Goal: Task Accomplishment & Management: Manage account settings

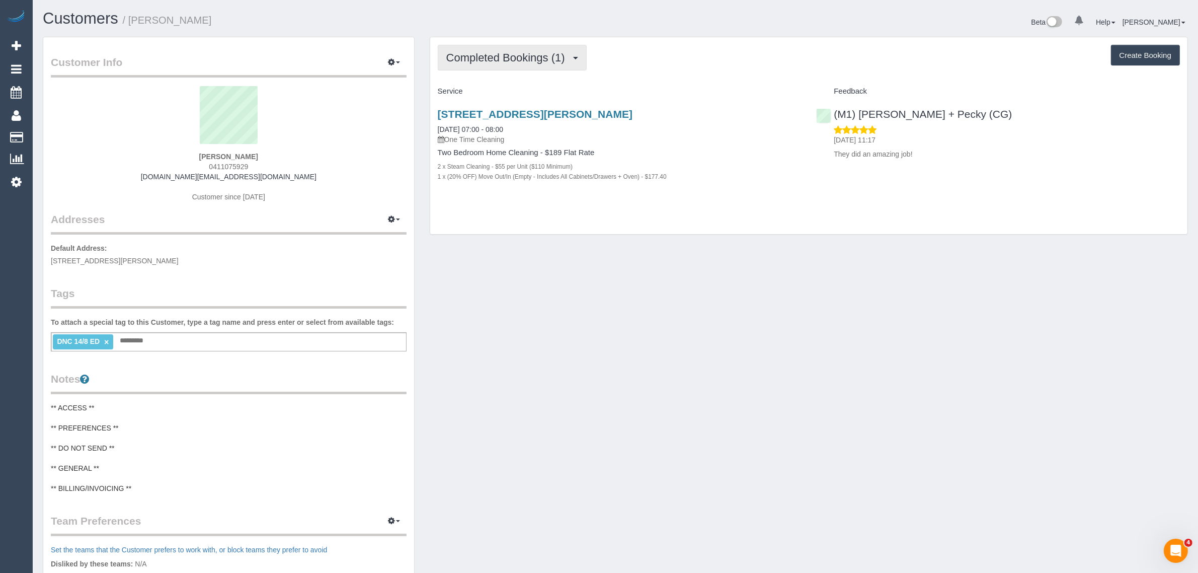
click at [549, 56] on span "Completed Bookings (1)" at bounding box center [508, 57] width 124 height 13
click at [511, 91] on link "Upcoming Bookings (1)" at bounding box center [490, 94] width 105 height 13
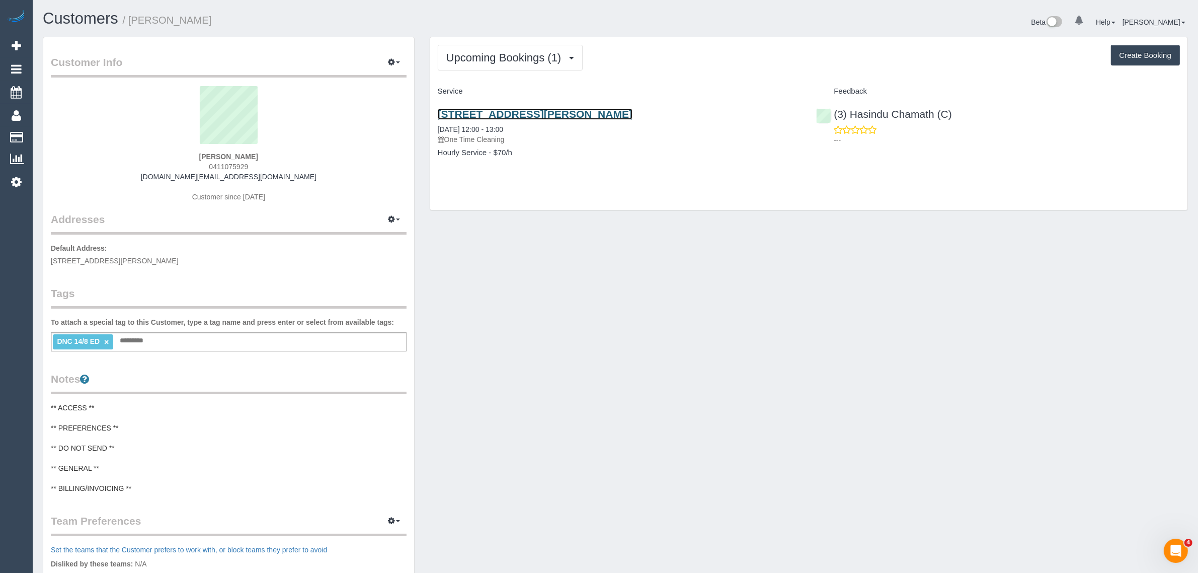
click at [489, 114] on link "17/312 Pascoe Vale Road, Essendon, VIC 3040" at bounding box center [535, 114] width 195 height 12
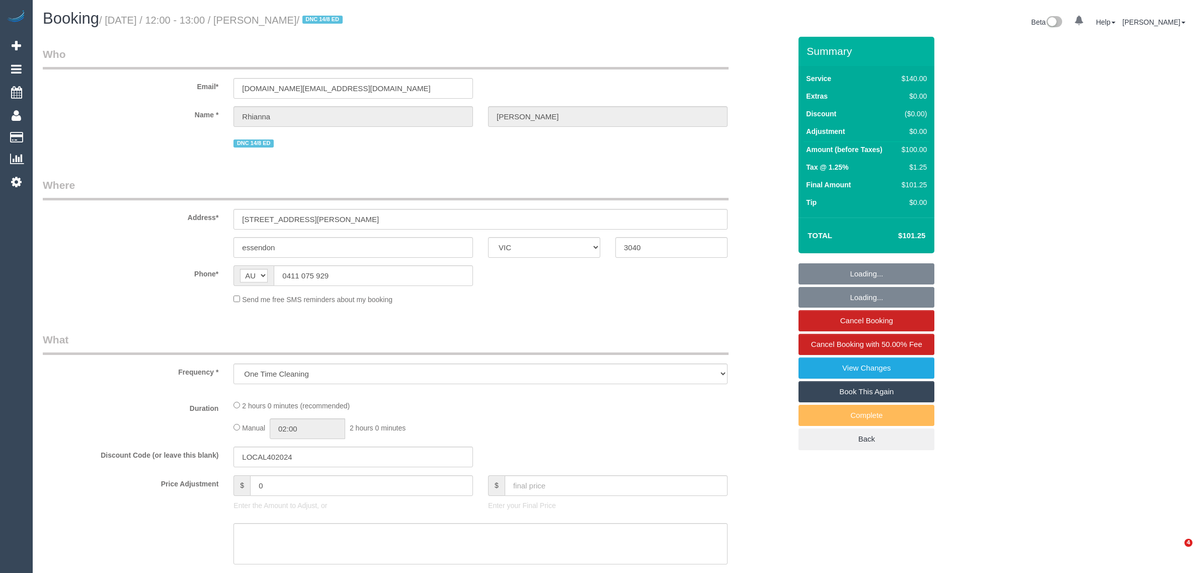
select select "VIC"
select select "string:stripe-pm_1Rkakf2GScqysDRV8j2hzl0i"
select select "number:30"
select select "number:17"
select select "number:18"
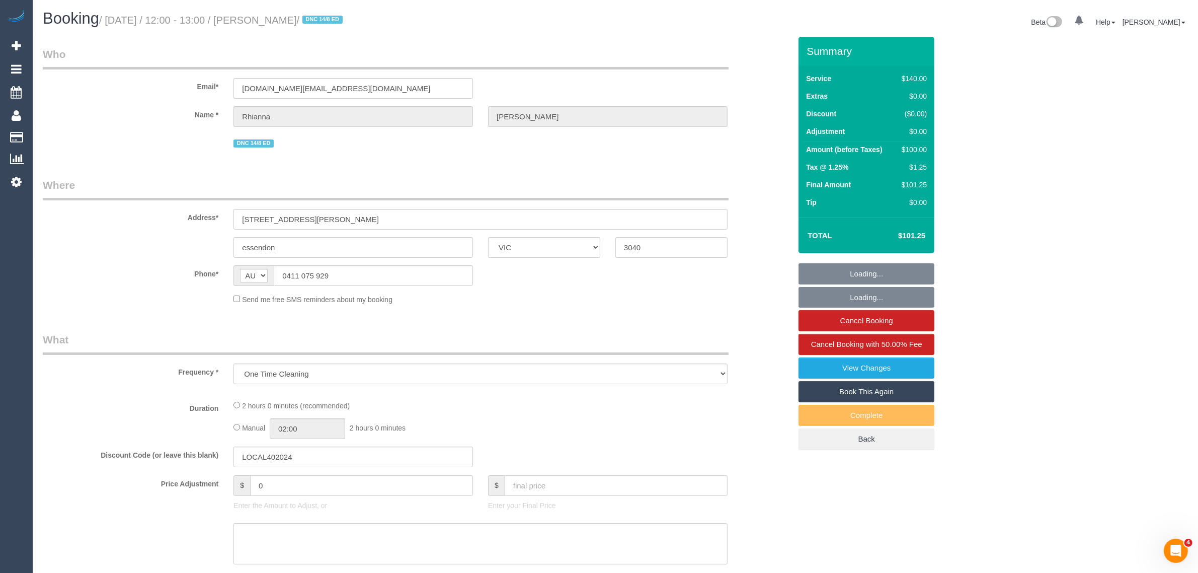
select select "number:24"
select select "number:35"
select select "number:26"
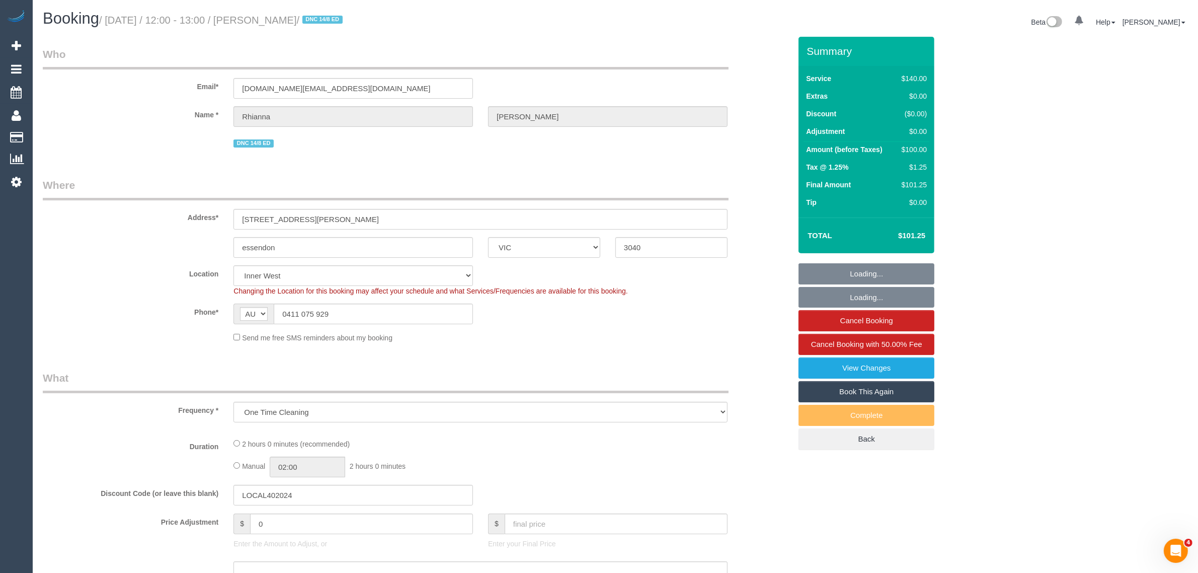
select select "object:694"
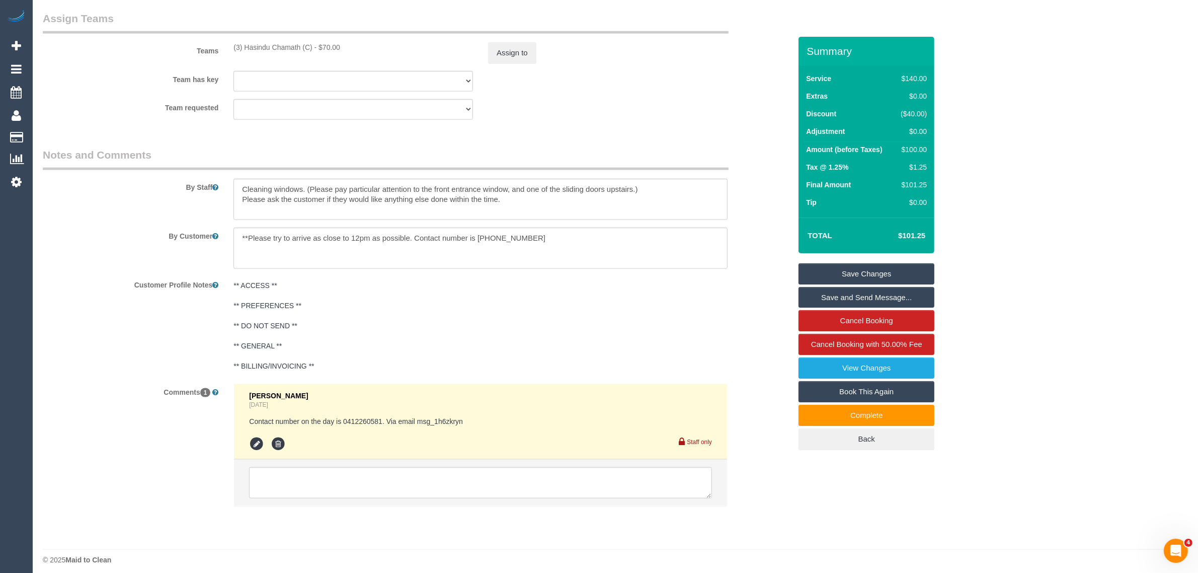
scroll to position [1532, 0]
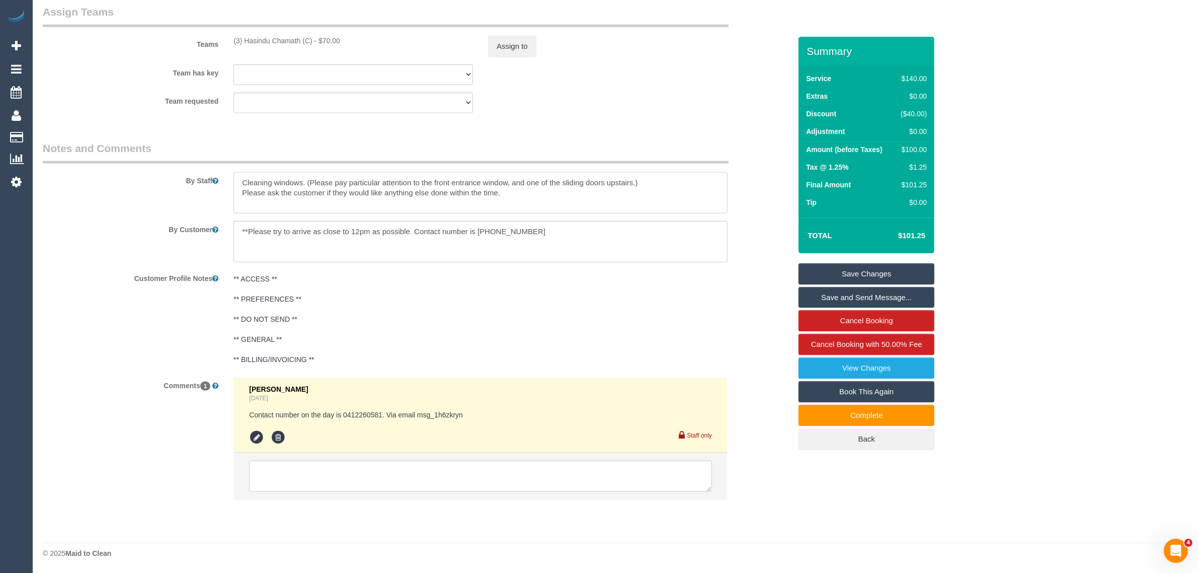
drag, startPoint x: 310, startPoint y: 182, endPoint x: 518, endPoint y: 187, distance: 207.9
click at [512, 185] on textarea at bounding box center [480, 192] width 494 height 41
click at [536, 190] on textarea at bounding box center [480, 192] width 494 height 41
drag, startPoint x: 450, startPoint y: 194, endPoint x: 237, endPoint y: 167, distance: 215.0
click at [237, 167] on div "By Staff" at bounding box center [416, 177] width 763 height 72
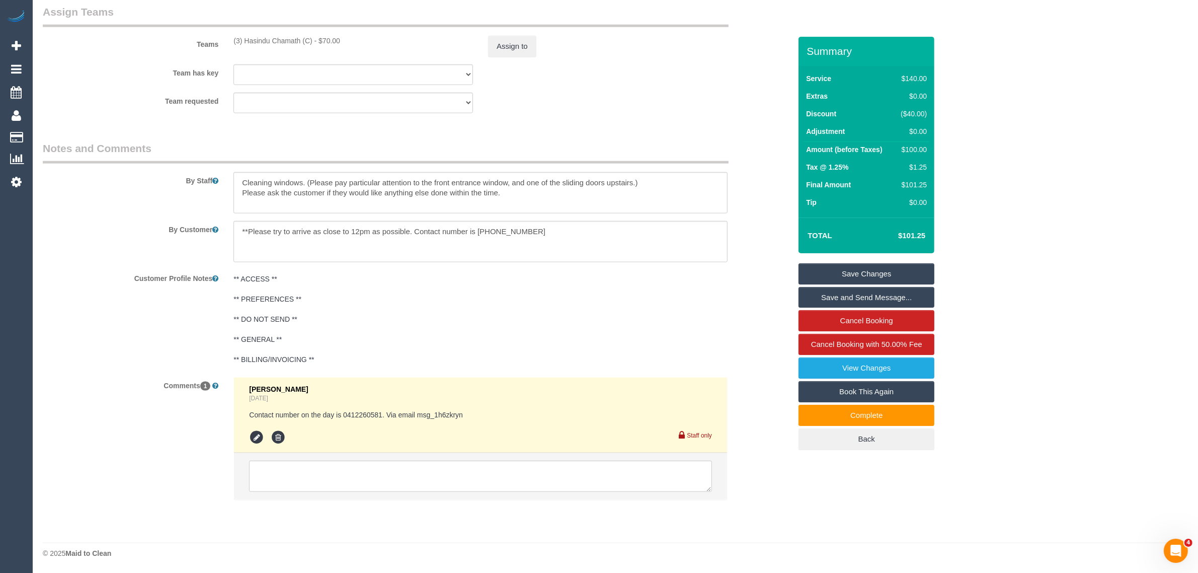
click at [783, 298] on div "Customer Profile Notes ** ACCESS ** ** PREFERENCES ** ** DO NOT SEND ** ** GENE…" at bounding box center [416, 320] width 763 height 100
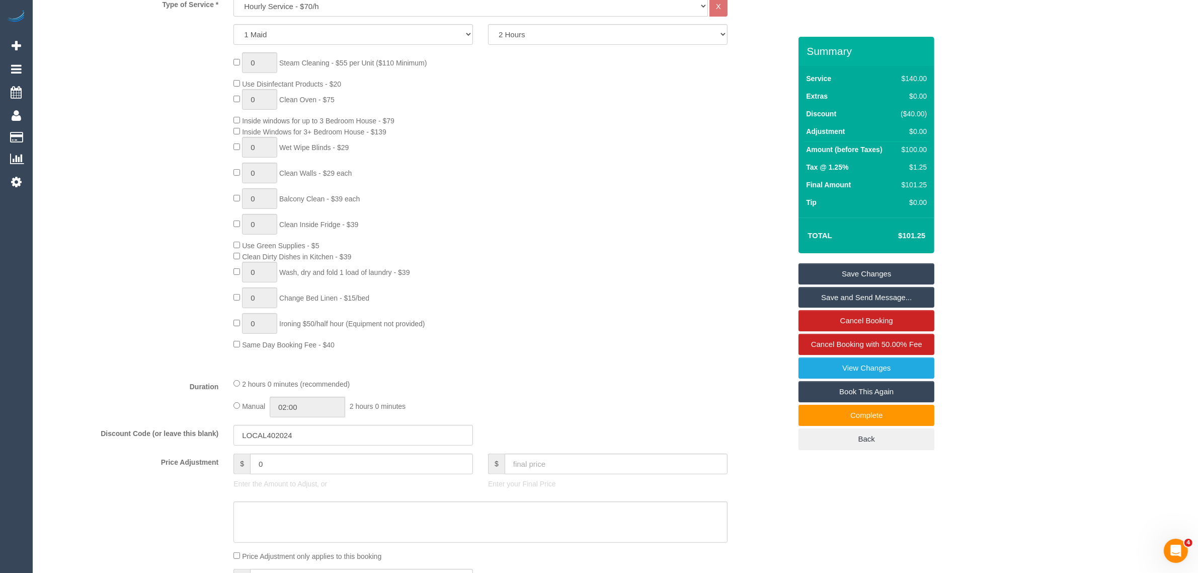
scroll to position [274, 0]
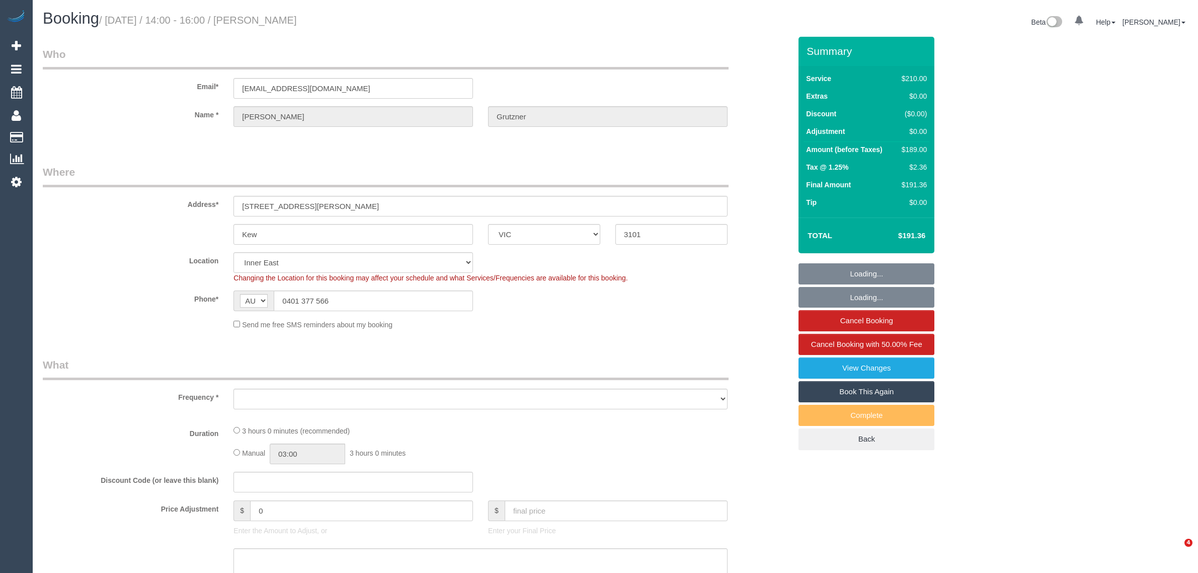
select select "VIC"
select select "number:27"
select select "number:14"
select select "number:19"
select select "number:36"
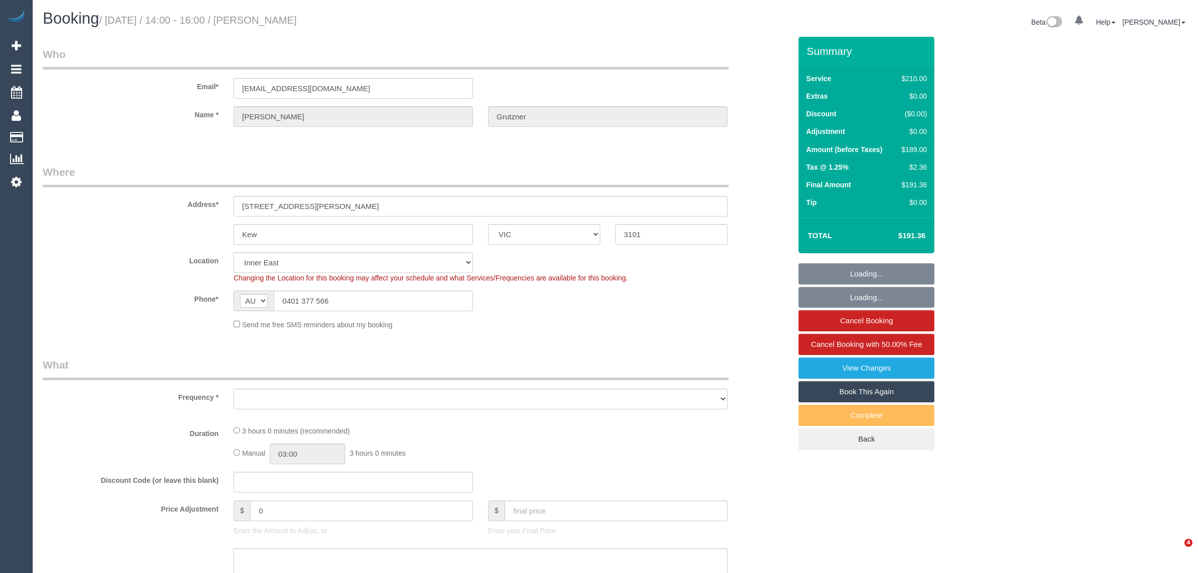
select select "number:34"
select select "object:701"
select select "string:stripe-pm_1OKDIQ2GScqysDRVWHVj2xOp"
select select "180"
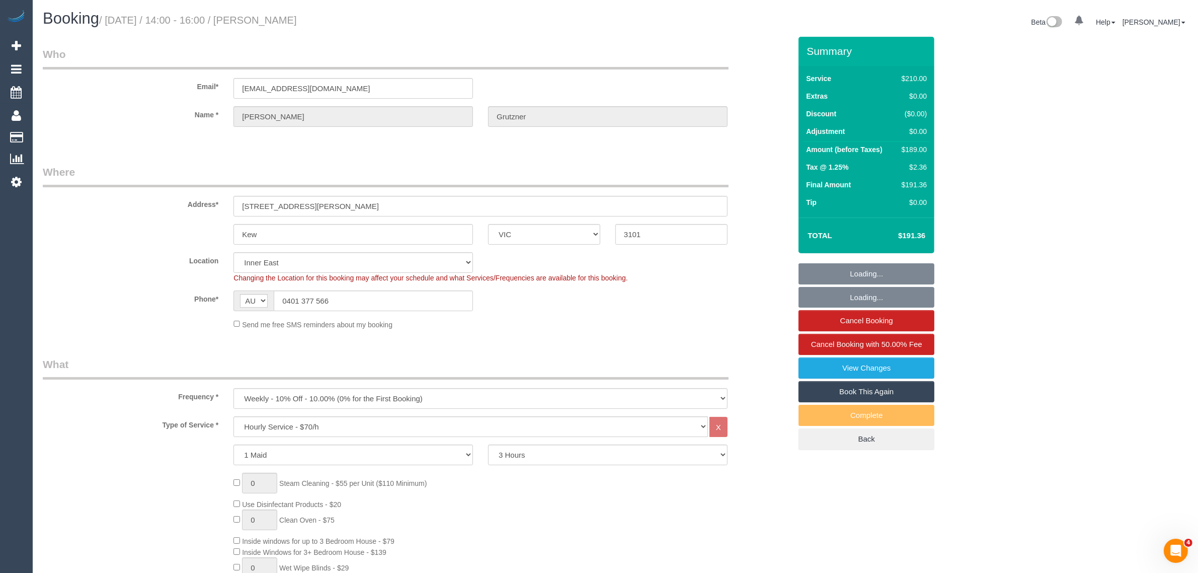
select select "object:1500"
click at [401, 302] on input "0401 377 566" at bounding box center [373, 300] width 199 height 21
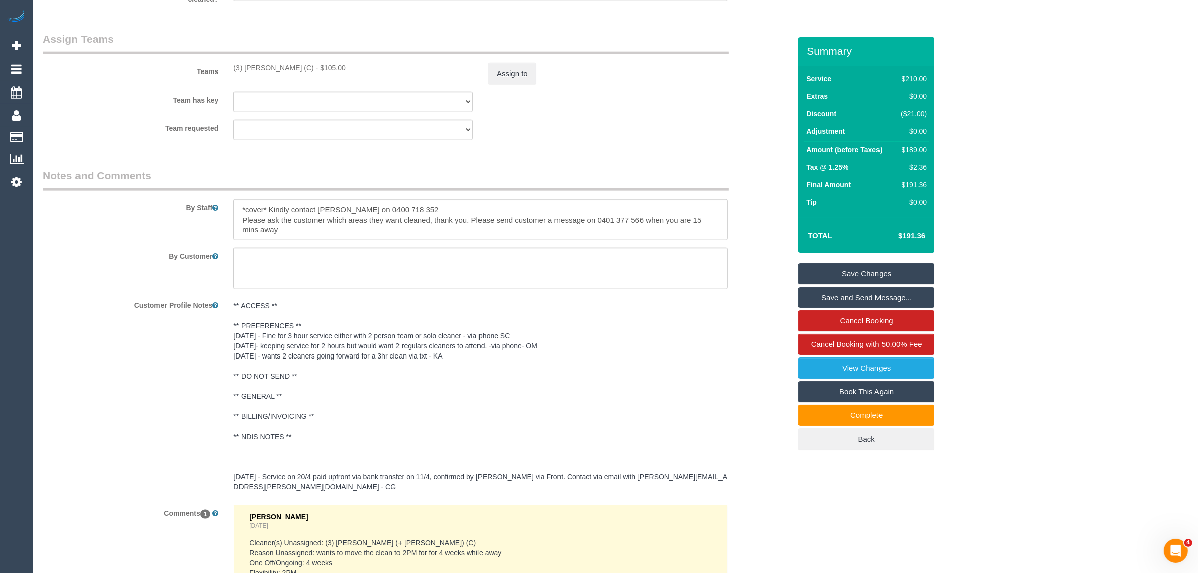
scroll to position [1697, 0]
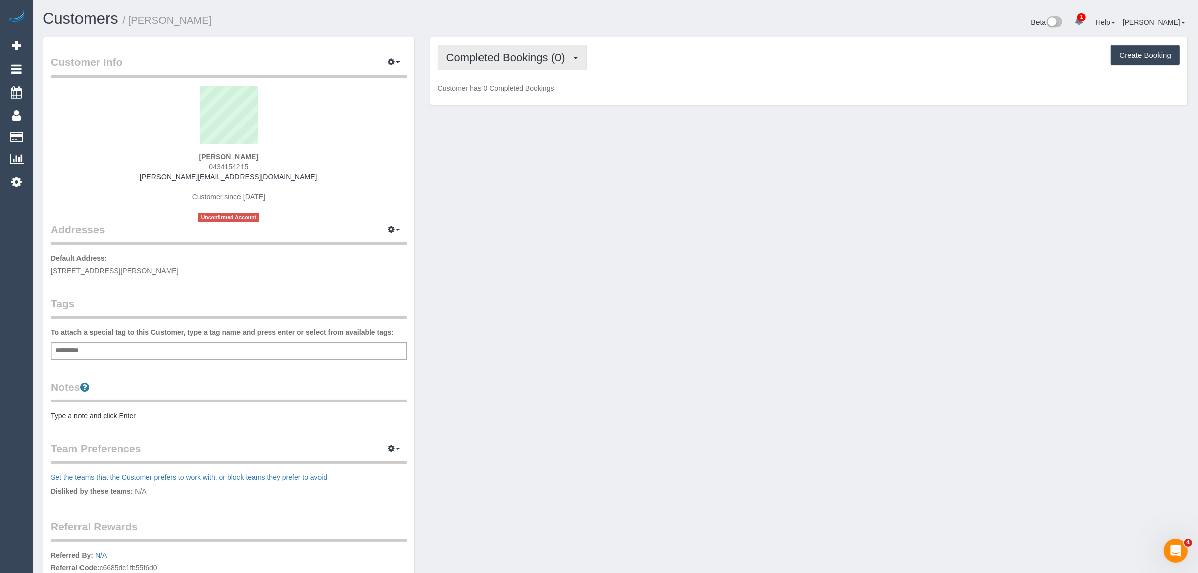
click at [520, 51] on span "Completed Bookings (0)" at bounding box center [508, 57] width 124 height 13
click at [515, 98] on link "Upcoming Bookings (12)" at bounding box center [491, 94] width 106 height 13
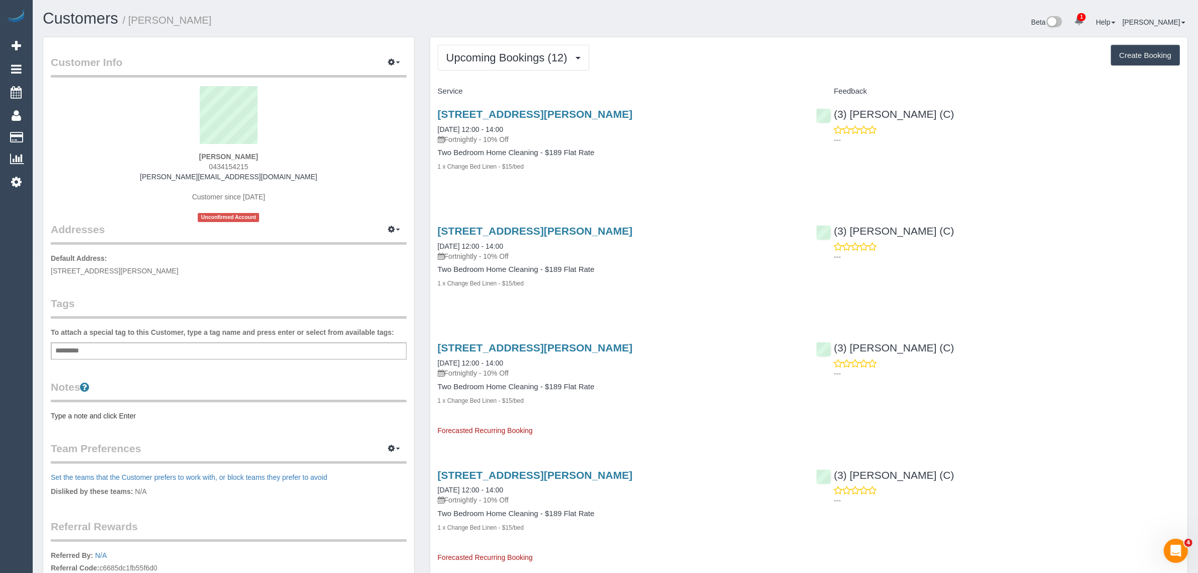
drag, startPoint x: 539, startPoint y: 129, endPoint x: 416, endPoint y: 130, distance: 122.8
copy div "Manage Addresses Add New Address Default Address: 2/58 Davis St, Kew, VIC 3101 …"
click at [650, 170] on div "1 x Change Bed Linen - $15/bed" at bounding box center [620, 166] width 364 height 10
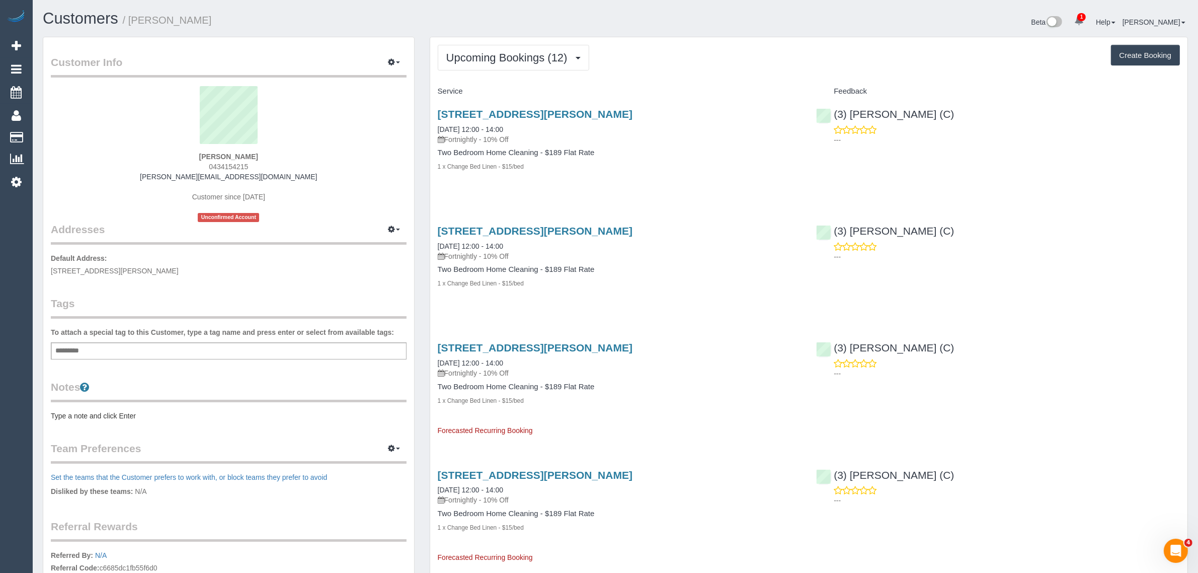
drag, startPoint x: 514, startPoint y: 129, endPoint x: 436, endPoint y: 129, distance: 77.5
click at [436, 129] on div "2/58 Davis St, Kew, VIC 3101 23/08/2025 12:00 - 14:00 Fortnightly - 10% Off Two…" at bounding box center [619, 146] width 379 height 92
copy link "23/08/2025 12:00 - 14:00"
click at [104, 272] on span "2/58 Davis St, Kew, VIC 3101" at bounding box center [115, 271] width 128 height 8
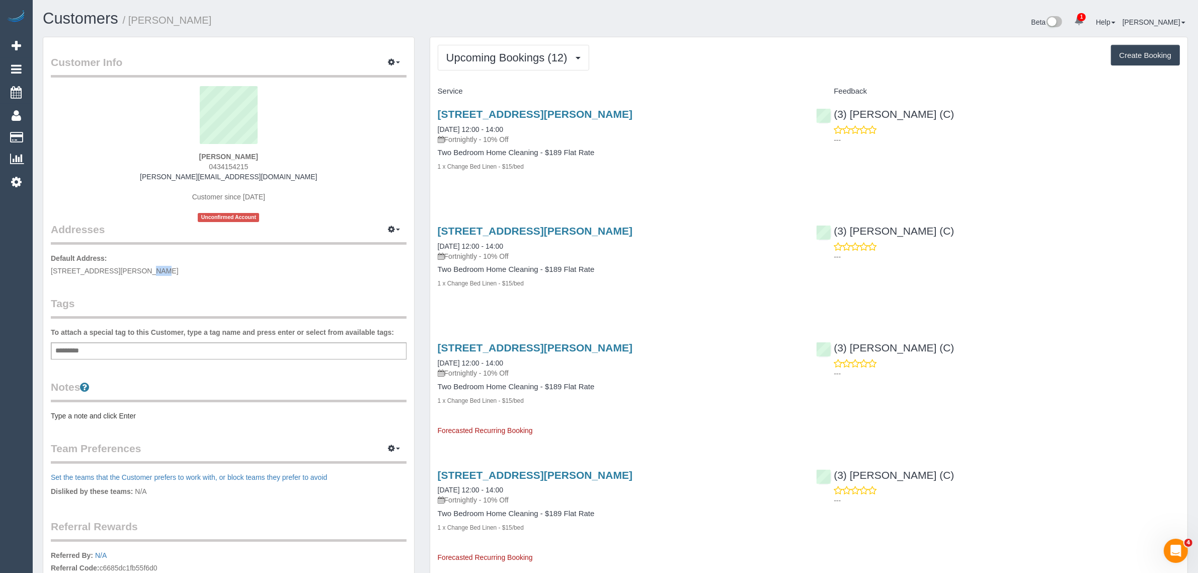
copy span "Kew"
click at [487, 61] on span "Upcoming Bookings (12)" at bounding box center [509, 57] width 126 height 13
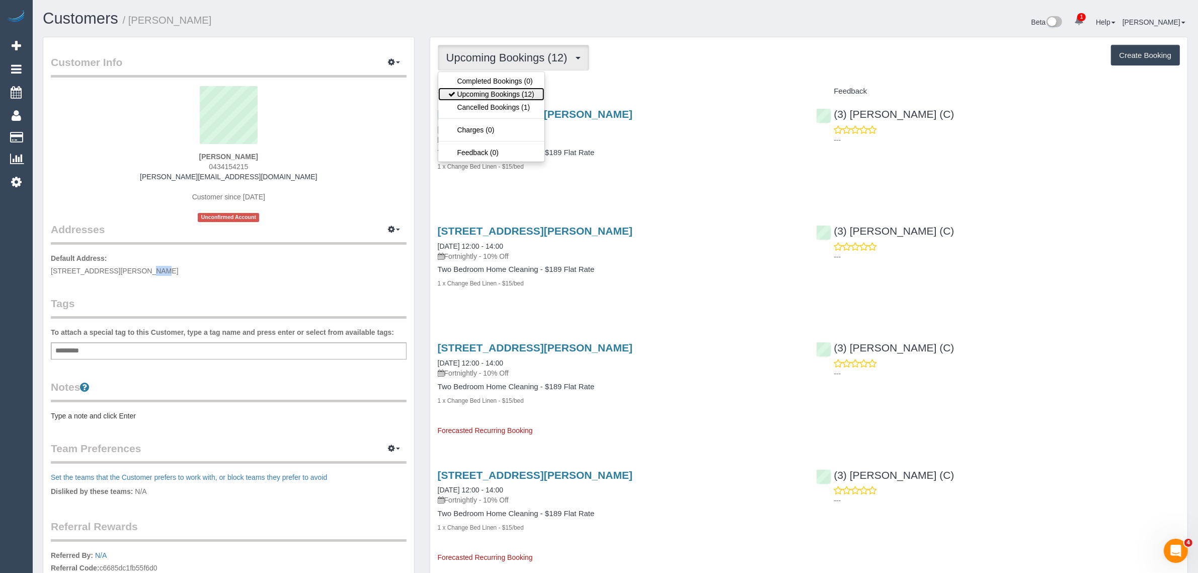
drag, startPoint x: 487, startPoint y: 89, endPoint x: 491, endPoint y: 81, distance: 8.6
click at [487, 89] on link "Upcoming Bookings (12)" at bounding box center [491, 94] width 106 height 13
click at [531, 56] on span "Upcoming Bookings (12)" at bounding box center [509, 57] width 126 height 13
click at [505, 88] on link "Upcoming Bookings (12)" at bounding box center [491, 94] width 106 height 13
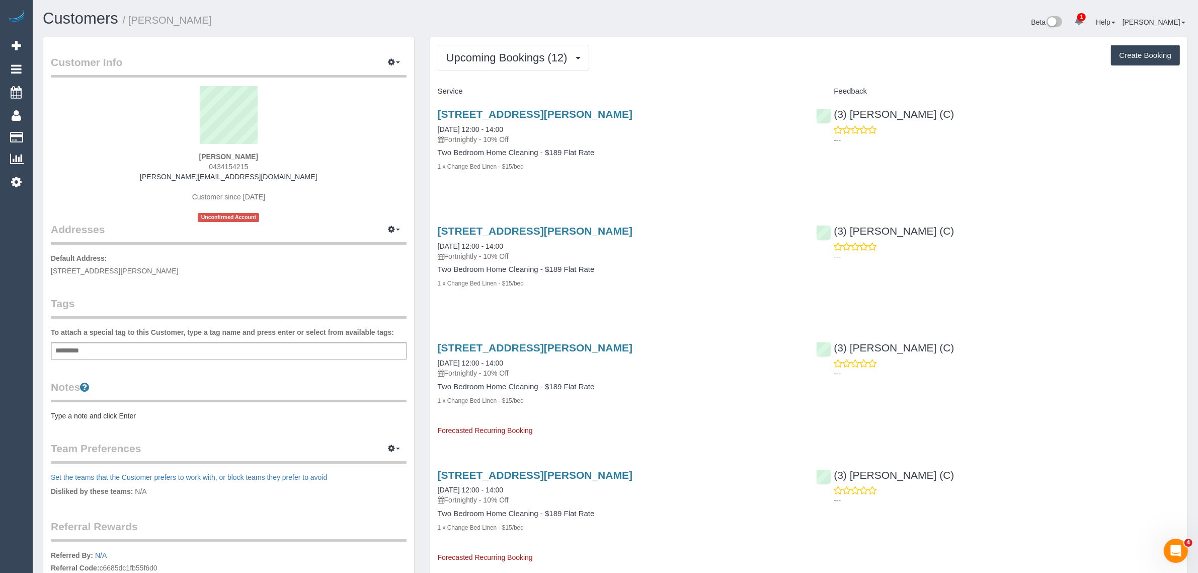
click at [230, 165] on span "0434154215" at bounding box center [228, 167] width 39 height 8
copy div "0434154215"
click at [504, 110] on link "2/58 Davis St, Kew, VIC 3101" at bounding box center [535, 114] width 195 height 12
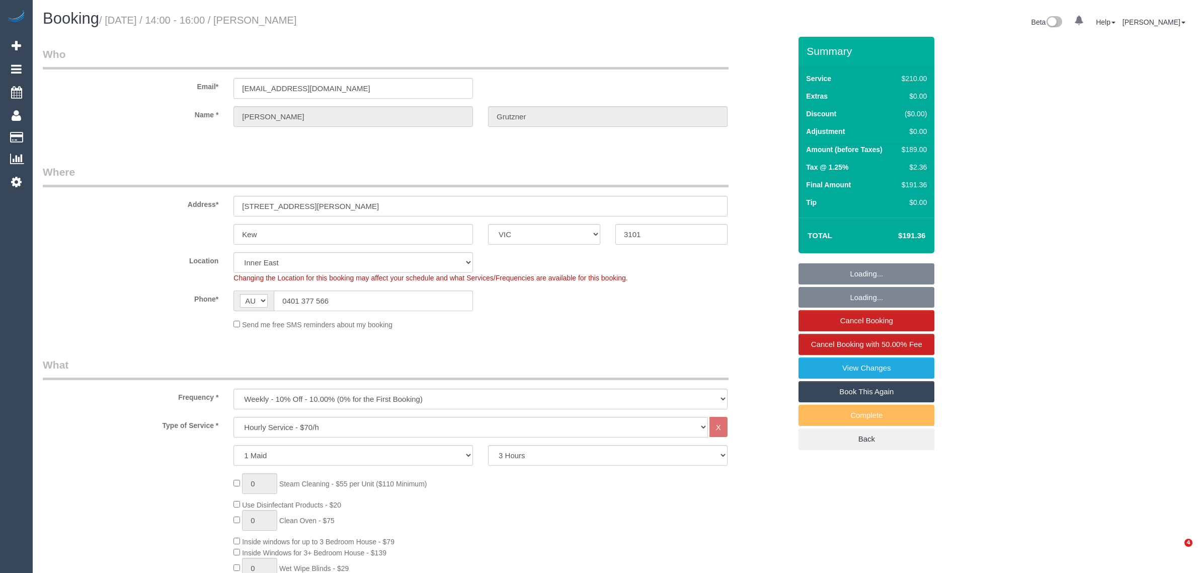
select select "VIC"
select select "180"
select select "number:27"
select select "number:14"
select select "number:19"
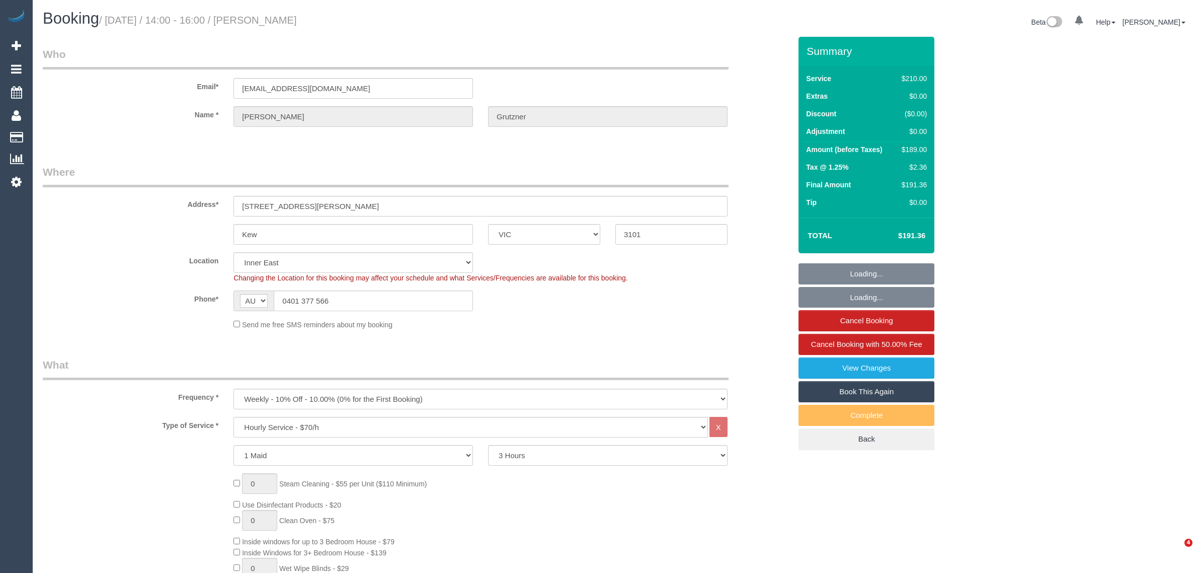
select select "number:36"
select select "number:34"
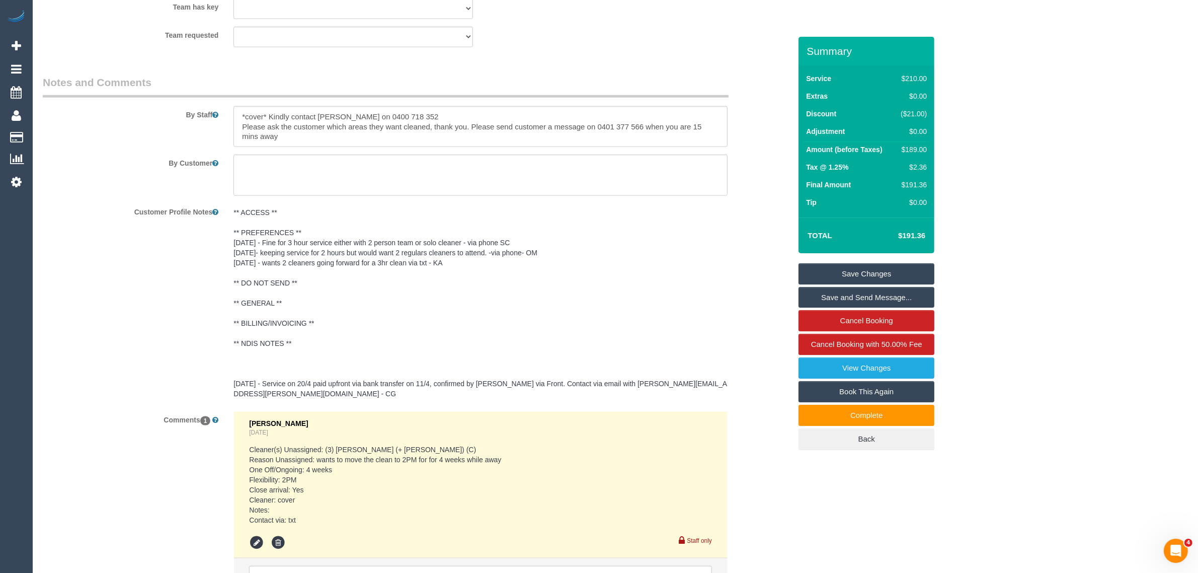
scroll to position [1697, 0]
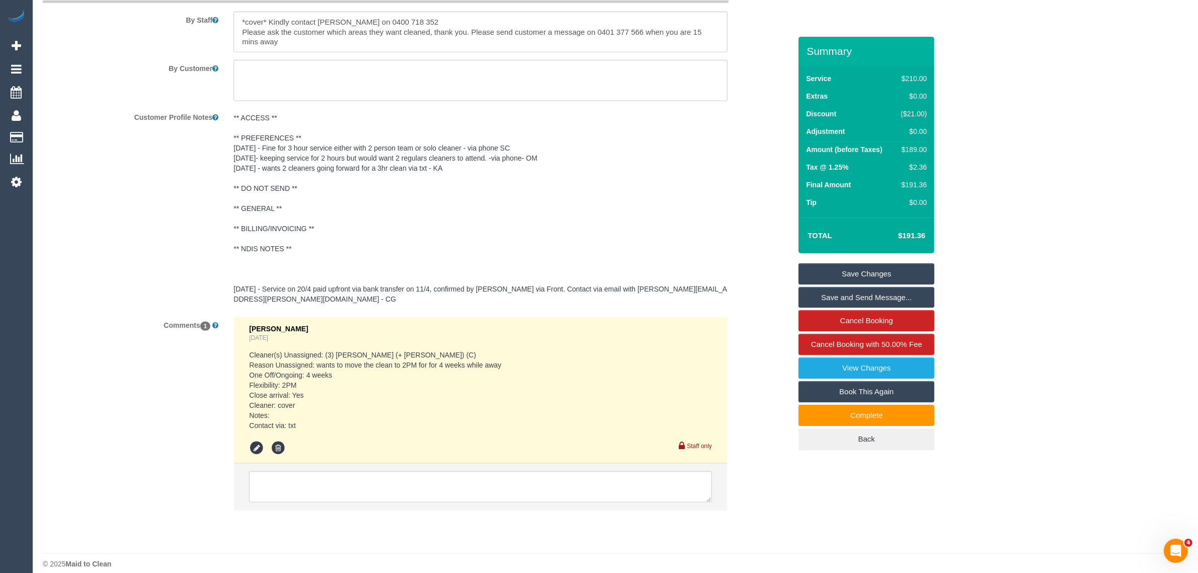
click at [472, 494] on li at bounding box center [480, 486] width 493 height 46
click at [482, 484] on textarea at bounding box center [480, 486] width 463 height 31
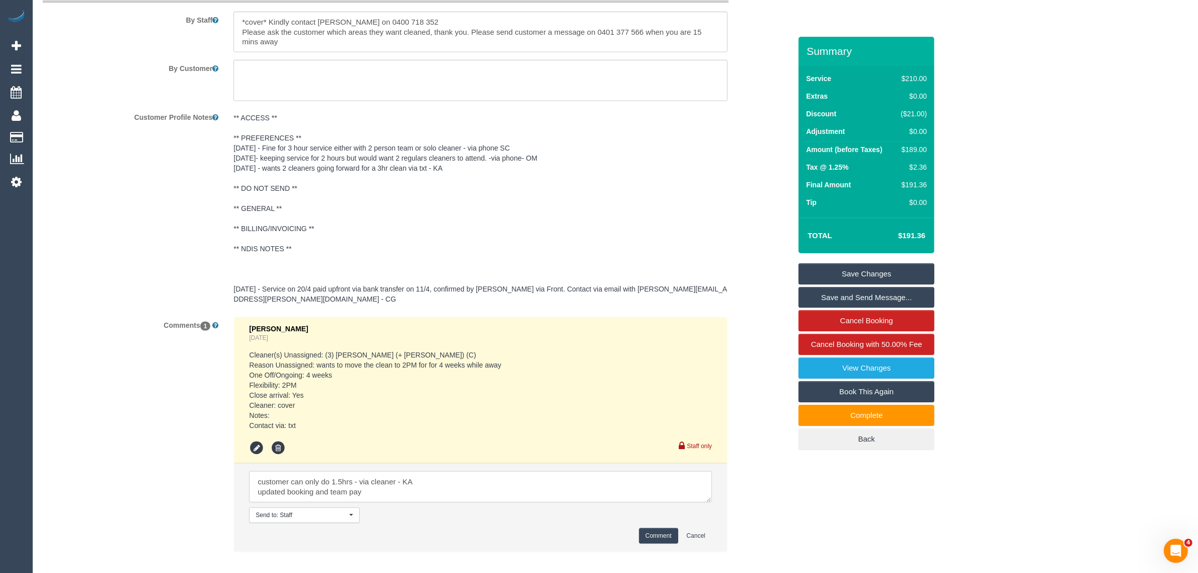
type textarea "customer can only do 1.5hrs - via cleaner - KA updated booking and team pay"
click at [662, 528] on button "Comment" at bounding box center [658, 536] width 39 height 16
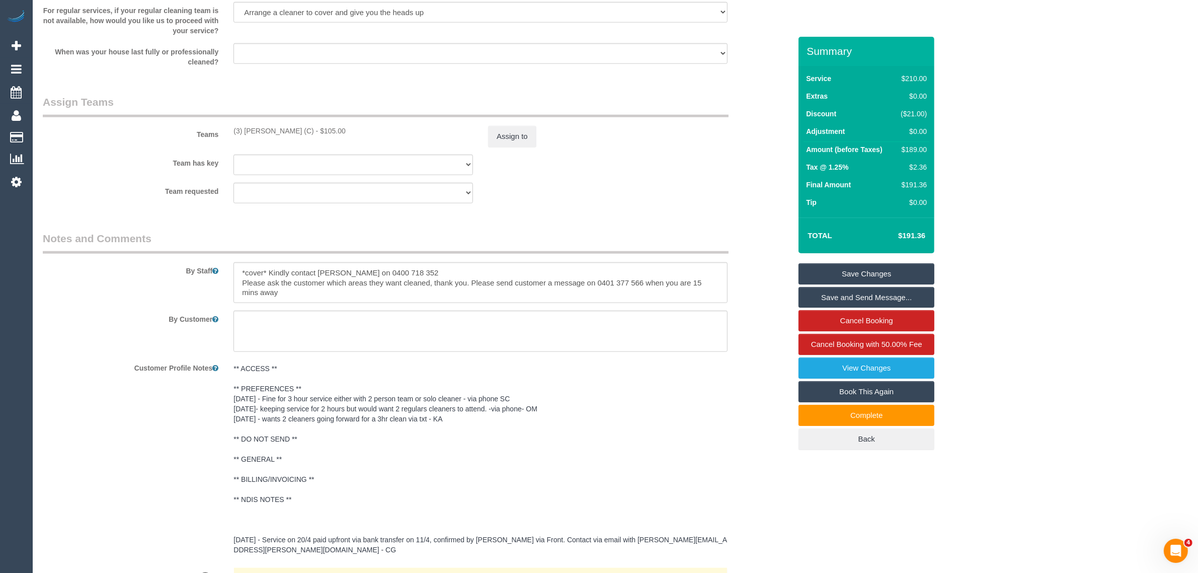
scroll to position [1446, 0]
click at [662, 528] on pre "** ACCESS ** ** PREFERENCES ** [DATE] - Fine for 3 hour service either with 2 p…" at bounding box center [480, 459] width 494 height 191
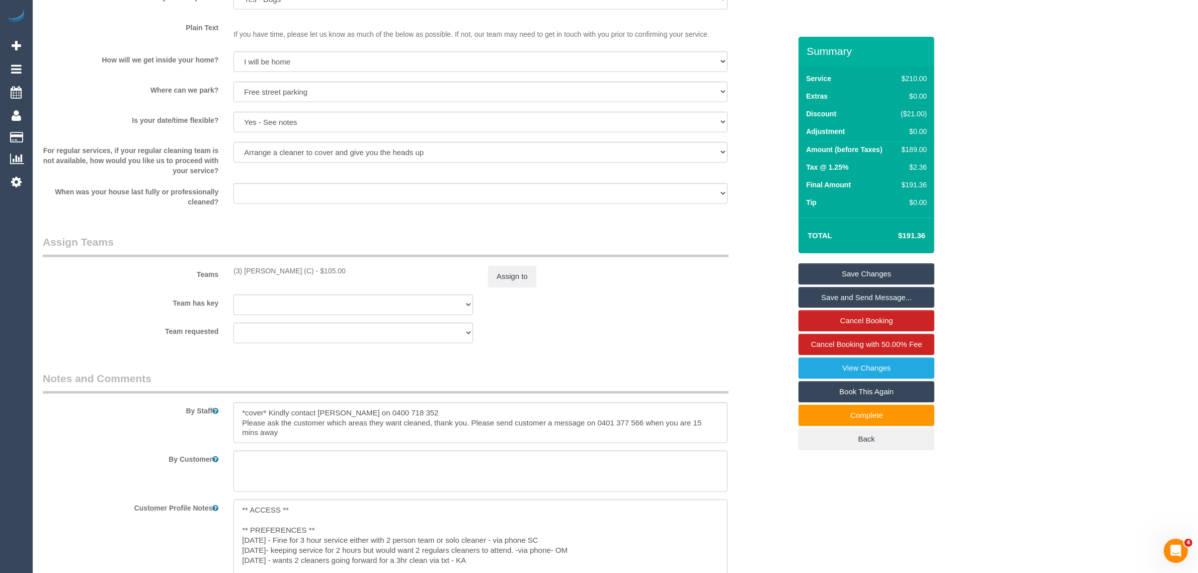
scroll to position [1194, 0]
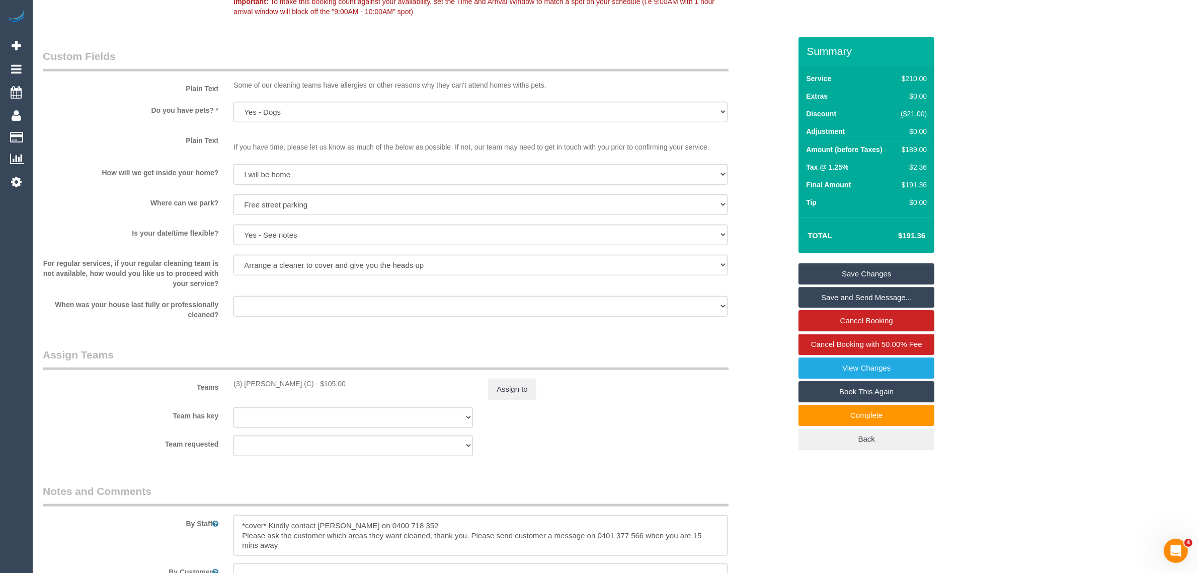
click at [514, 402] on sui-booking-teams "Teams (3) [PERSON_NAME] (C) - $105.00 Assign to Team has key (3) [PERSON_NAME] …" at bounding box center [417, 401] width 748 height 109
click at [520, 391] on button "Assign to" at bounding box center [512, 388] width 48 height 21
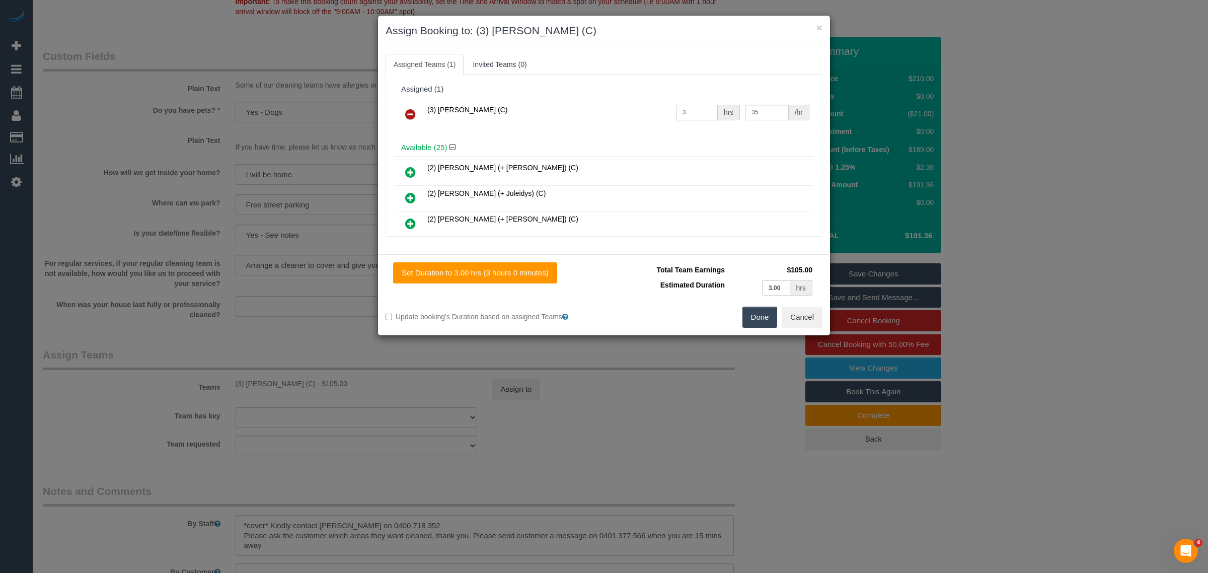
click at [697, 111] on input "3" at bounding box center [697, 113] width 42 height 16
type input "1.5"
click at [758, 318] on button "Done" at bounding box center [759, 316] width 35 height 21
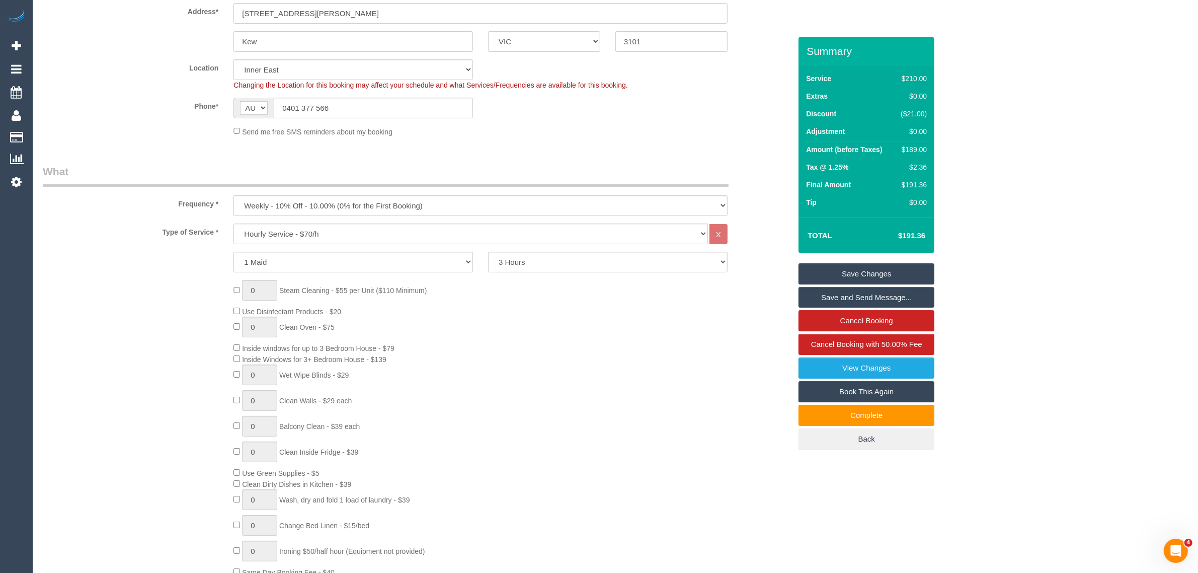
scroll to position [188, 0]
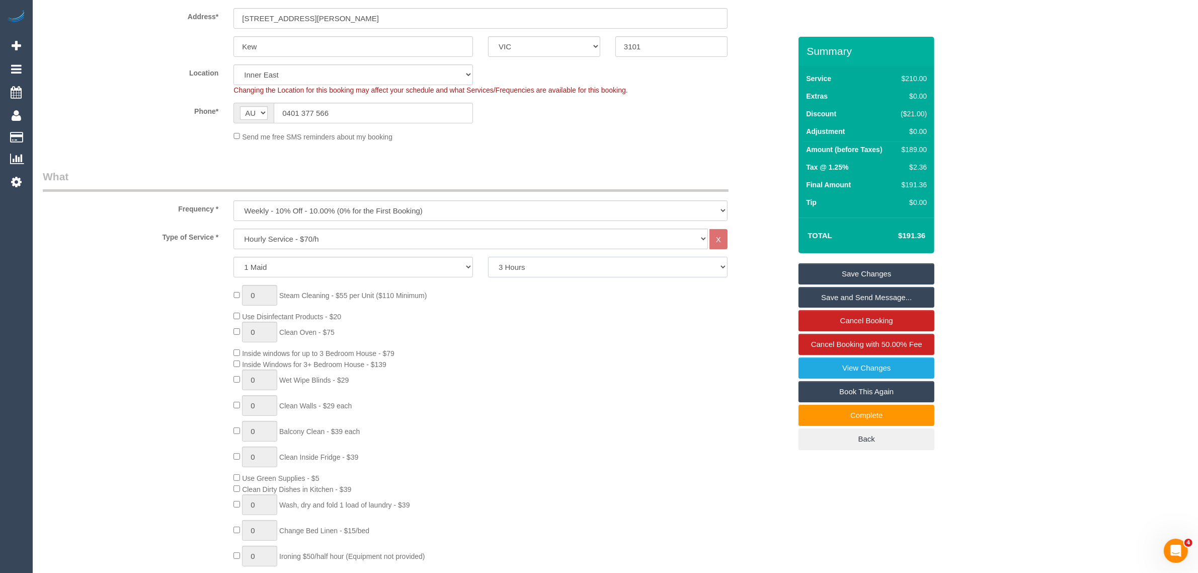
click at [639, 265] on select "2 Hours 2.5 Hours 3 Hours 3.5 Hours 4 Hours 4.5 Hours 5 Hours 5.5 Hours 6 Hours…" at bounding box center [608, 267] width 240 height 21
click at [667, 321] on div "0 Steam Cleaning - $55 per Unit ($110 Minimum) Use Disinfectant Products - $20 …" at bounding box center [512, 433] width 573 height 297
click at [735, 328] on div "0 Steam Cleaning - $55 per Unit ($110 Minimum) Use Disinfectant Products - $20 …" at bounding box center [512, 433] width 573 height 297
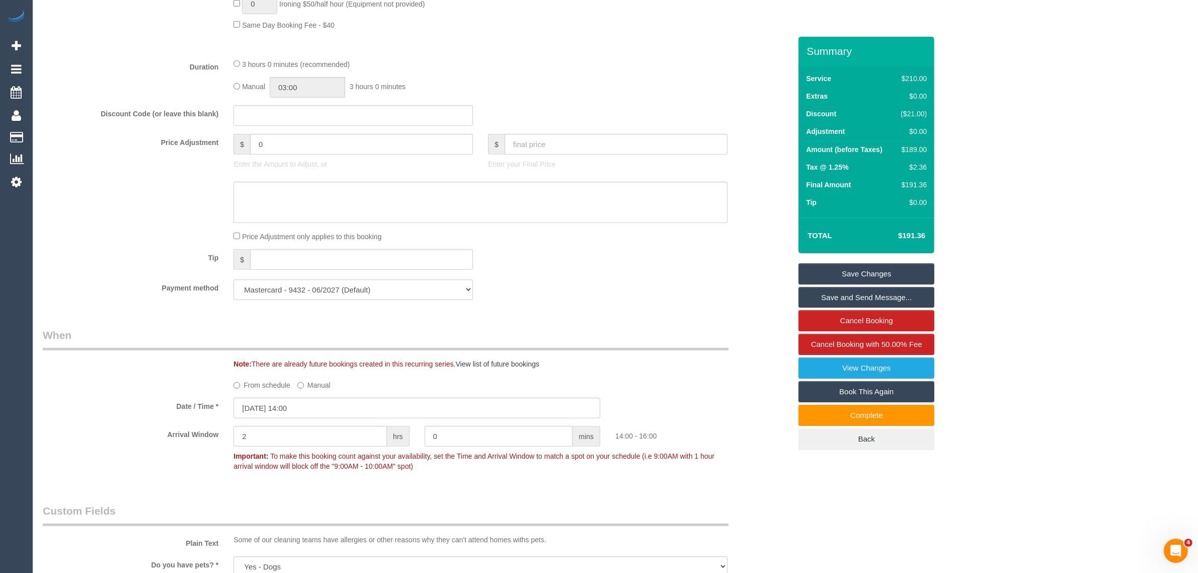
scroll to position [755, 0]
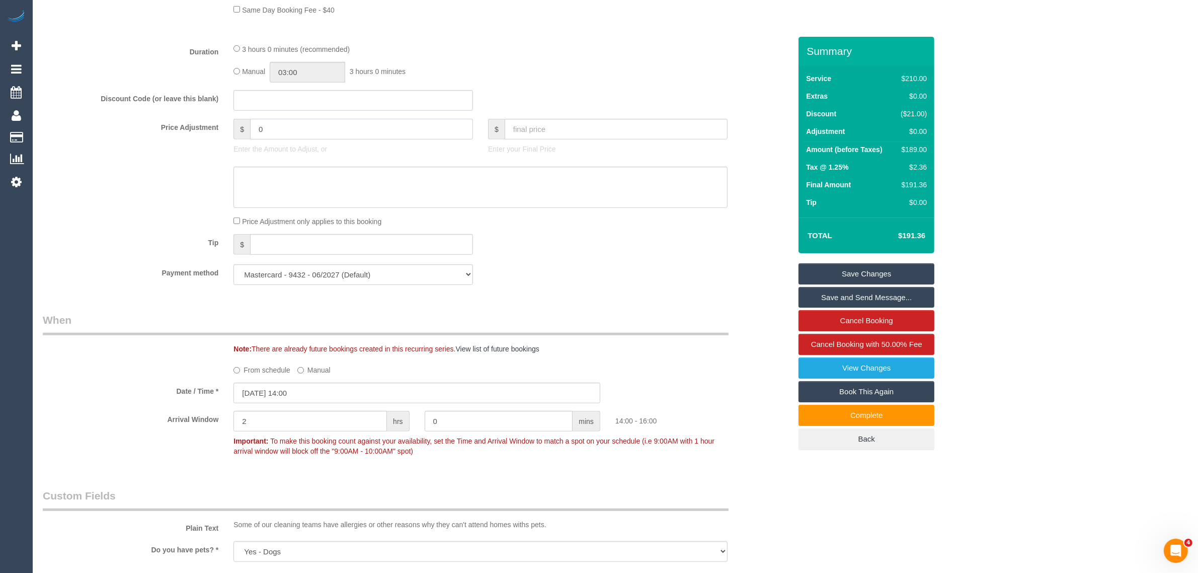
click at [305, 135] on input "0" at bounding box center [361, 129] width 223 height 21
type input "-105"
click at [308, 177] on textarea at bounding box center [480, 187] width 494 height 41
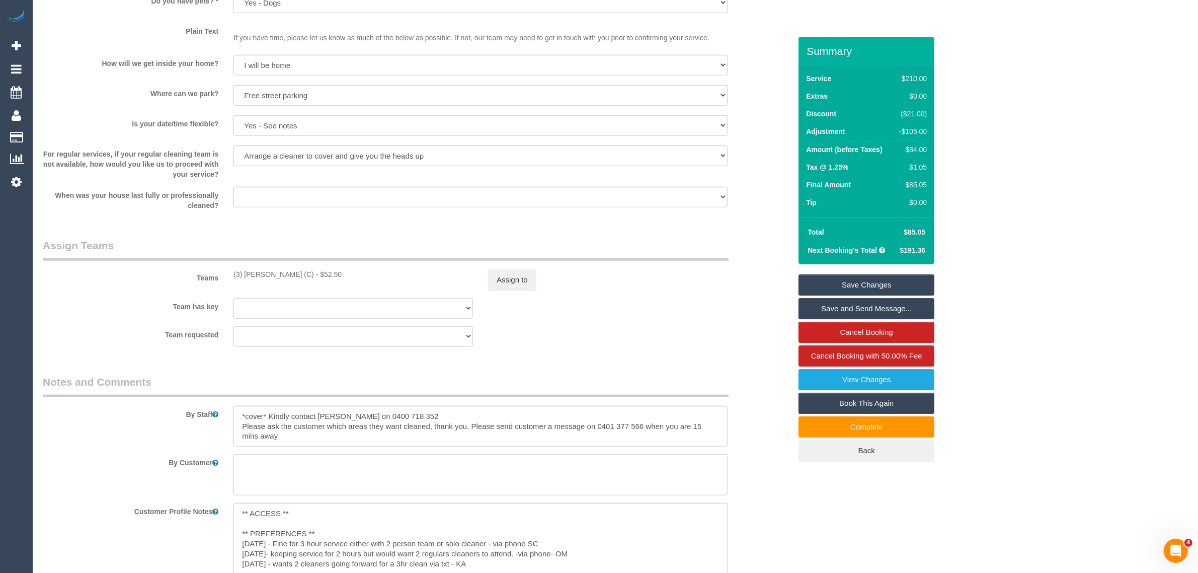
scroll to position [1510, 0]
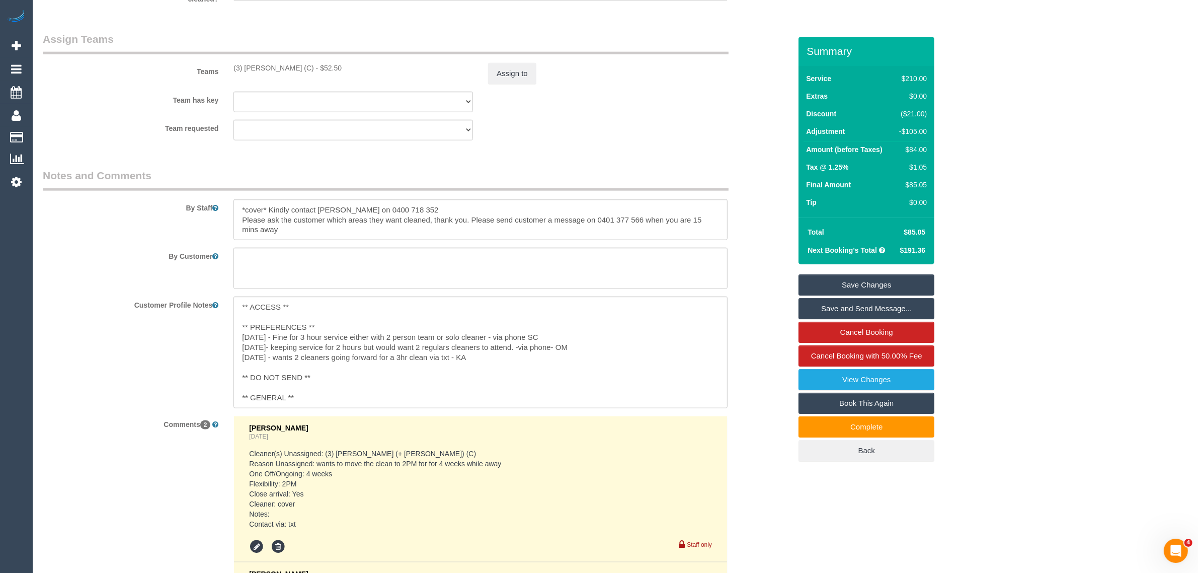
type textarea "adjusted booking to 1.5 hrs via txt"
click at [821, 275] on link "Save Changes" at bounding box center [867, 284] width 136 height 21
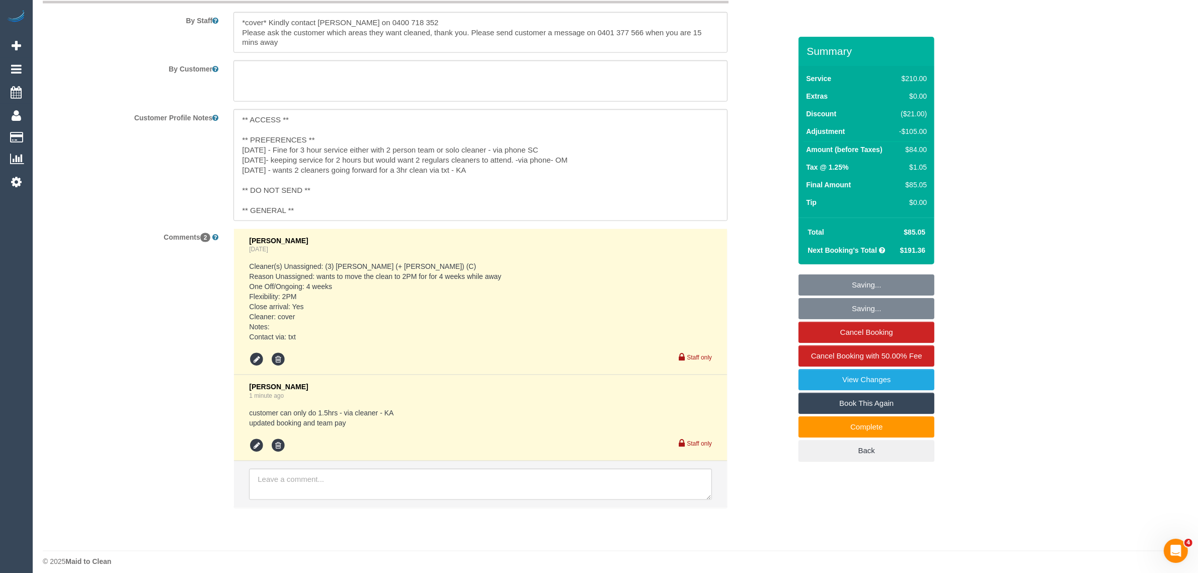
scroll to position [1704, 0]
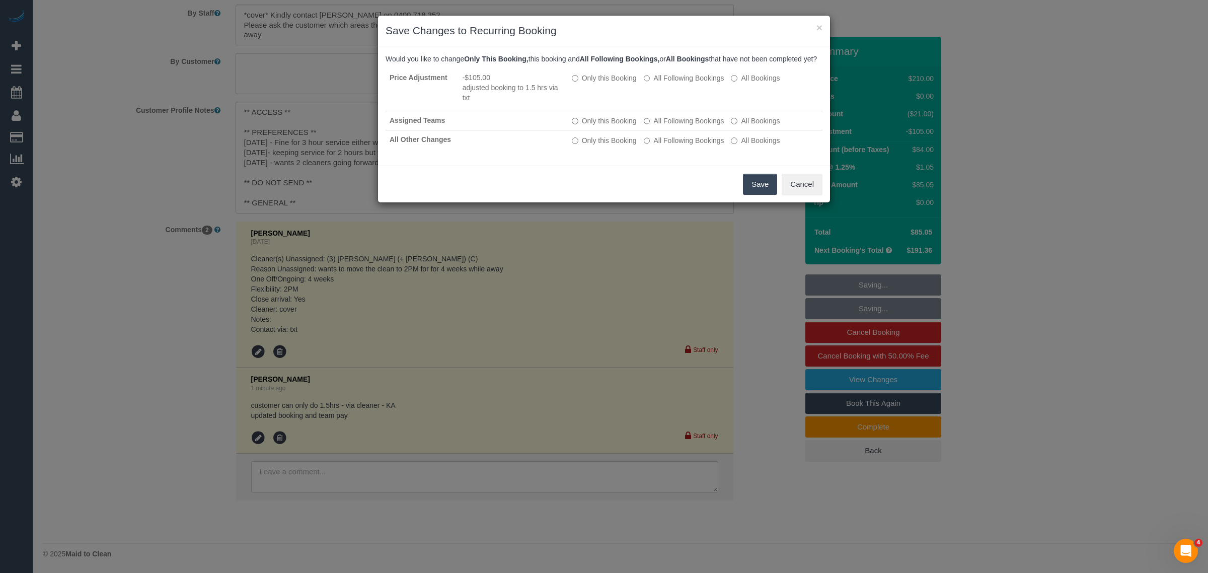
click at [759, 194] on button "Save" at bounding box center [760, 184] width 34 height 21
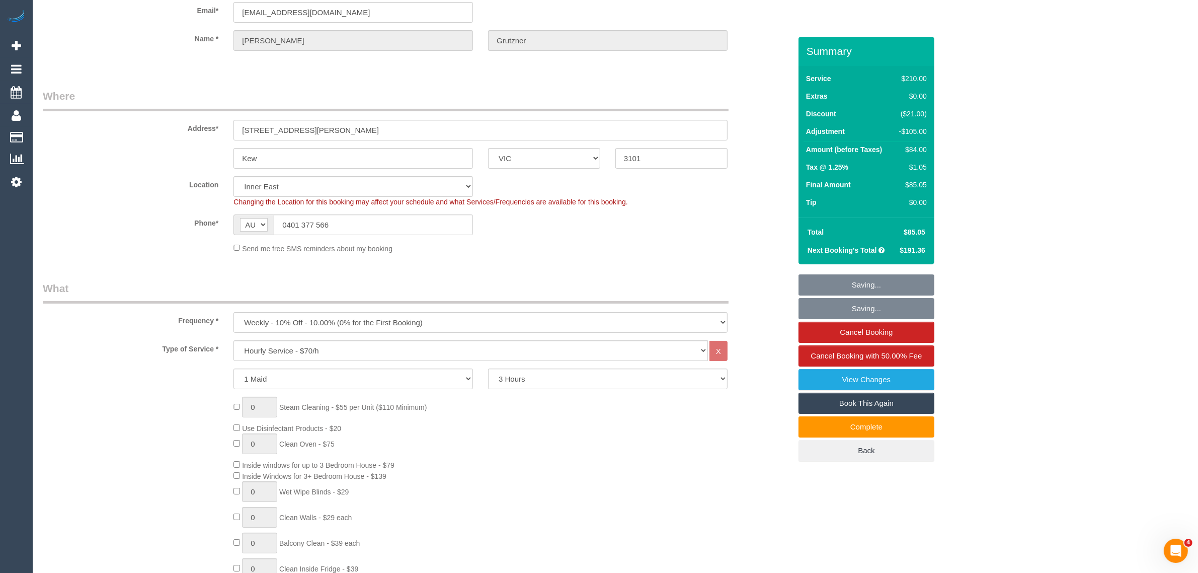
scroll to position [0, 0]
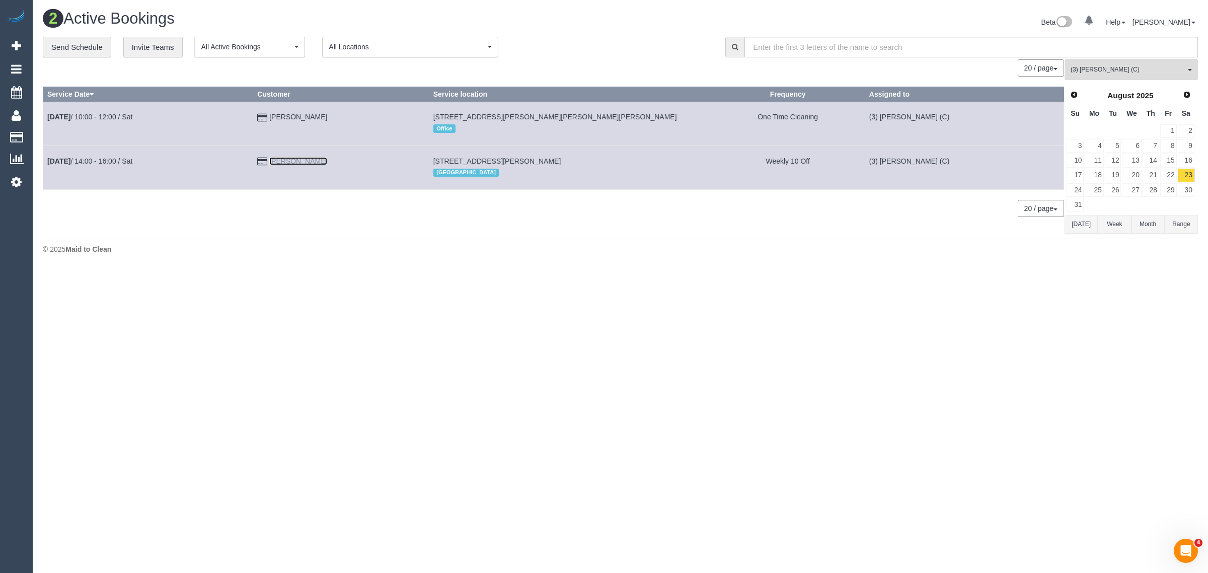
click at [298, 160] on link "Mary Grutzner" at bounding box center [298, 161] width 58 height 8
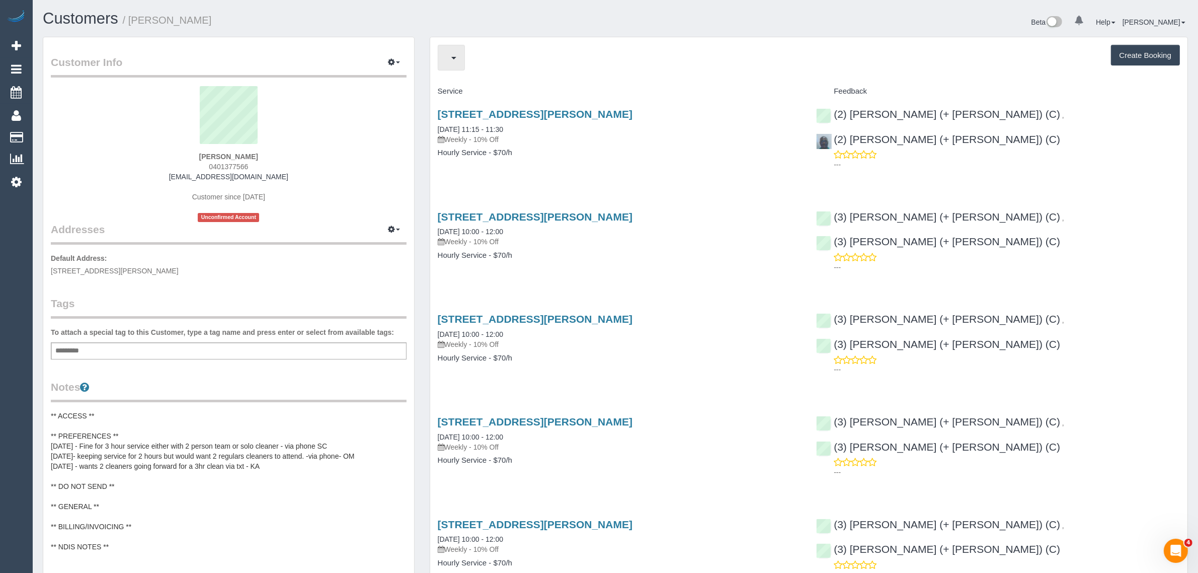
click at [461, 57] on button "button" at bounding box center [451, 58] width 27 height 26
click at [539, 64] on button "Completed Bookings (22)" at bounding box center [515, 58] width 155 height 26
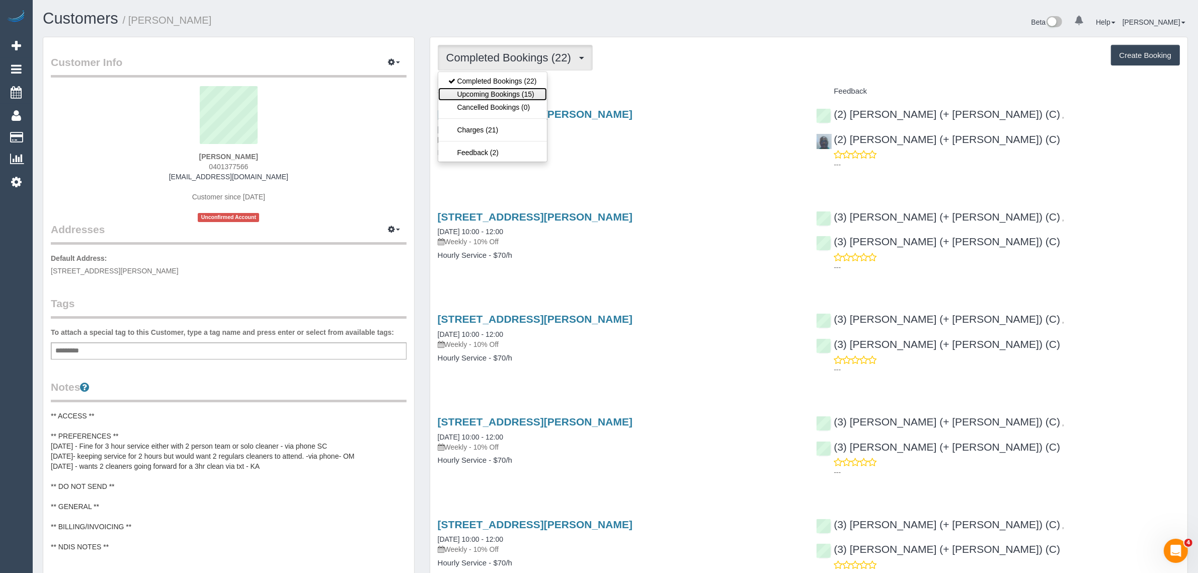
click at [507, 91] on link "Upcoming Bookings (15)" at bounding box center [492, 94] width 109 height 13
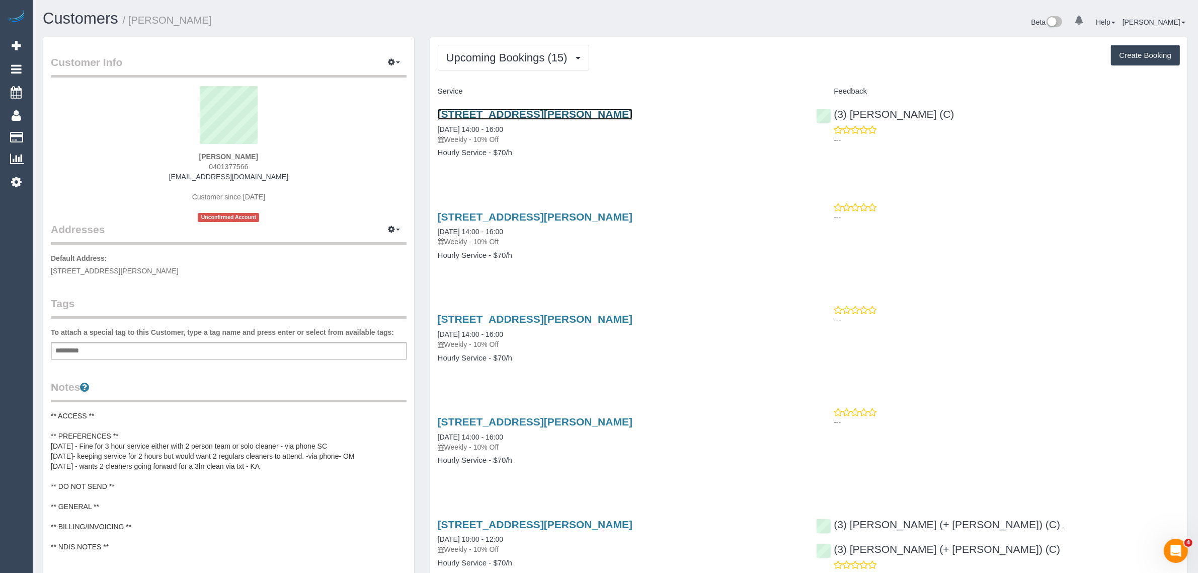
click at [494, 112] on link "3 James Ave, Kew, VIC 3101" at bounding box center [535, 114] width 195 height 12
click at [389, 61] on icon "button" at bounding box center [391, 62] width 7 height 6
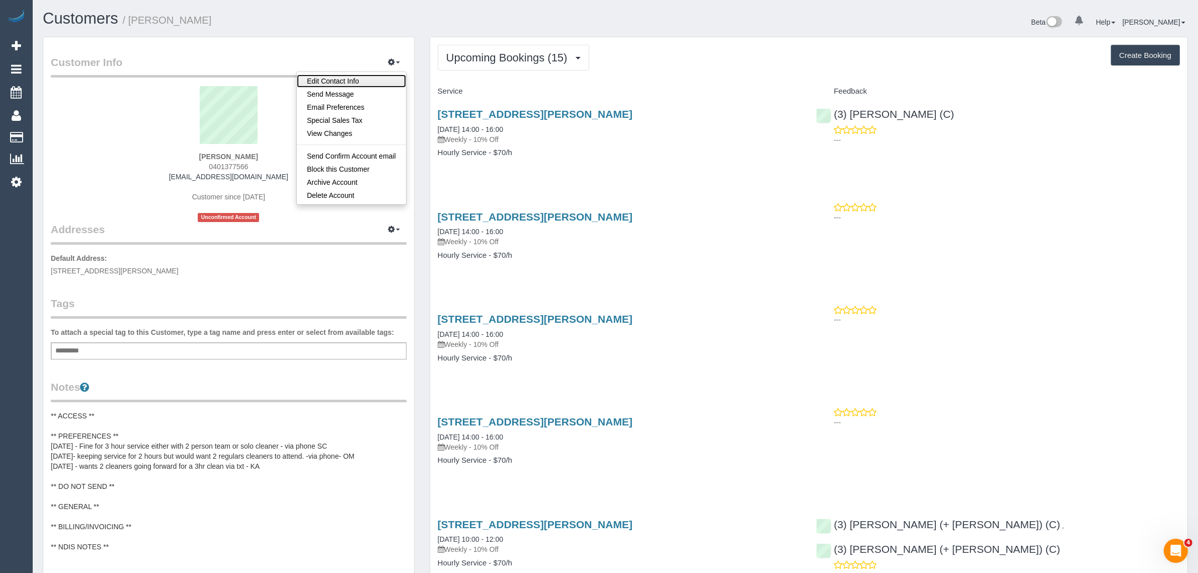
click at [386, 85] on link "Edit Contact Info" at bounding box center [351, 80] width 109 height 13
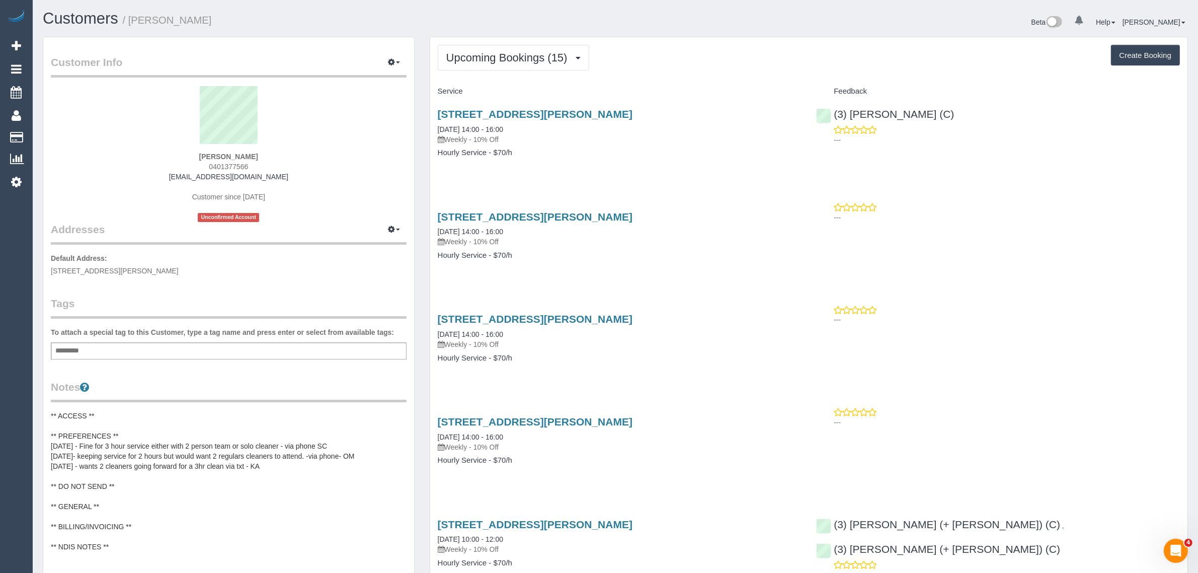
select select "VIC"
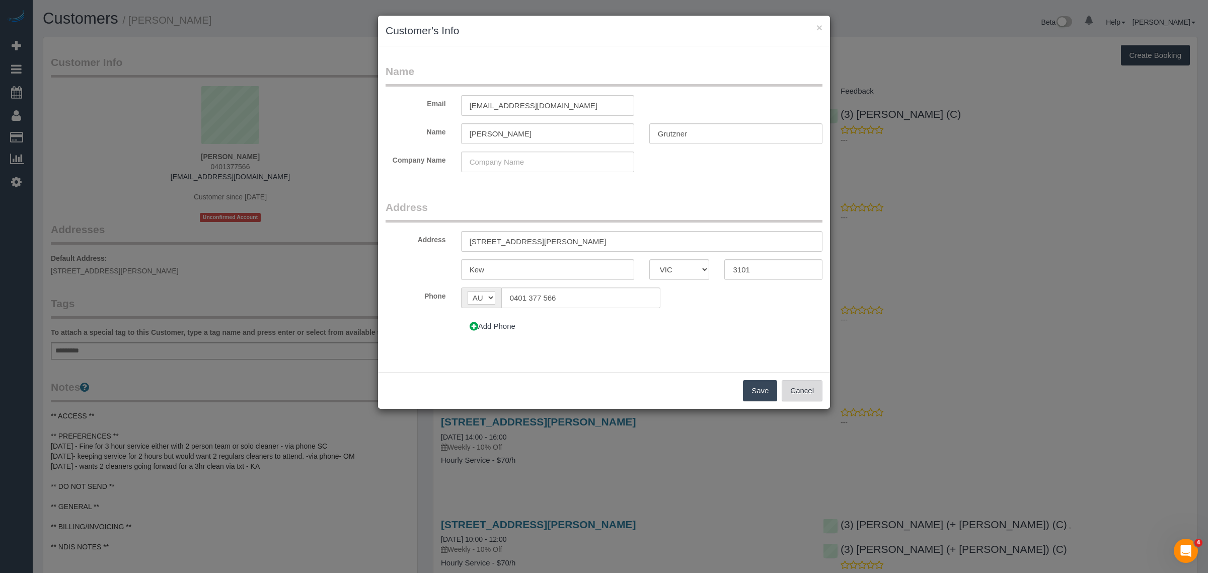
click at [804, 386] on button "Cancel" at bounding box center [801, 390] width 41 height 21
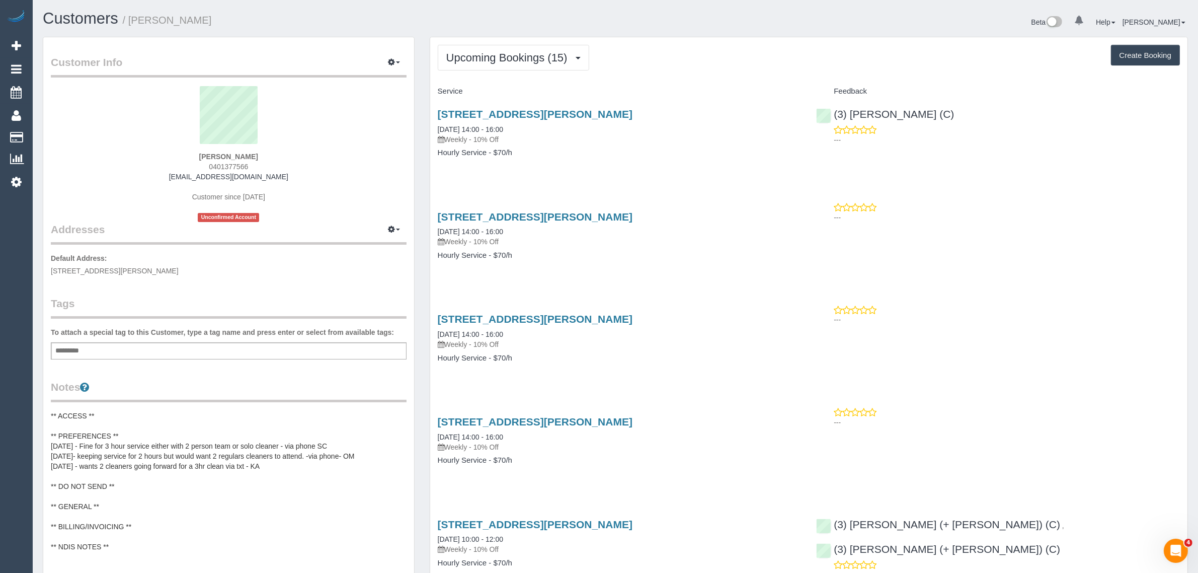
drag, startPoint x: 203, startPoint y: 157, endPoint x: 254, endPoint y: 162, distance: 51.5
click at [254, 162] on div "Mary Grutzner 0401377566 grutznermary@gmail.com Customer since 2023 Unconfirmed…" at bounding box center [229, 154] width 356 height 136
click at [260, 162] on div "Mary Grutzner 0401377566 grutznermary@gmail.com Customer since 2023 Unconfirmed…" at bounding box center [229, 154] width 356 height 136
drag, startPoint x: 249, startPoint y: 164, endPoint x: 209, endPoint y: 164, distance: 39.8
click at [209, 164] on div "Mary Grutzner 0401377566 grutznermary@gmail.com Customer since 2023 Unconfirmed…" at bounding box center [229, 154] width 356 height 136
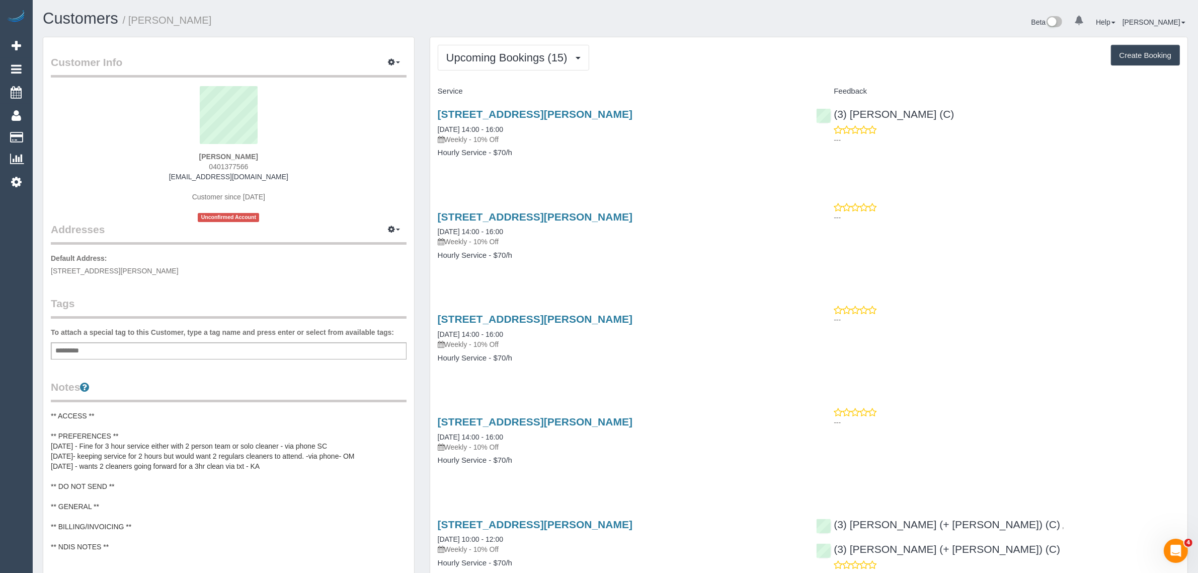
copy span "0401377566"
click at [172, 414] on pre "** ACCESS ** ** PREFERENCES ** 8/05/2025 - Fine for 3 hour service either with …" at bounding box center [229, 506] width 356 height 191
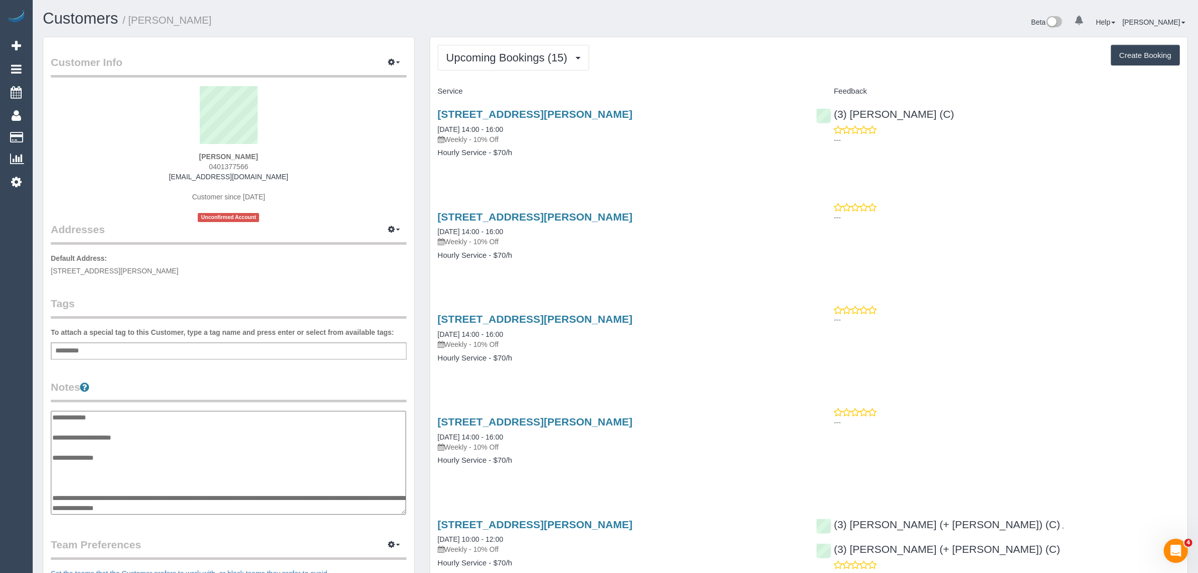
click at [157, 420] on textarea "**********" at bounding box center [228, 463] width 355 height 104
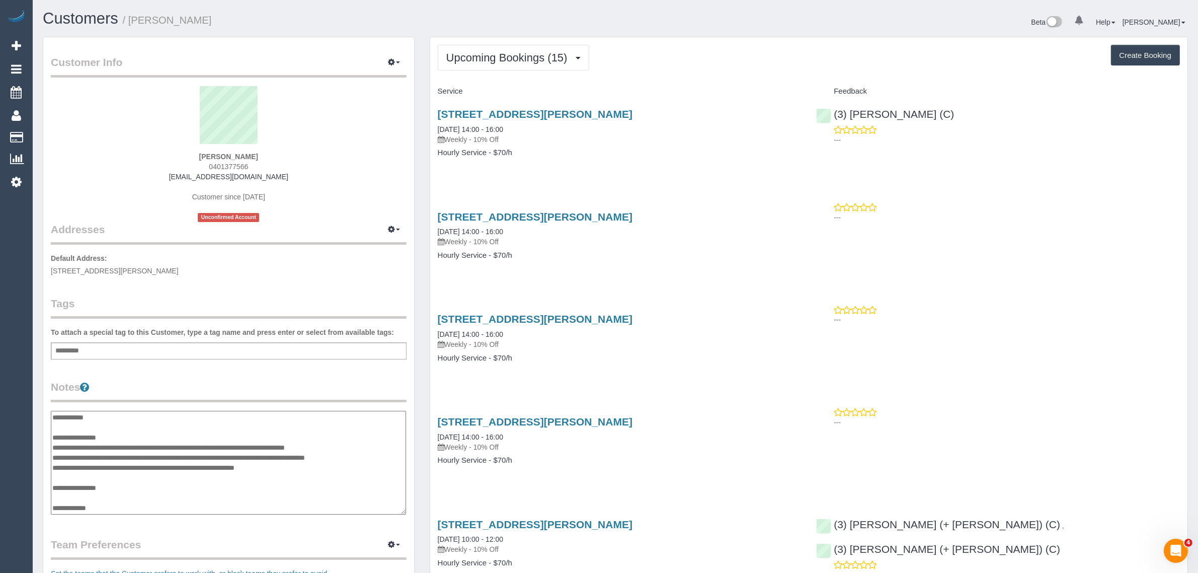
click at [144, 422] on textarea "**********" at bounding box center [228, 463] width 355 height 104
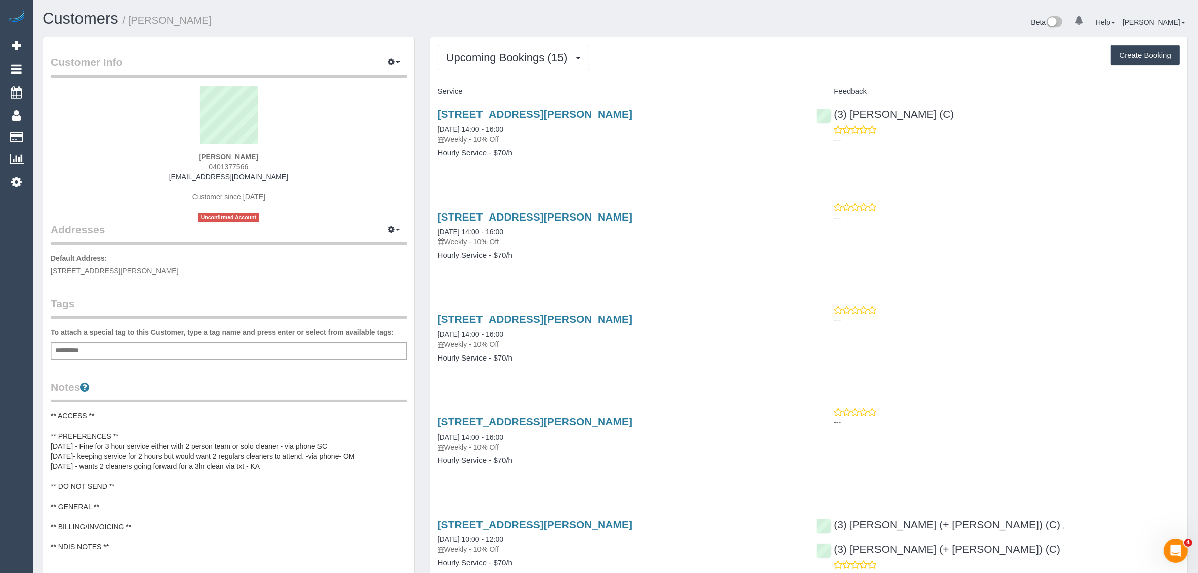
click at [146, 422] on pre "** ACCESS ** ** PREFERENCES ** 8/05/2025 - Fine for 3 hour service either with …" at bounding box center [229, 506] width 356 height 191
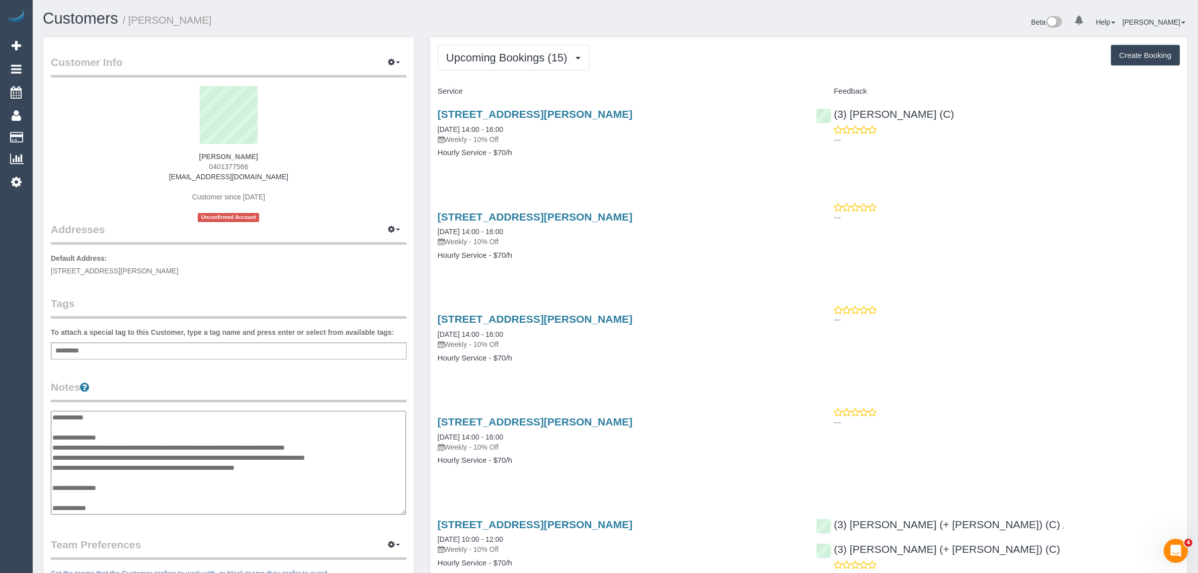
click at [64, 426] on textarea "**********" at bounding box center [228, 463] width 355 height 104
paste textarea "**********"
type textarea "**********"
click at [319, 386] on legend "Notes" at bounding box center [229, 390] width 356 height 23
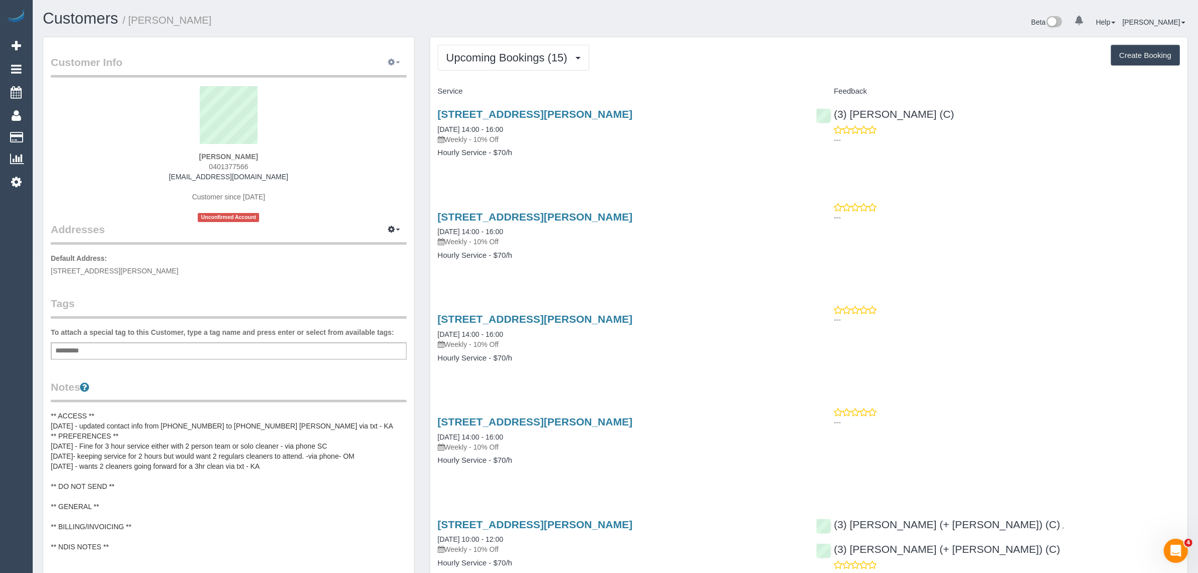
click at [399, 64] on button "button" at bounding box center [393, 63] width 25 height 16
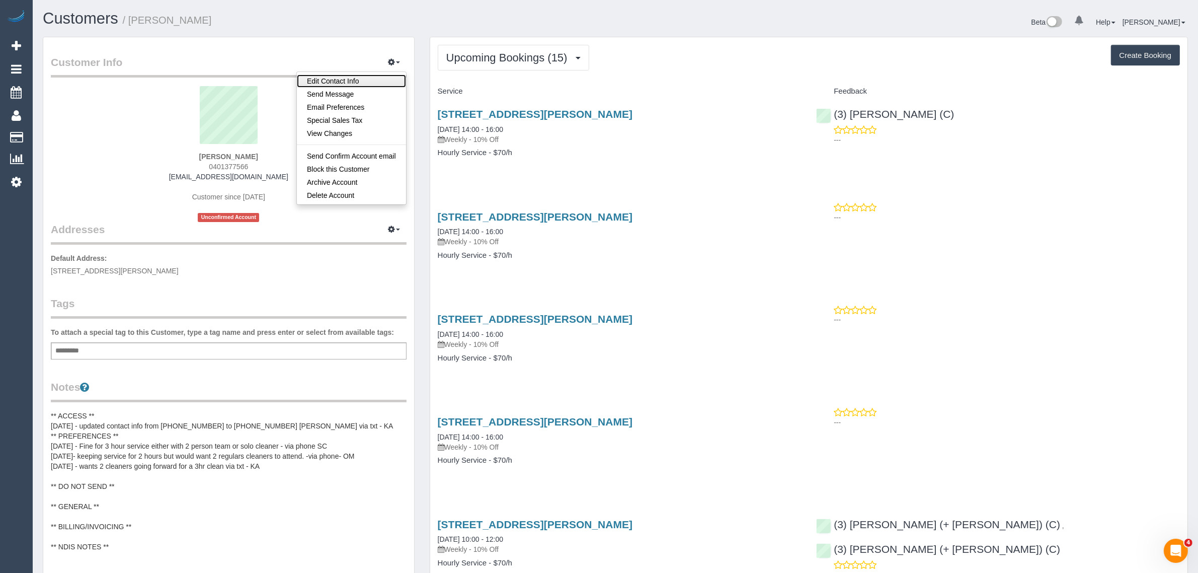
click at [385, 82] on link "Edit Contact Info" at bounding box center [351, 80] width 109 height 13
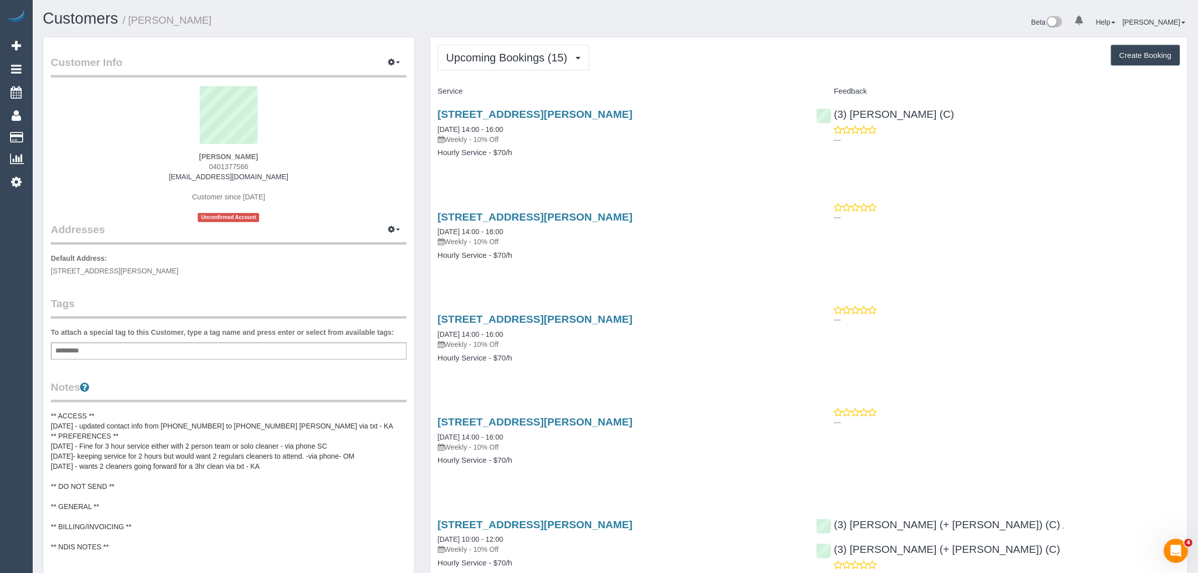
select select "VIC"
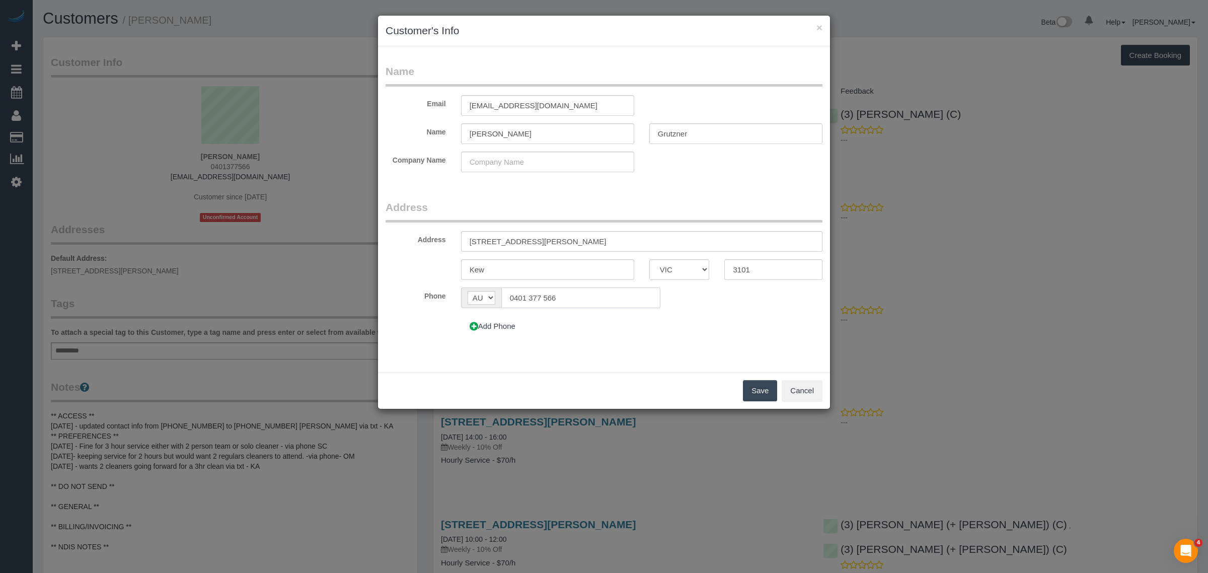
click at [582, 303] on input "0401 377 566" at bounding box center [580, 297] width 159 height 21
click at [570, 293] on input "0401 377 566" at bounding box center [580, 297] width 159 height 21
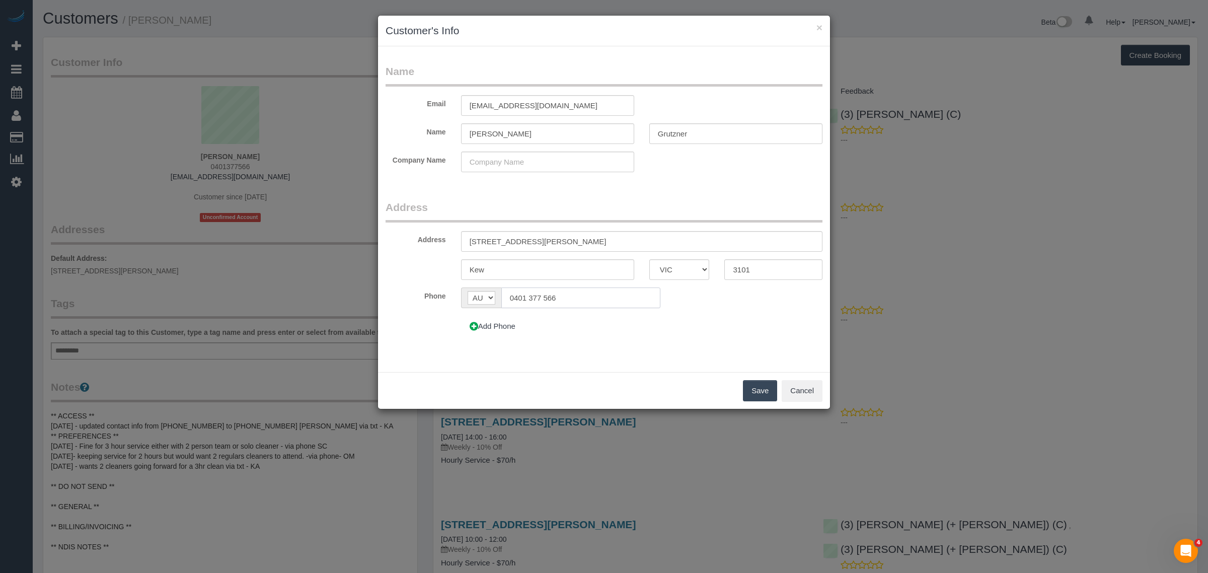
click at [570, 293] on input "0401 377 566" at bounding box center [580, 297] width 159 height 21
paste input "0 718 352"
type input "0400 718 352"
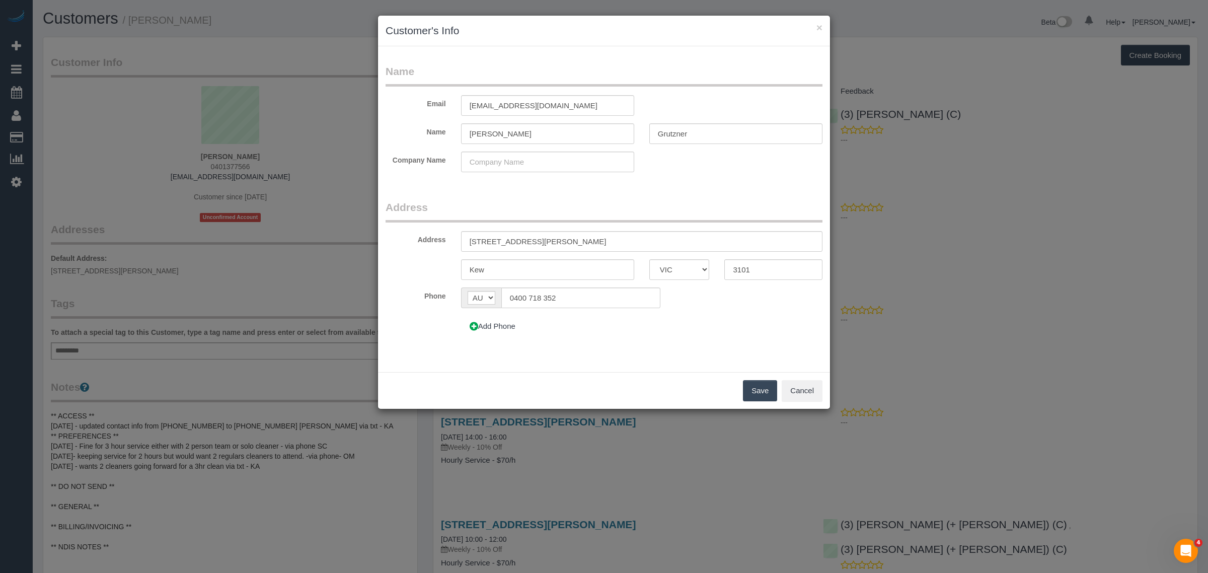
click at [607, 333] on div "Add Phone" at bounding box center [566, 325] width 226 height 21
click at [563, 339] on fieldset "Address Address 3 James St Kew ACT NSW NT QLD SA TAS VIC WA 3101 Phone AF AL DZ…" at bounding box center [603, 272] width 437 height 144
click at [757, 384] on button "Save" at bounding box center [760, 390] width 34 height 21
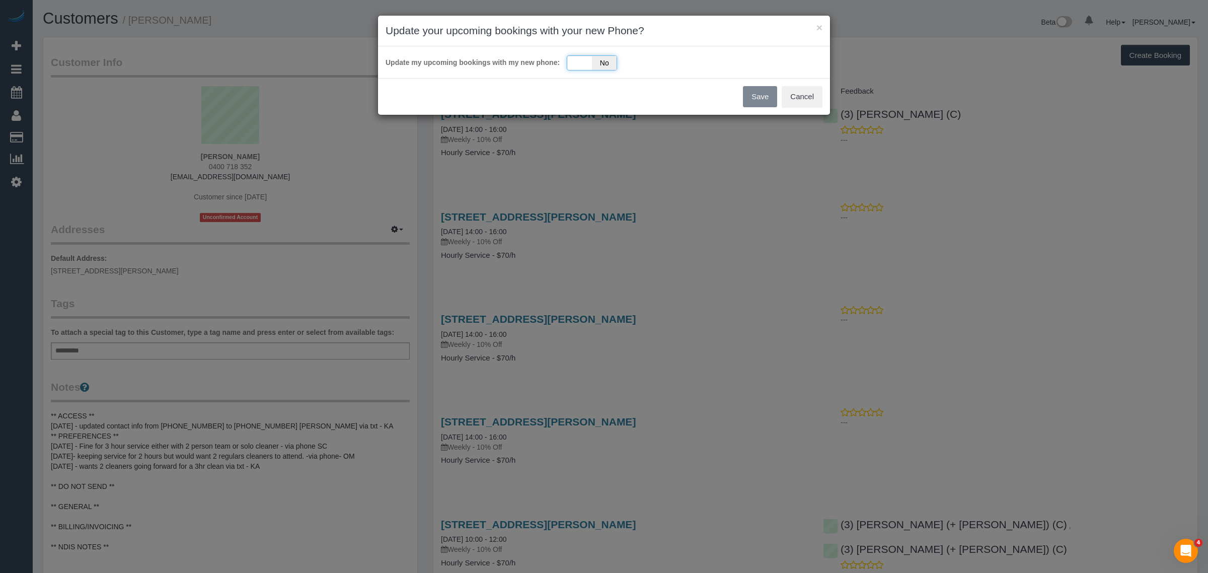
click at [582, 65] on div "Yes No" at bounding box center [592, 62] width 50 height 15
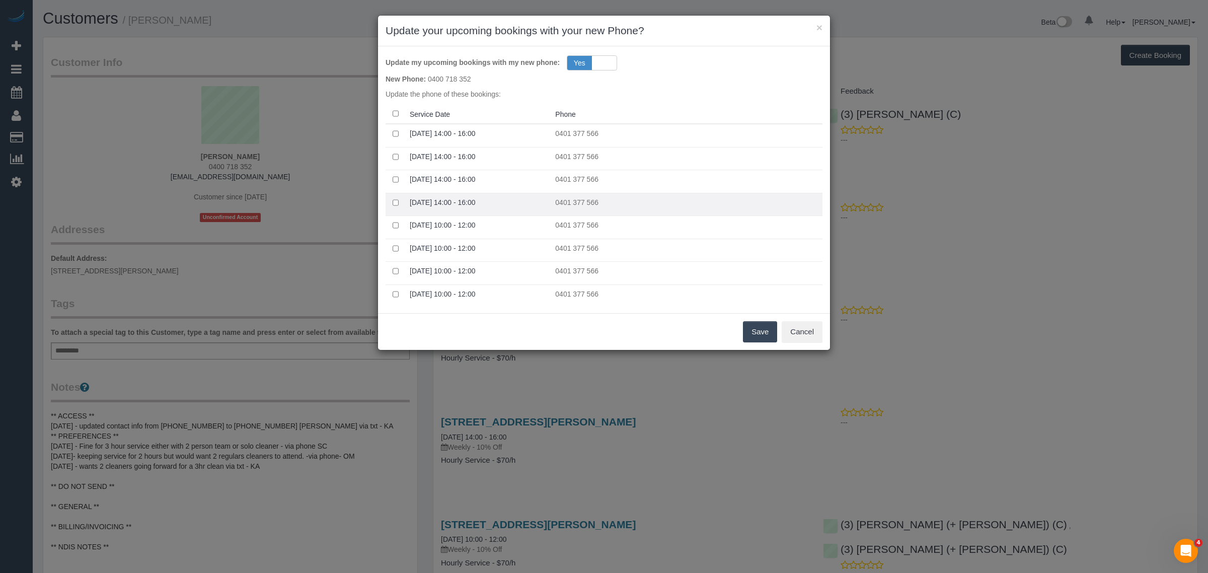
click at [400, 203] on td at bounding box center [395, 204] width 20 height 23
click at [756, 331] on button "Save" at bounding box center [760, 331] width 34 height 21
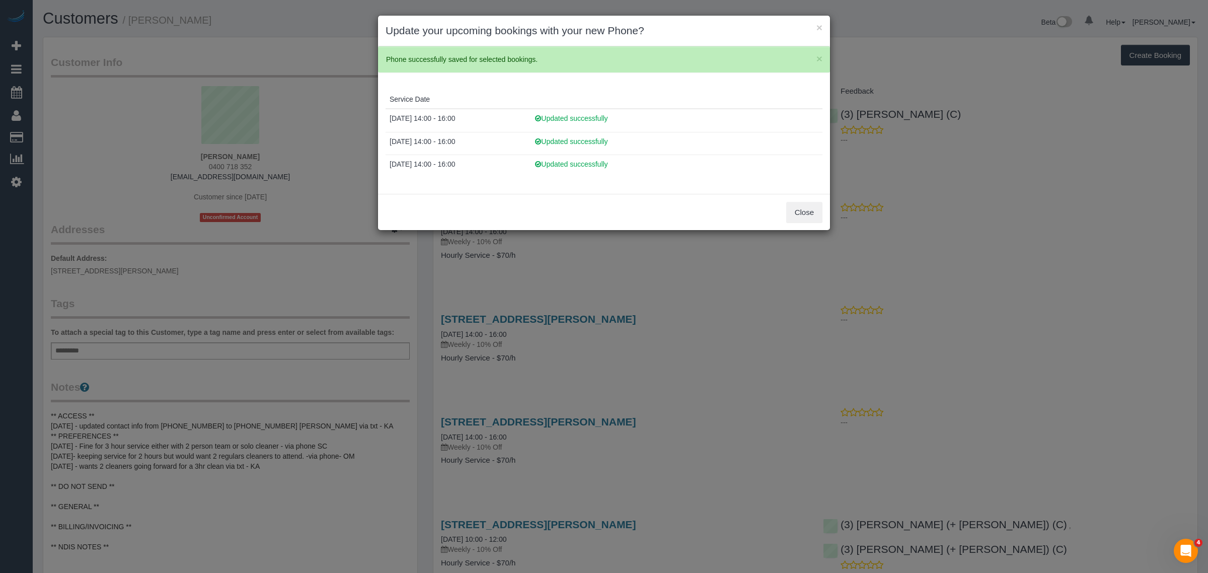
click at [814, 27] on h3 "Update your upcoming bookings with your new Phone?" at bounding box center [603, 30] width 437 height 15
click at [818, 24] on button "×" at bounding box center [819, 27] width 6 height 11
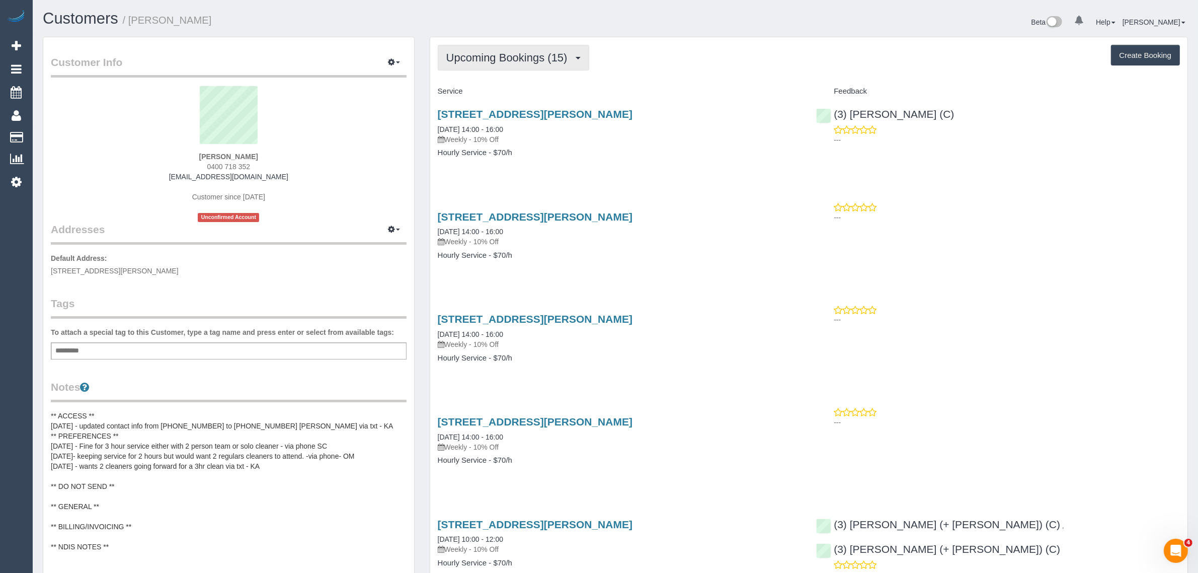
click at [549, 59] on span "Upcoming Bookings (15)" at bounding box center [509, 57] width 126 height 13
click at [547, 61] on span "Upcoming Bookings (15)" at bounding box center [509, 57] width 126 height 13
click at [512, 111] on link "3 James Ave, Kew, VIC 3101" at bounding box center [535, 114] width 195 height 12
click at [500, 58] on span "Upcoming Bookings (15)" at bounding box center [509, 57] width 126 height 13
click at [484, 90] on link "Upcoming Bookings (15)" at bounding box center [492, 94] width 109 height 13
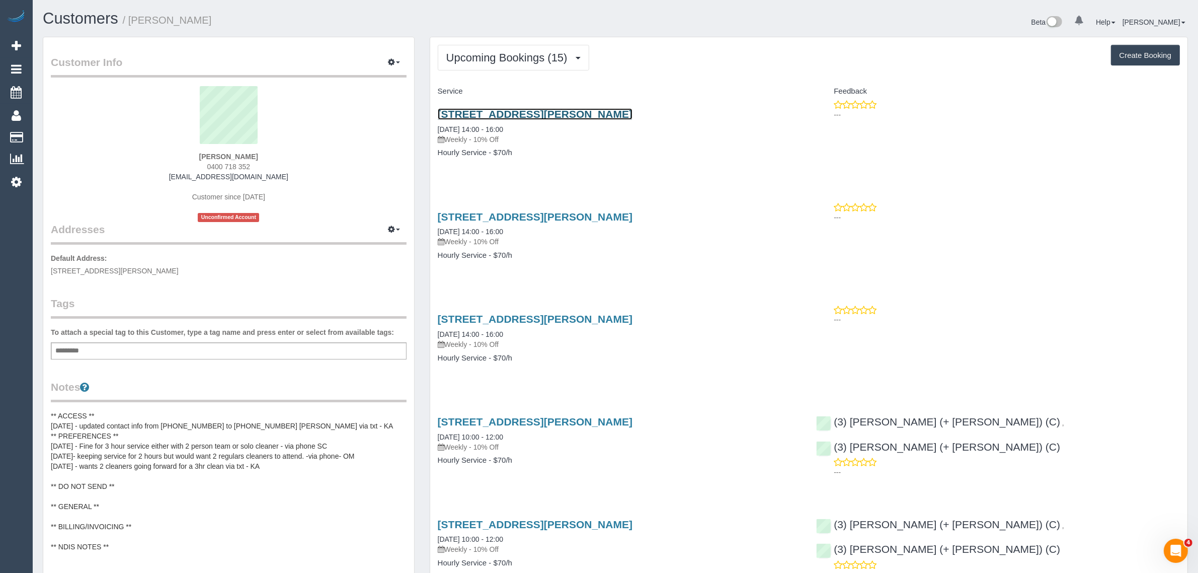
click at [497, 108] on link "3 James Ave, Kew, VIC 3101" at bounding box center [535, 114] width 195 height 12
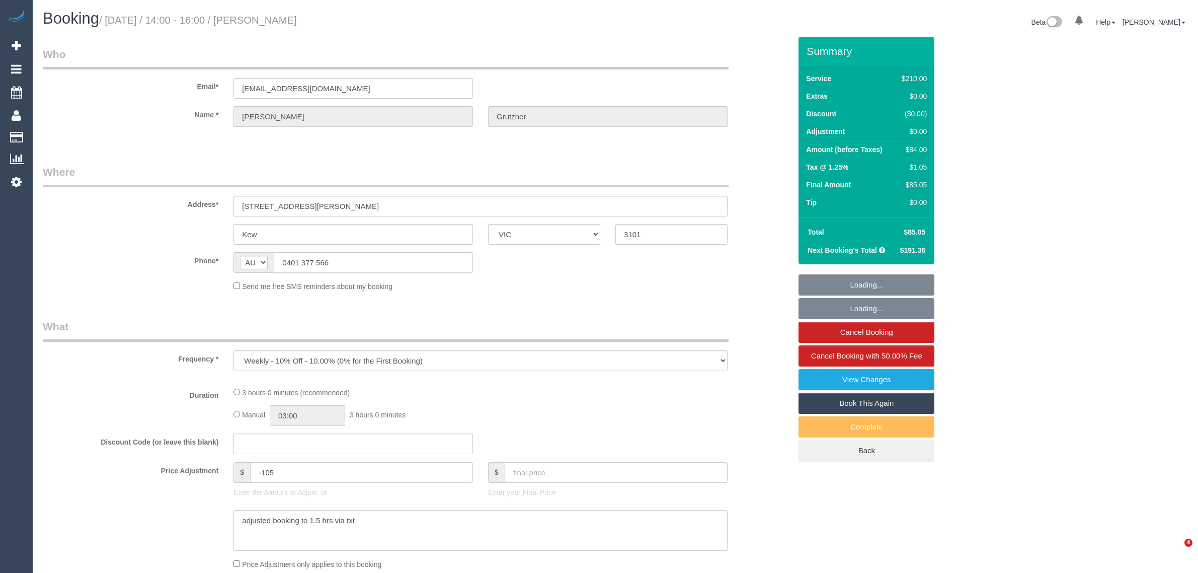
select select "VIC"
select select "string:stripe-pm_1OKDIQ2GScqysDRVWHVj2xOp"
select select "number:27"
select select "number:14"
select select "number:19"
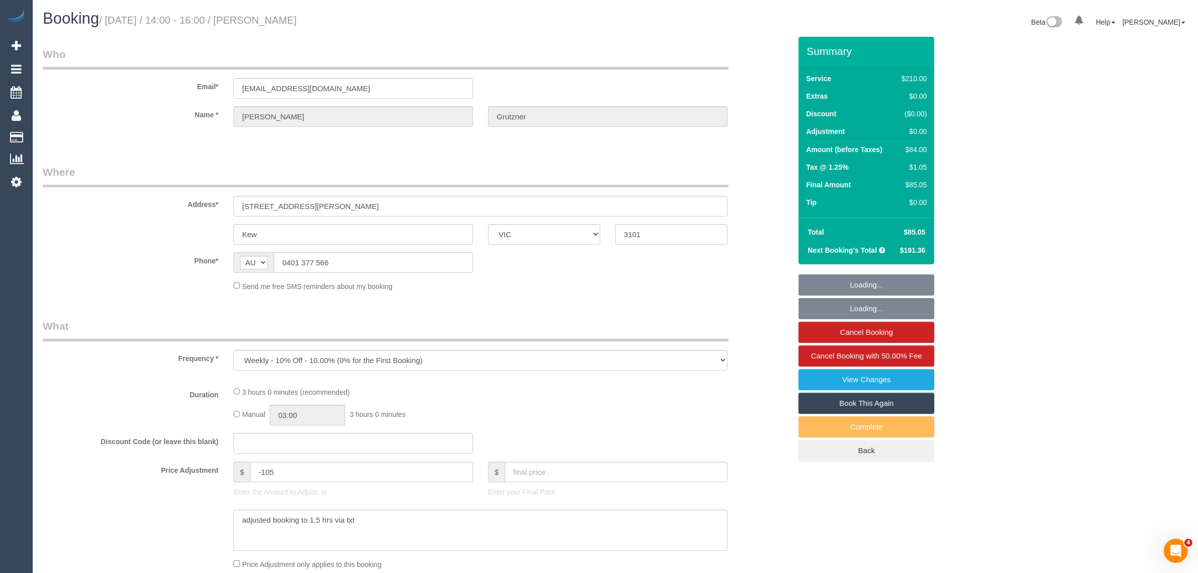
select select "number:36"
select select "number:34"
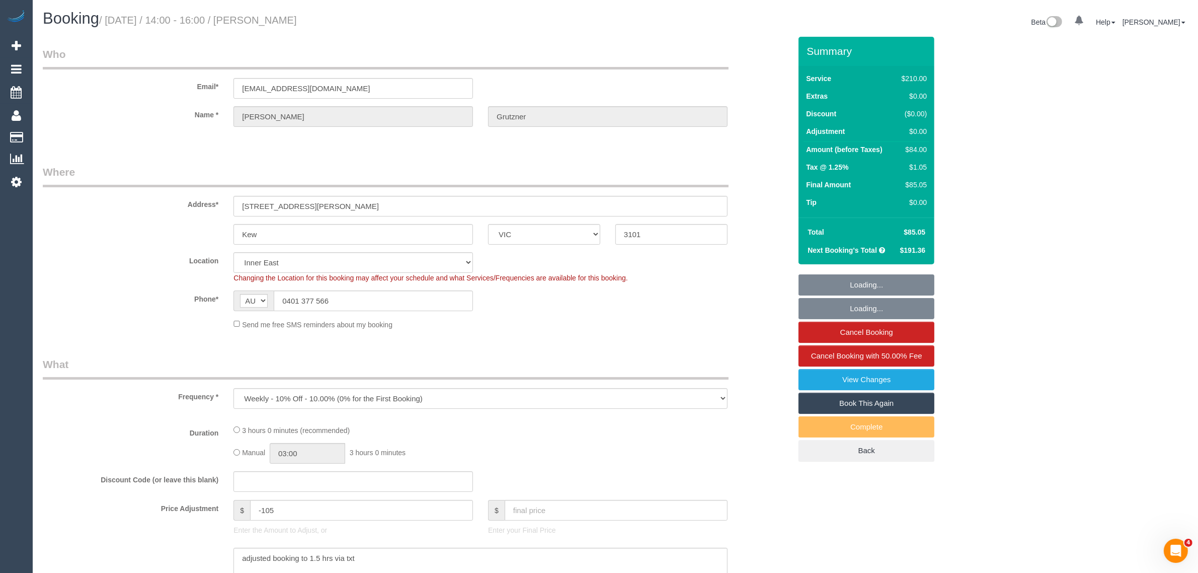
scroll to position [252, 0]
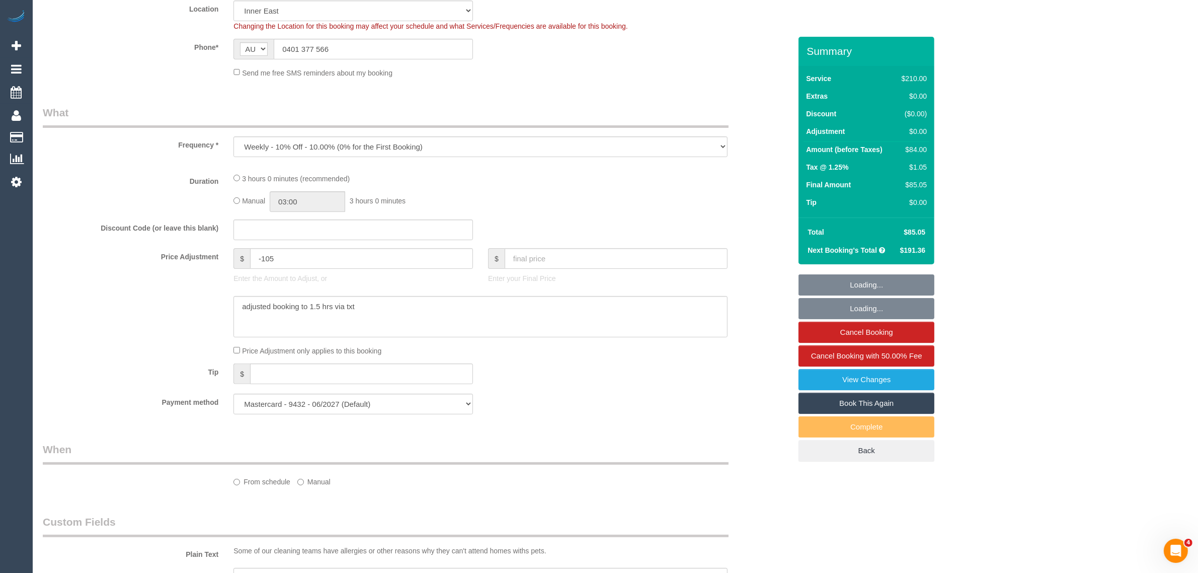
select select "object:731"
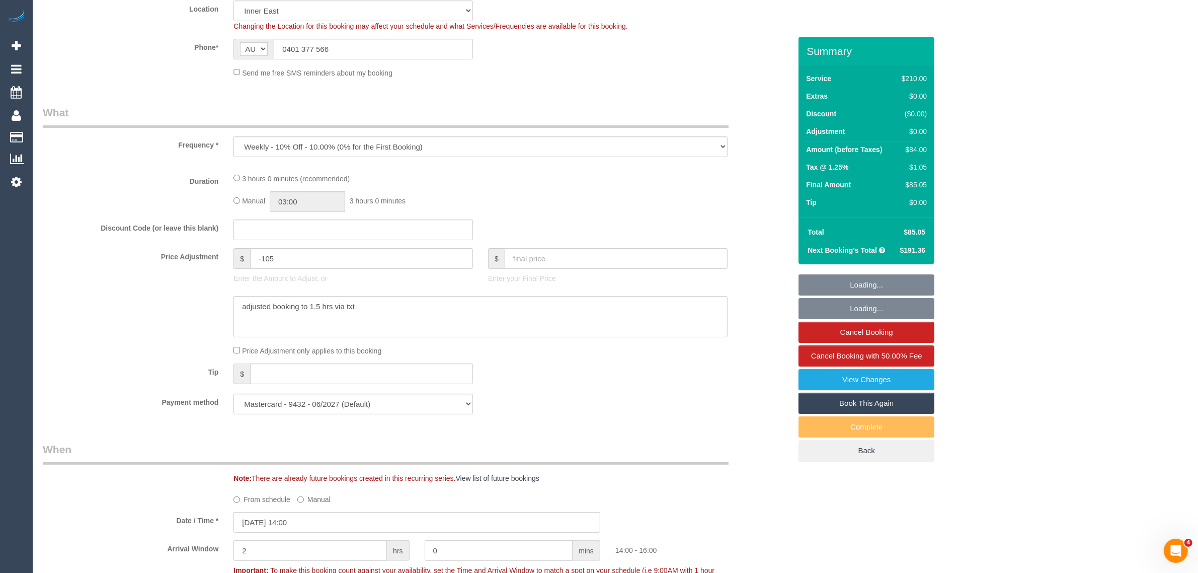
select select "180"
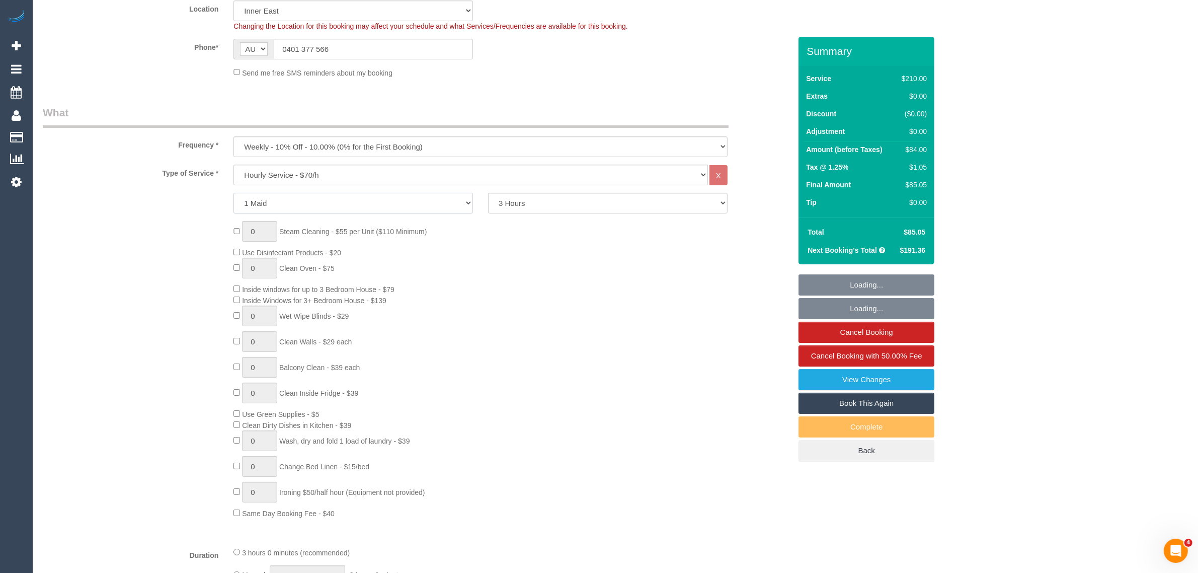
click at [383, 210] on select "1 Maid 2 Maids" at bounding box center [353, 203] width 240 height 21
click at [572, 253] on div "0 Steam Cleaning - $55 per Unit ($110 Minimum) Use Disinfectant Products - $20 …" at bounding box center [512, 369] width 573 height 297
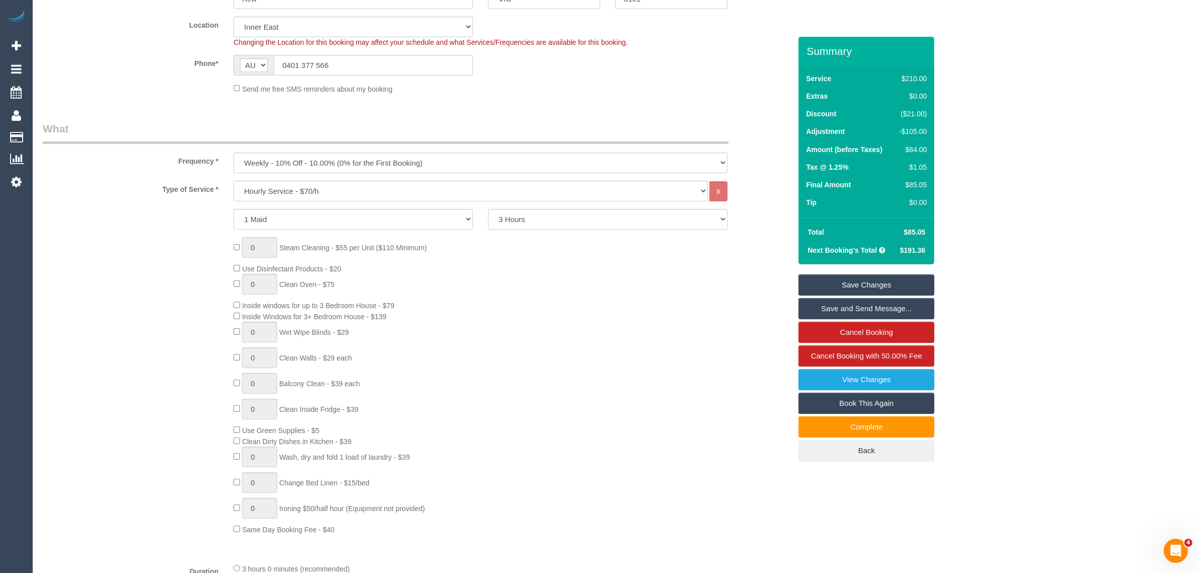
scroll to position [503, 0]
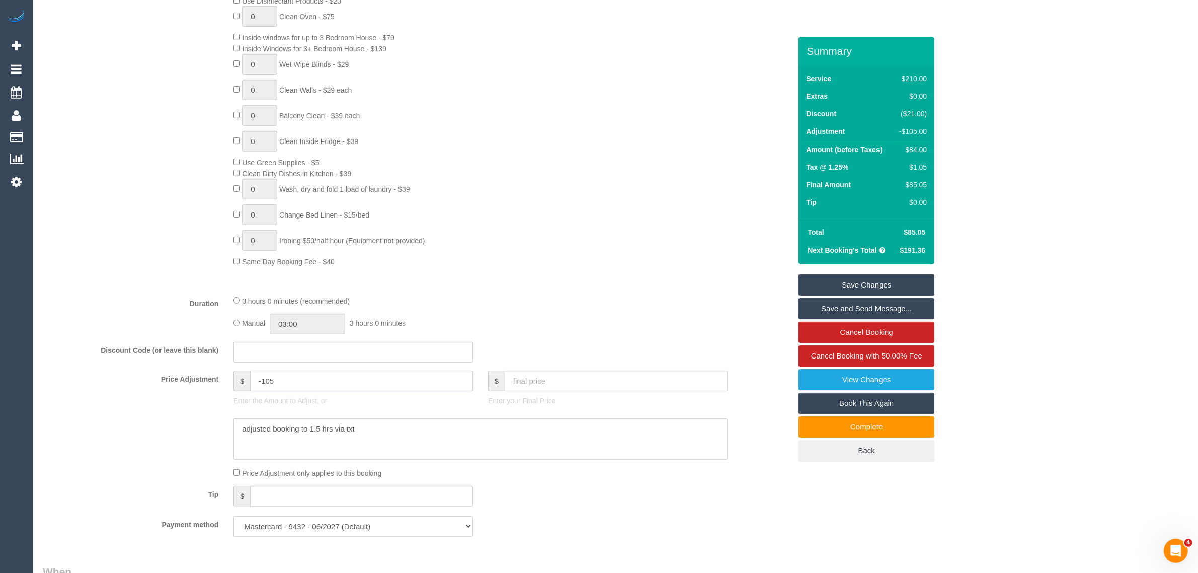
click at [375, 385] on input "-105" at bounding box center [361, 380] width 223 height 21
type input "-"
click at [423, 432] on textarea at bounding box center [480, 438] width 494 height 41
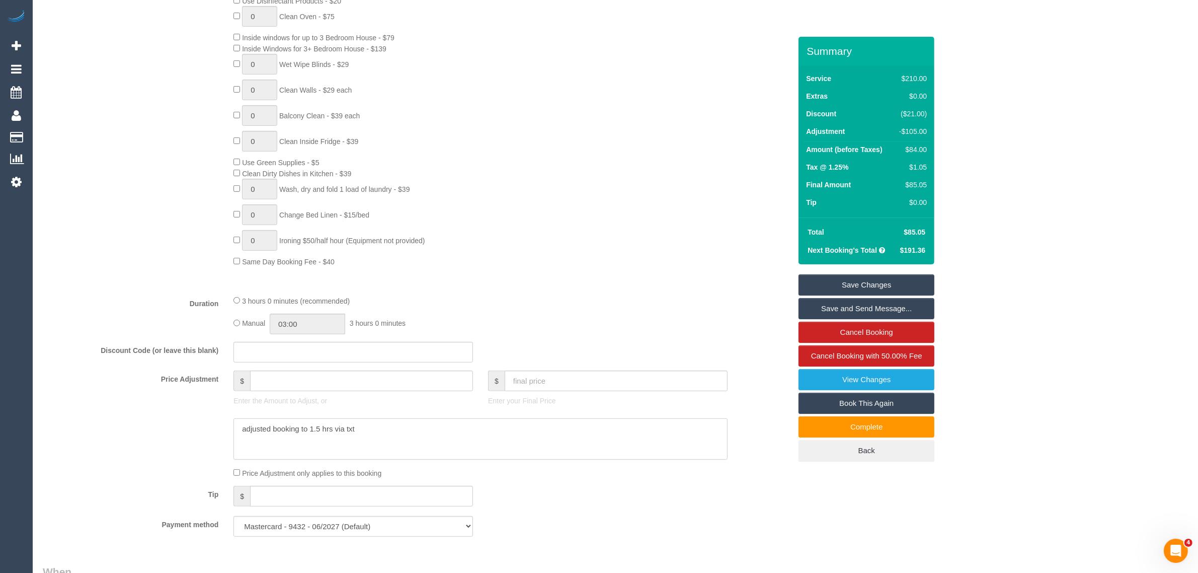
click at [423, 432] on textarea at bounding box center [480, 438] width 494 height 41
type input "0"
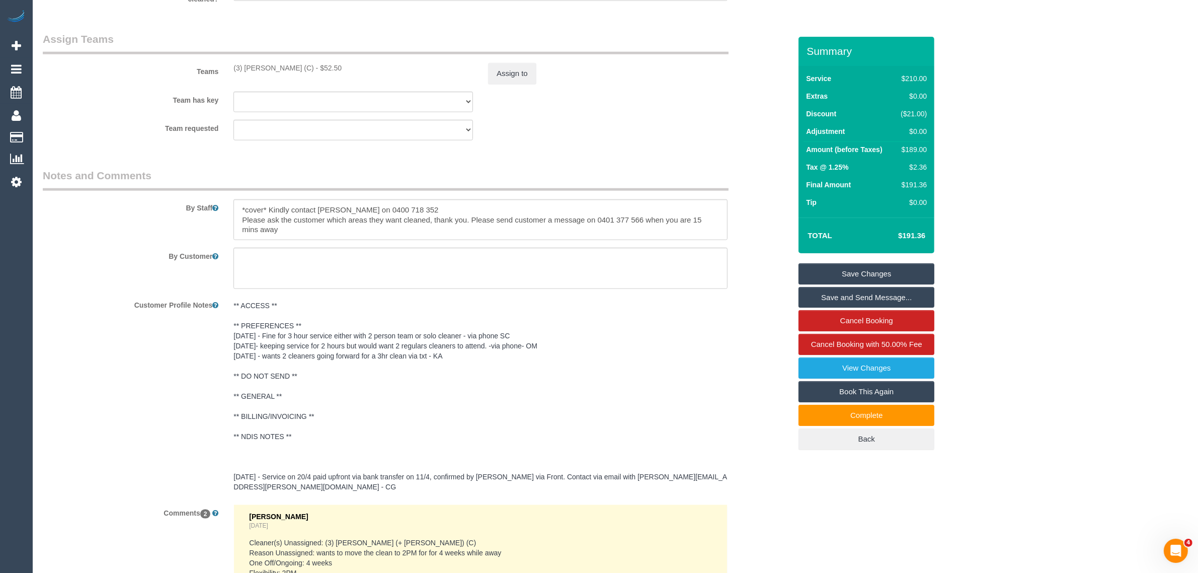
scroll to position [1783, 0]
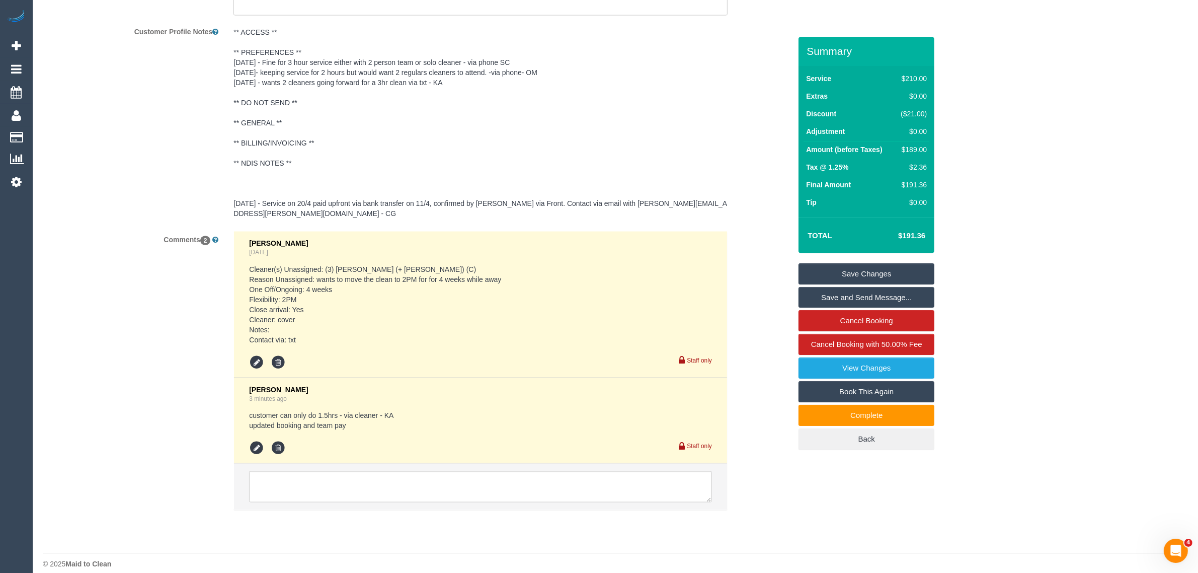
click at [286, 440] on li at bounding box center [278, 447] width 20 height 15
click at [281, 440] on icon at bounding box center [278, 447] width 15 height 15
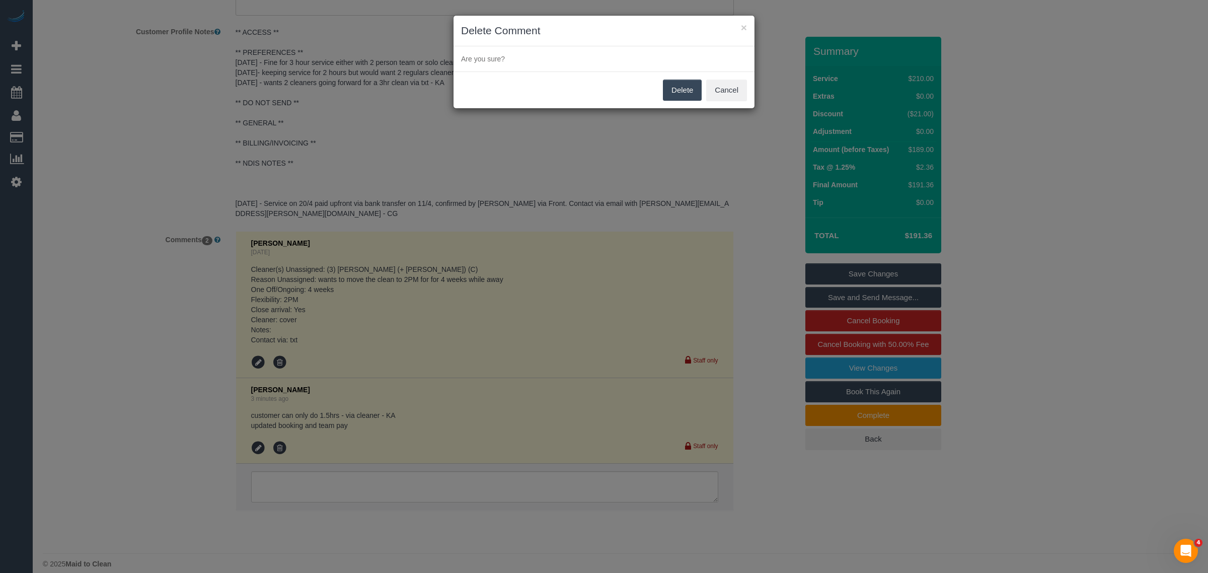
click at [677, 89] on button "Delete" at bounding box center [682, 90] width 39 height 21
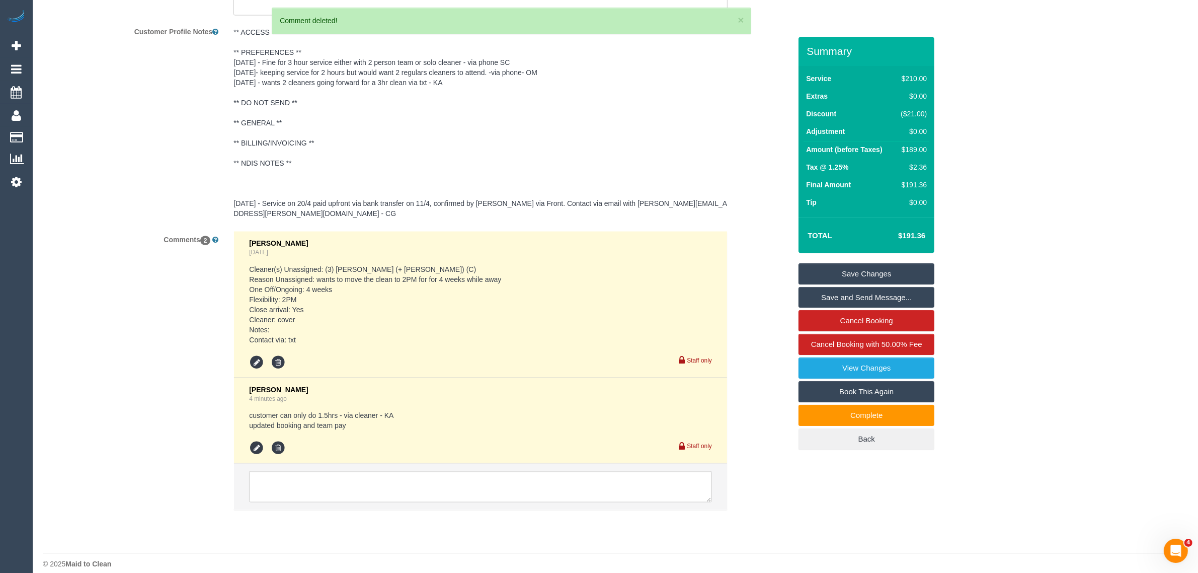
click at [751, 267] on div "Comments 2 Kimberly Arjona 3 days ago Cleaner(s) Unassigned: (3) Jay (+ Smruti)…" at bounding box center [416, 375] width 763 height 289
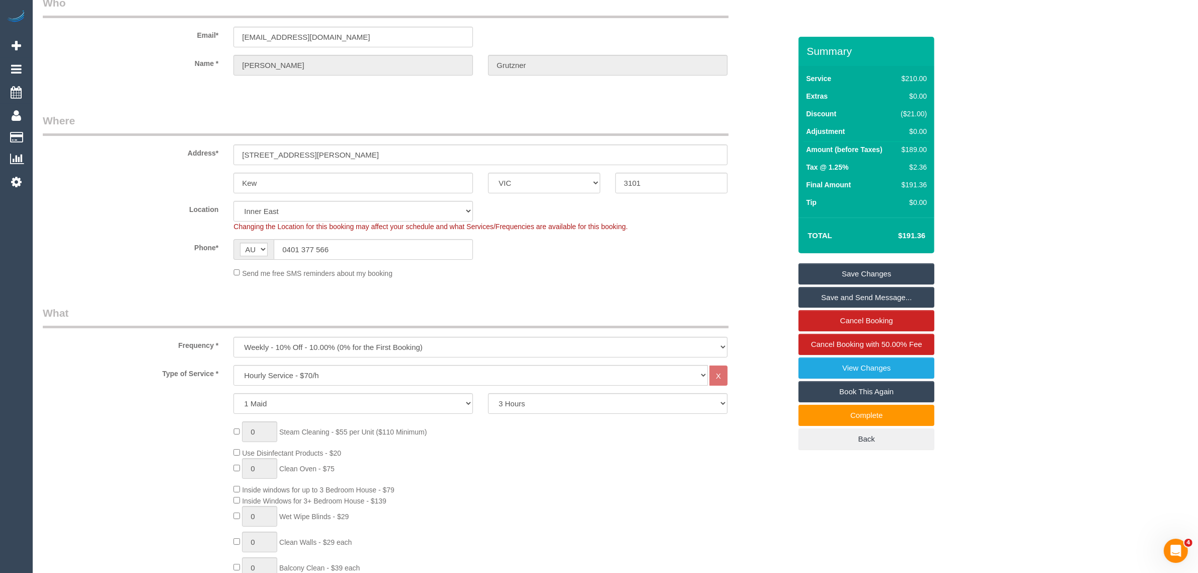
scroll to position [0, 0]
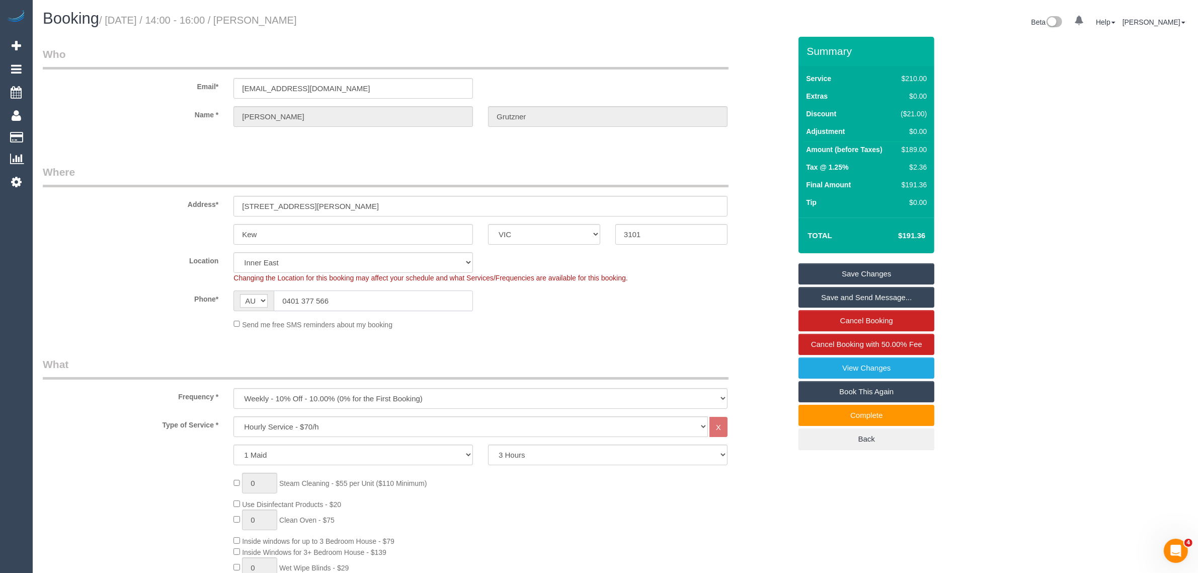
click at [391, 304] on input "0401 377 566" at bounding box center [373, 300] width 199 height 21
click at [582, 321] on div "Send me free SMS reminders about my booking" at bounding box center [480, 324] width 509 height 11
click at [390, 306] on input "0401 377 566" at bounding box center [373, 300] width 199 height 21
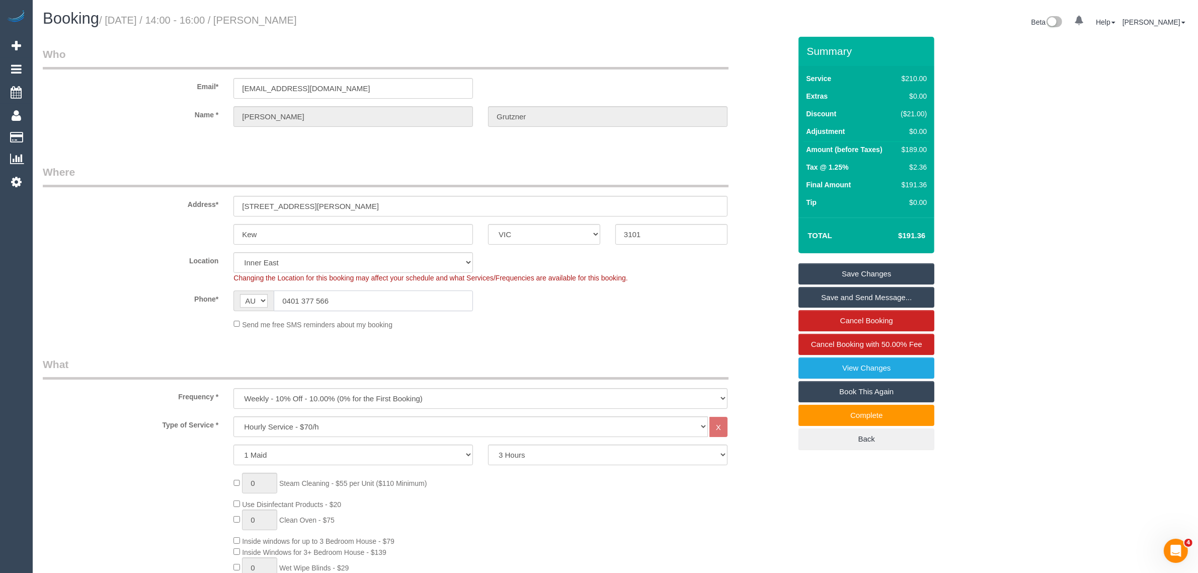
click at [390, 306] on input "0401 377 566" at bounding box center [373, 300] width 199 height 21
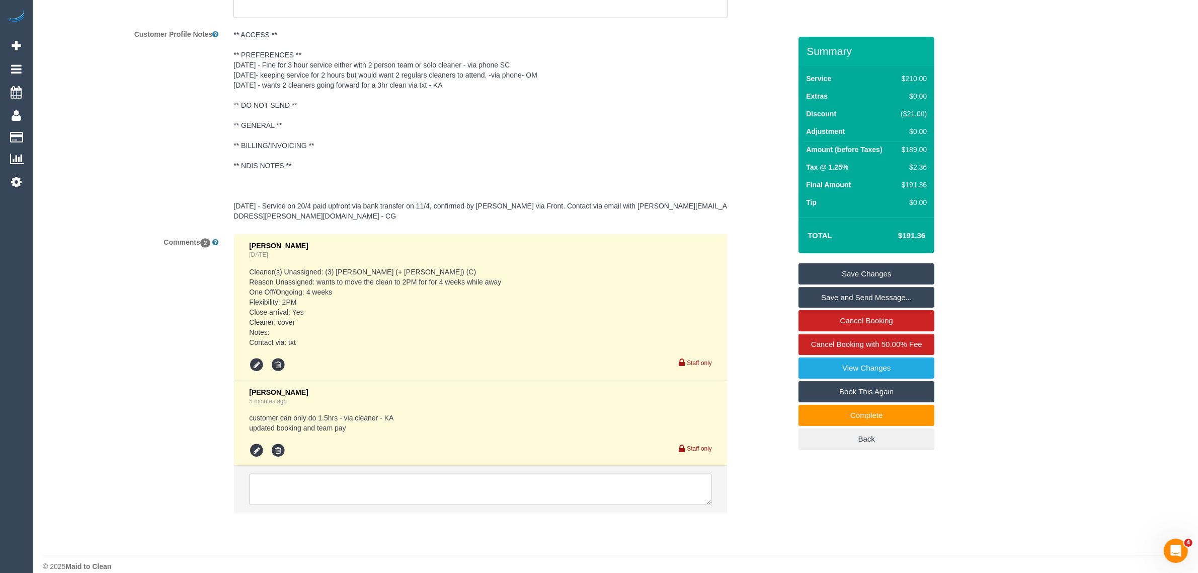
scroll to position [1783, 0]
click at [724, 132] on pre "** ACCESS ** ** PREFERENCES ** 8/05/2025 - Fine for 3 hour service either with …" at bounding box center [480, 122] width 494 height 191
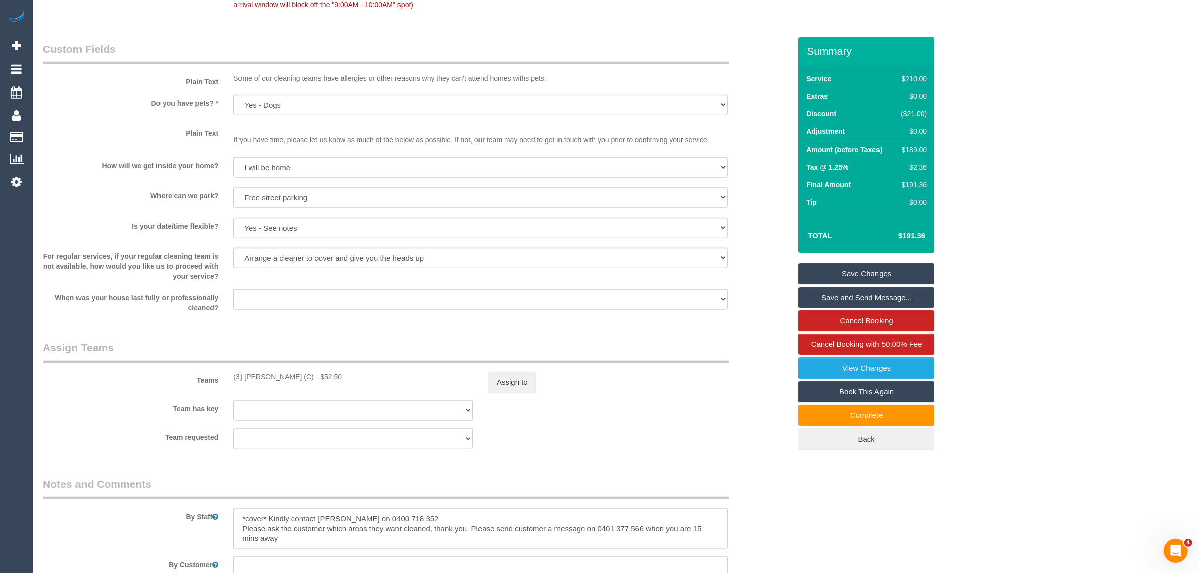
click at [772, 179] on div "How will we get inside your home? I will be home Key will be left (please provi…" at bounding box center [416, 168] width 763 height 23
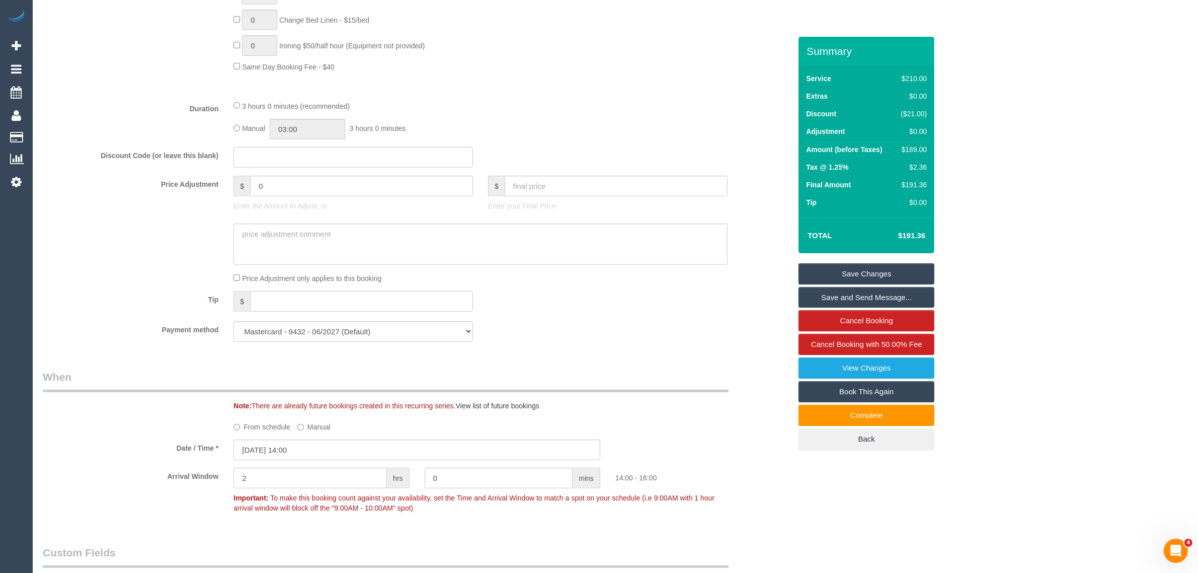
scroll to position [0, 0]
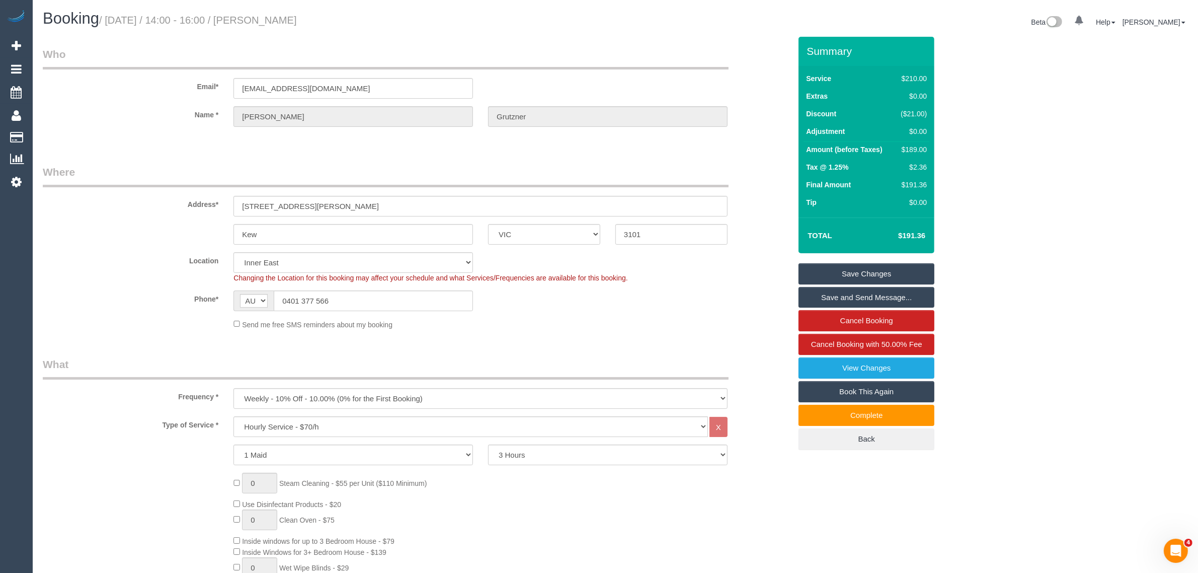
click at [772, 179] on div "Address* 3 James Ave" at bounding box center [416, 191] width 763 height 52
click at [770, 175] on div "Address* 3 James Ave" at bounding box center [416, 191] width 763 height 52
click at [723, 332] on fieldset "Where Address* 3 James Ave Kew ACT NSW NT QLD SA TAS VIC WA 3101 Location Offic…" at bounding box center [417, 251] width 748 height 173
click at [268, 21] on small "/ August 23, 2025 / 14:00 - 16:00 / Mary Grutzner" at bounding box center [198, 20] width 198 height 11
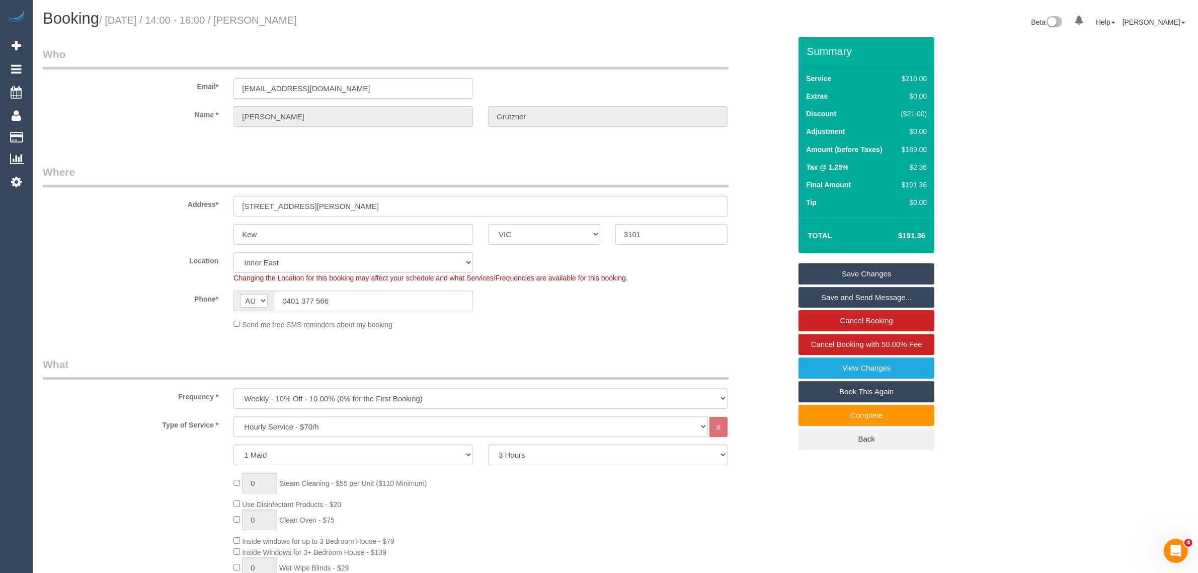
click at [268, 21] on small "/ August 23, 2025 / 14:00 - 16:00 / Mary Grutzner" at bounding box center [198, 20] width 198 height 11
copy small "Mary"
click at [415, 139] on fieldset "Who Email* grutznermary@gmail.com Name * Mary Grutzner" at bounding box center [417, 96] width 748 height 98
click at [381, 298] on input "0401 377 566" at bounding box center [373, 300] width 199 height 21
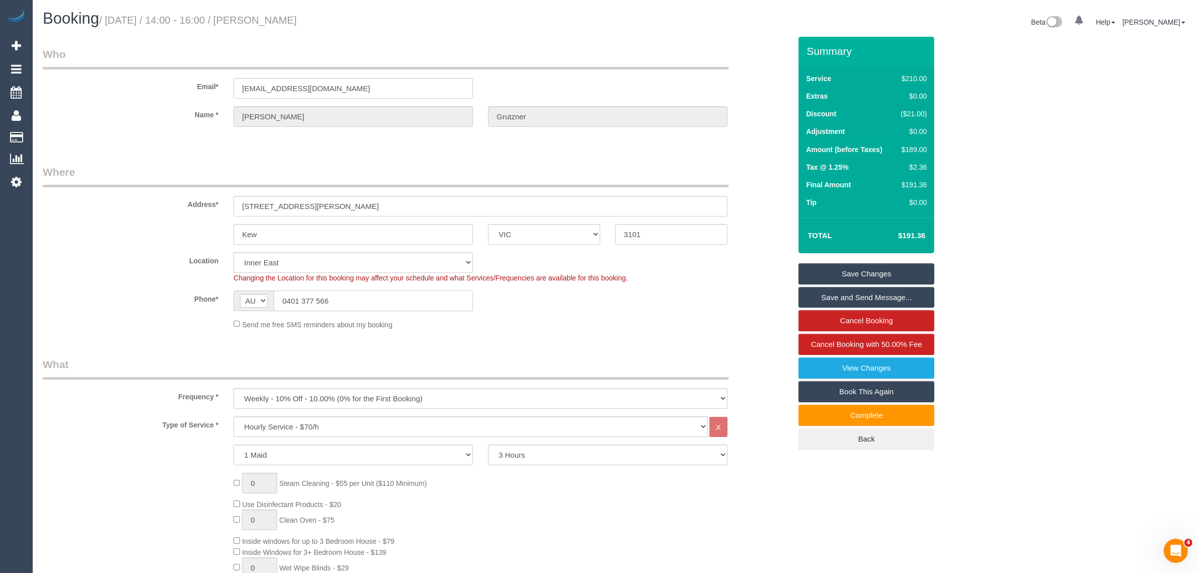
click at [381, 298] on input "0401 377 566" at bounding box center [373, 300] width 199 height 21
click at [645, 375] on legend "What" at bounding box center [386, 368] width 686 height 23
click at [568, 319] on div "Send me free SMS reminders about my booking" at bounding box center [480, 324] width 509 height 11
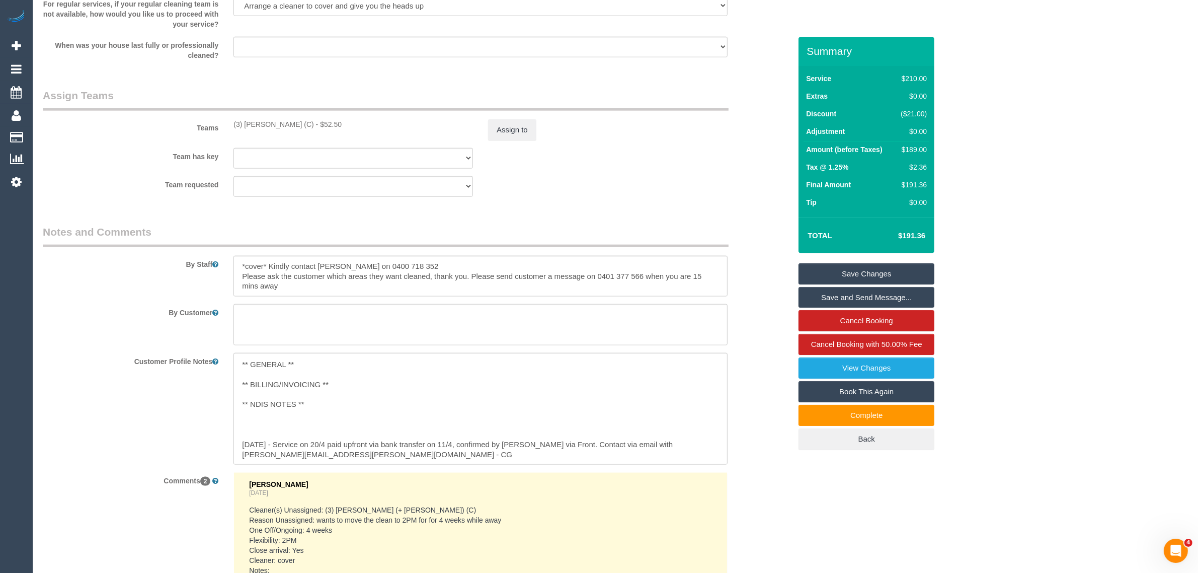
scroll to position [1453, 0]
click at [383, 265] on textarea at bounding box center [480, 276] width 494 height 41
click at [631, 225] on legend "Notes and Comments" at bounding box center [386, 236] width 686 height 23
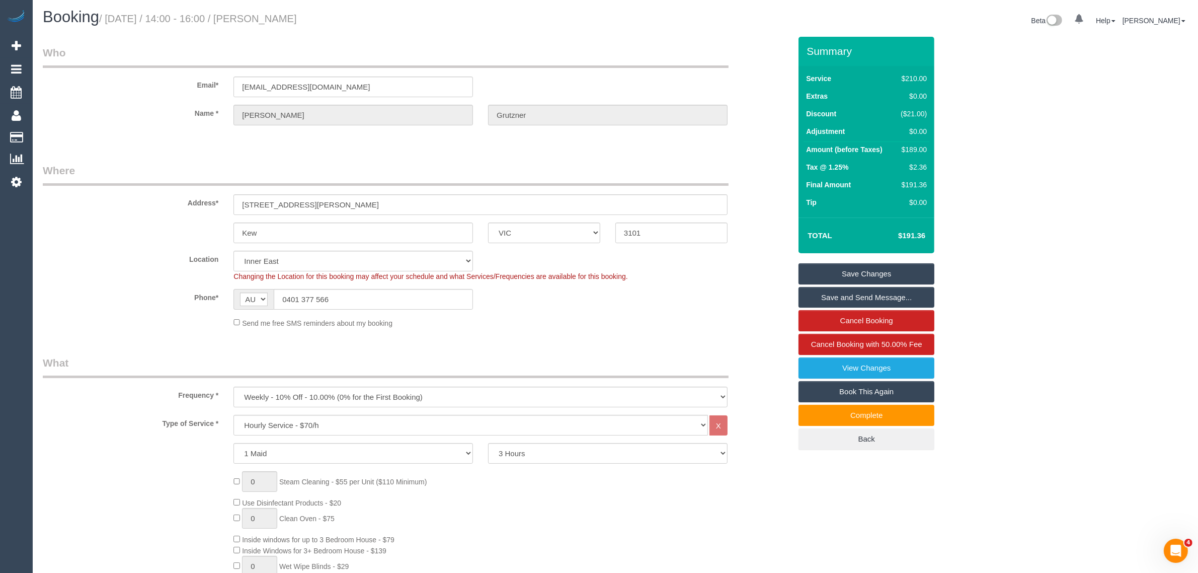
scroll to position [0, 0]
click at [409, 303] on input "0401 377 566" at bounding box center [373, 300] width 199 height 21
click at [574, 331] on fieldset "Where Address* 3 James Ave Kew ACT NSW NT QLD SA TAS VIC WA 3101 Location Offic…" at bounding box center [417, 251] width 748 height 173
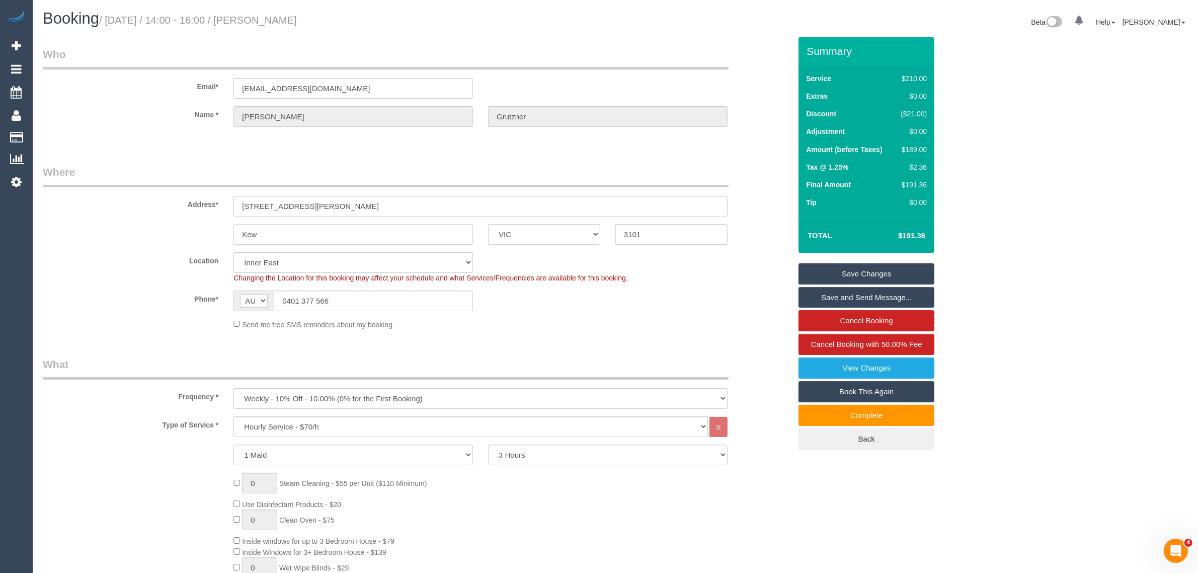
click at [450, 235] on input "Kew" at bounding box center [353, 234] width 240 height 21
click at [99, 319] on div "Send me free SMS reminders about my booking" at bounding box center [416, 324] width 763 height 11
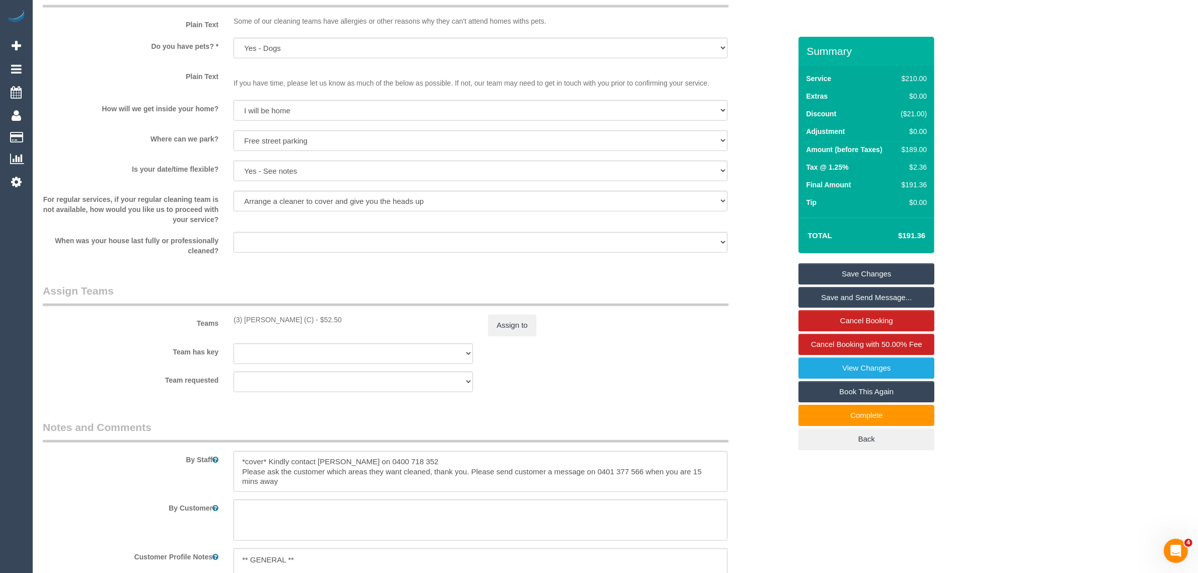
scroll to position [1510, 0]
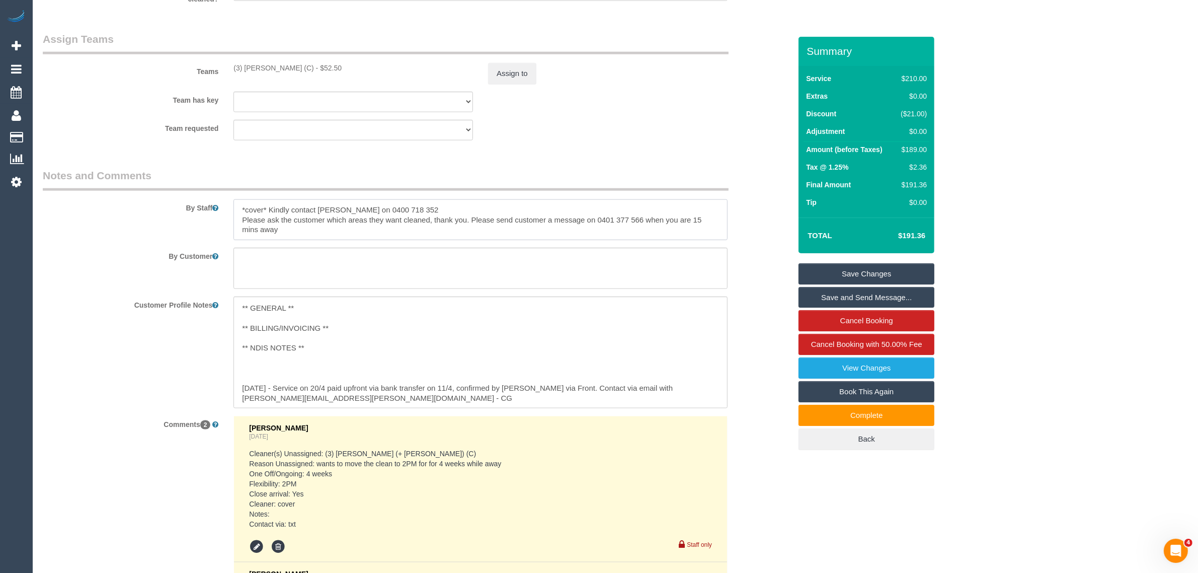
drag, startPoint x: 420, startPoint y: 208, endPoint x: 386, endPoint y: 210, distance: 34.3
click at [386, 210] on textarea at bounding box center [480, 219] width 494 height 41
click at [381, 212] on textarea at bounding box center [480, 219] width 494 height 41
drag, startPoint x: 383, startPoint y: 207, endPoint x: 434, endPoint y: 203, distance: 50.5
click at [434, 203] on textarea at bounding box center [480, 219] width 494 height 41
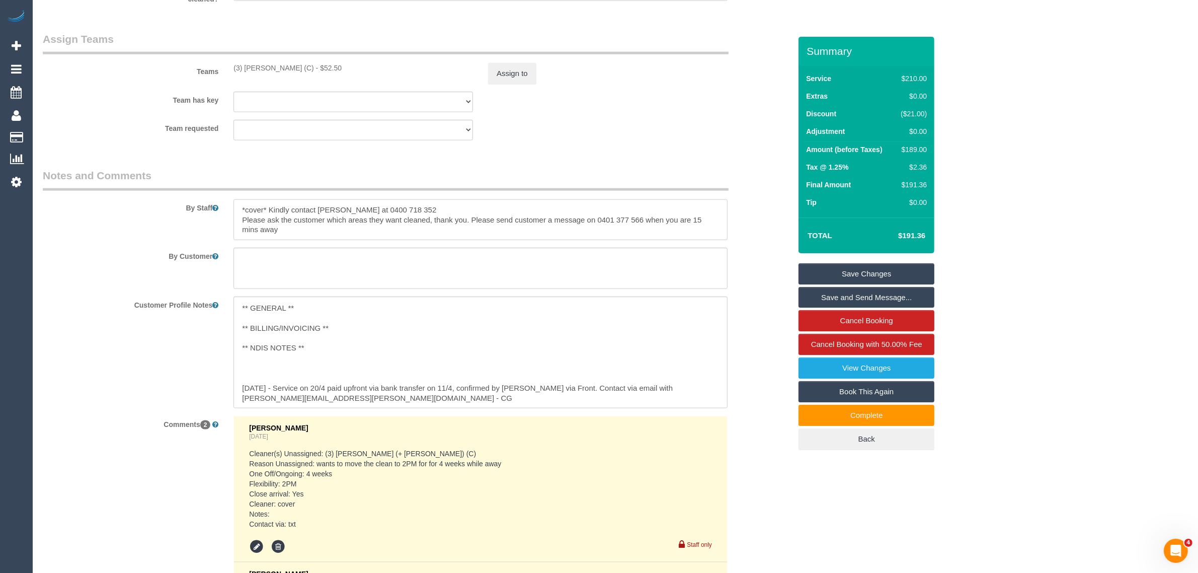
type textarea "*cover* Kindly contact Anthea Grutzner at 0400 718 352 Please ask the customer …"
drag, startPoint x: 383, startPoint y: 209, endPoint x: 428, endPoint y: 204, distance: 45.6
click at [428, 204] on textarea at bounding box center [480, 219] width 494 height 41
click at [679, 114] on sui-booking-teams "Teams (3) Denuwan Lamahewa (C) - $52.50 Assign to Team has key (3) Denuwan Lama…" at bounding box center [417, 86] width 748 height 109
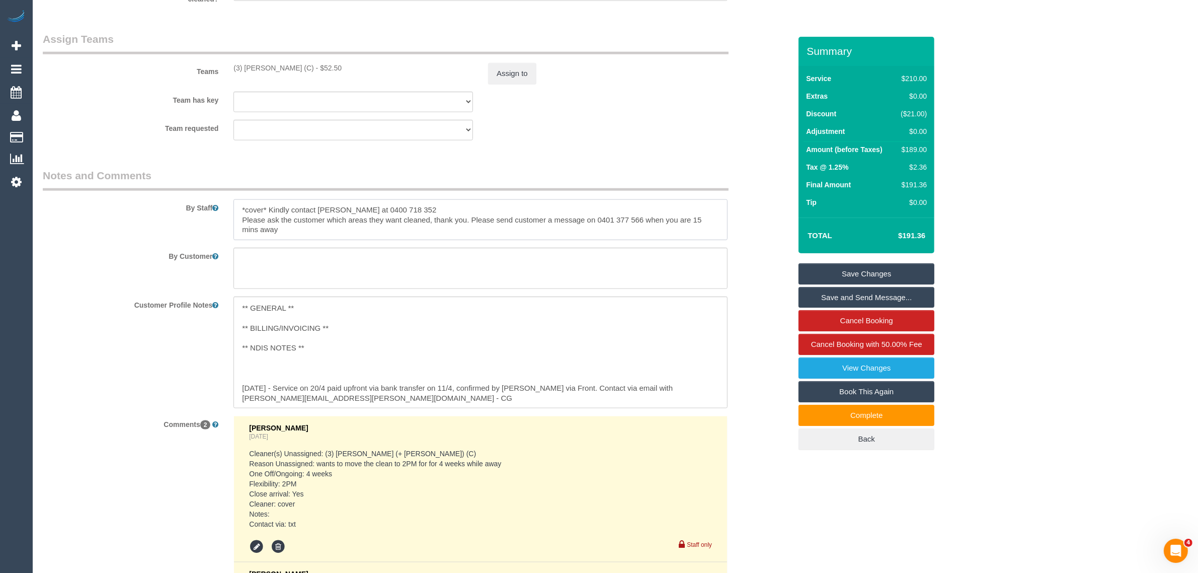
drag, startPoint x: 429, startPoint y: 208, endPoint x: 383, endPoint y: 210, distance: 45.4
click at [383, 210] on textarea at bounding box center [480, 219] width 494 height 41
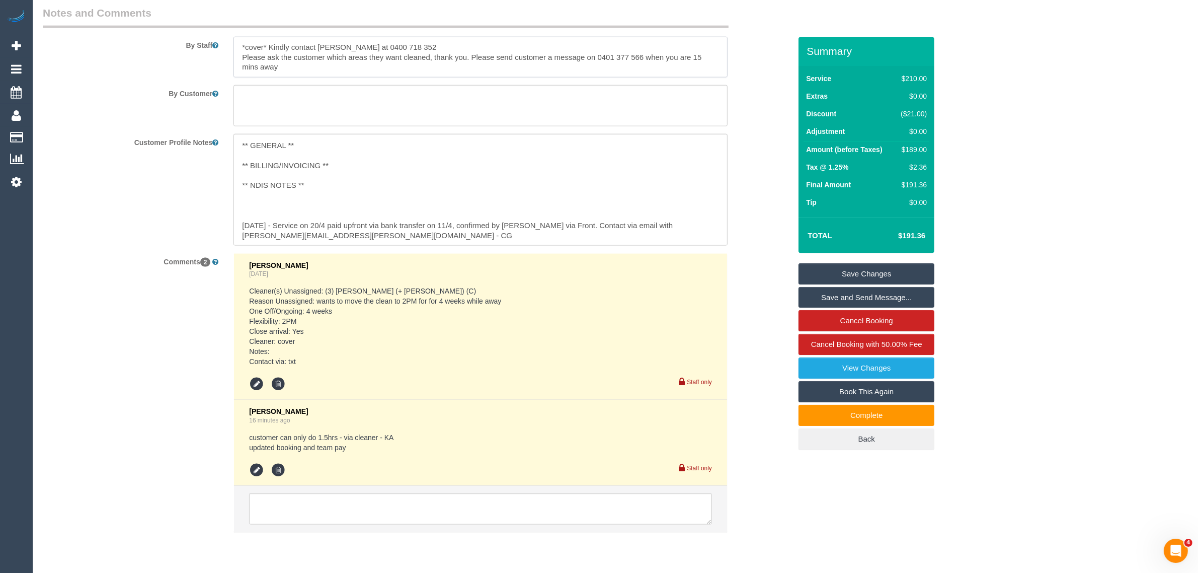
scroll to position [1704, 0]
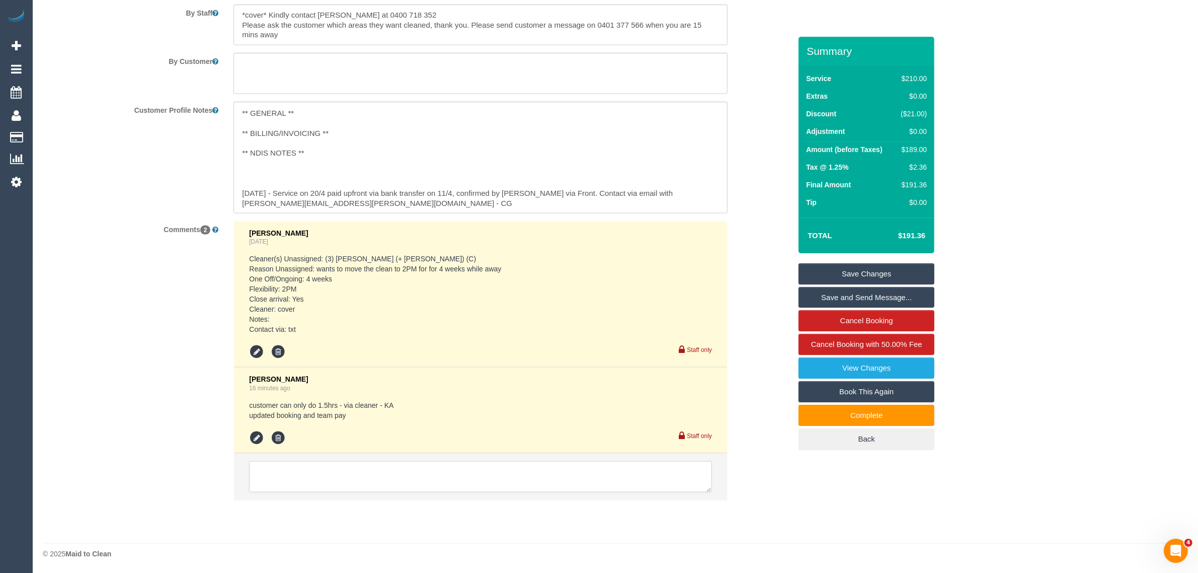
click at [414, 476] on textarea at bounding box center [480, 476] width 463 height 31
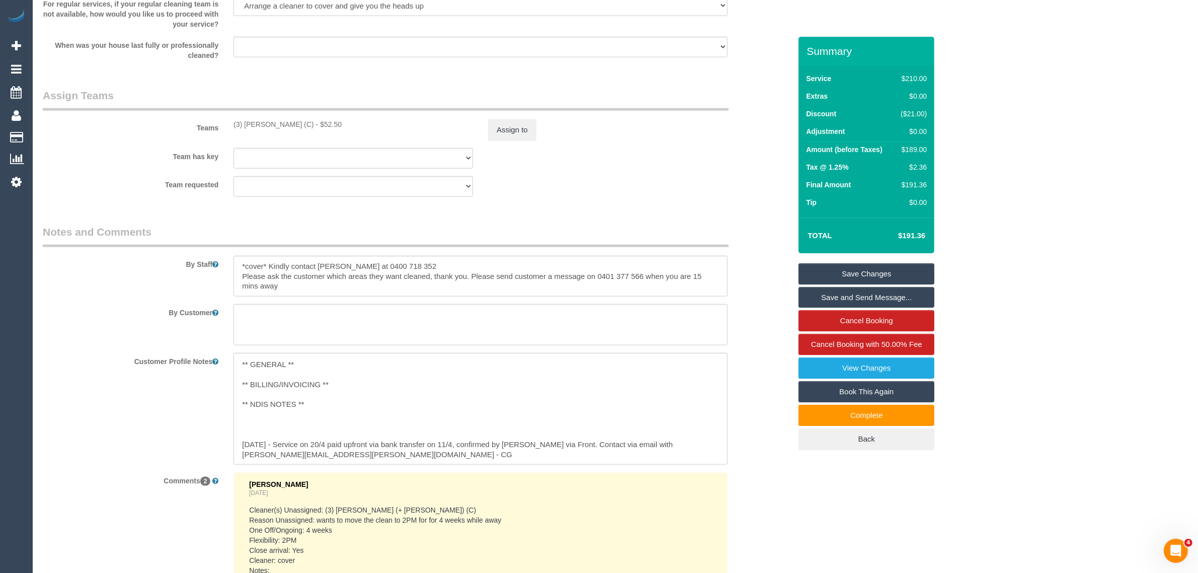
scroll to position [1453, 0]
click at [713, 195] on div "Team requested (3) Denuwan Lamahewa (C) (0) Office (1) Debbie Brodjanac (FT) (1…" at bounding box center [416, 187] width 763 height 21
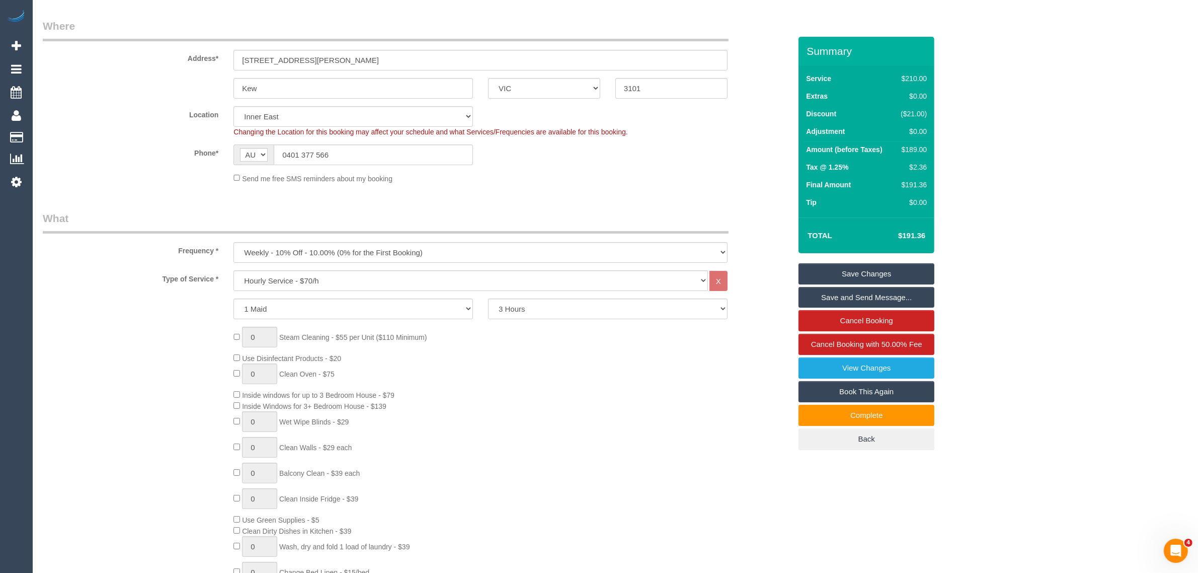
scroll to position [0, 0]
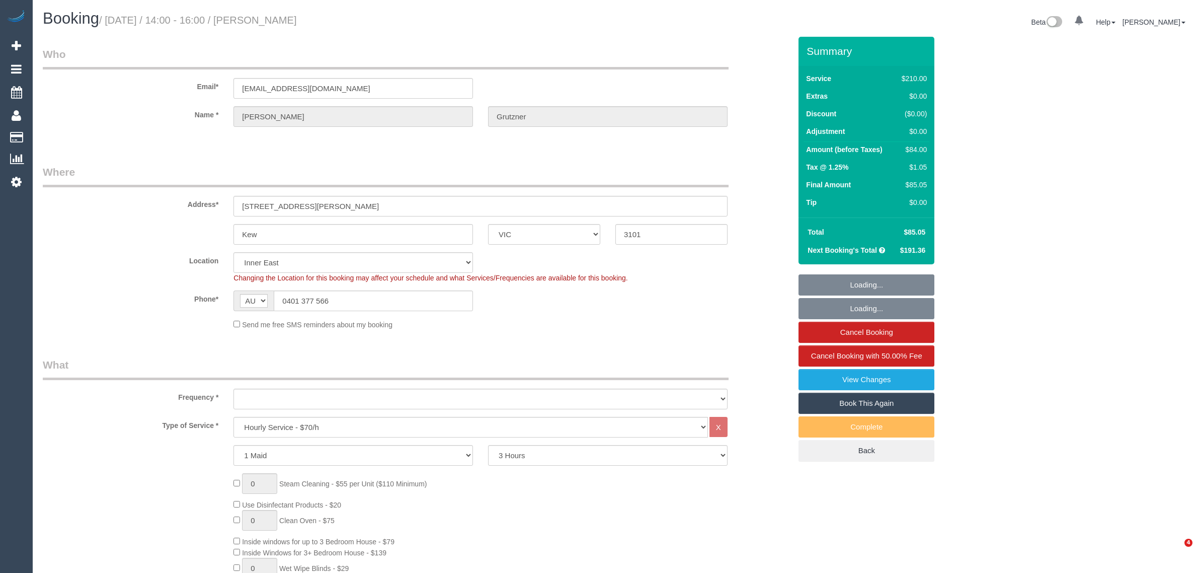
select select "VIC"
select select "180"
select select "object:722"
select select "number:27"
select select "number:14"
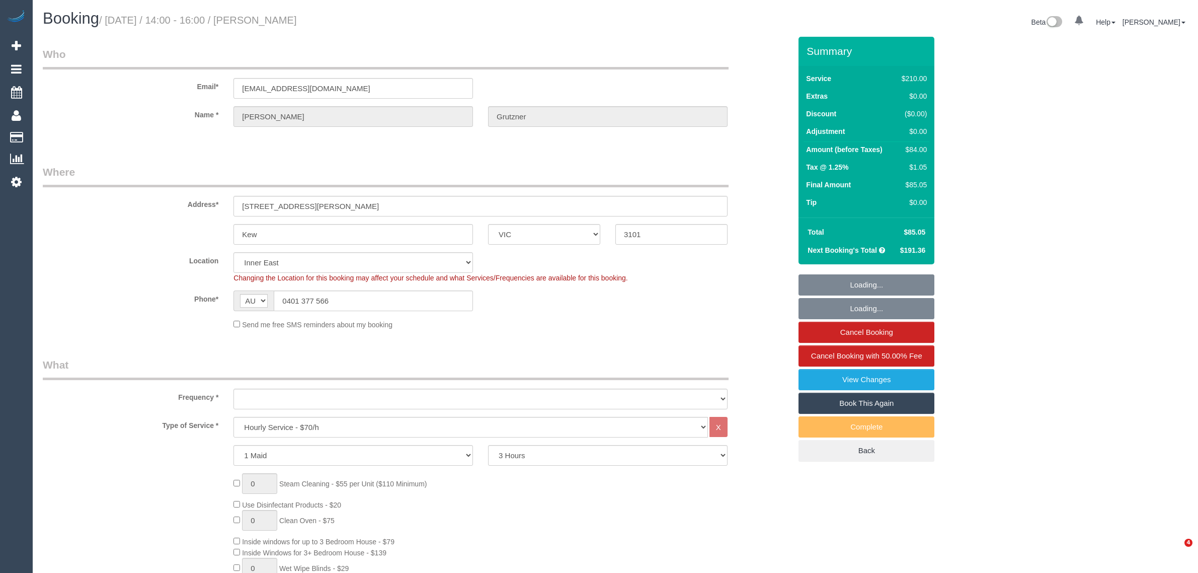
select select "number:19"
select select "number:36"
select select "number:34"
select select "object:1500"
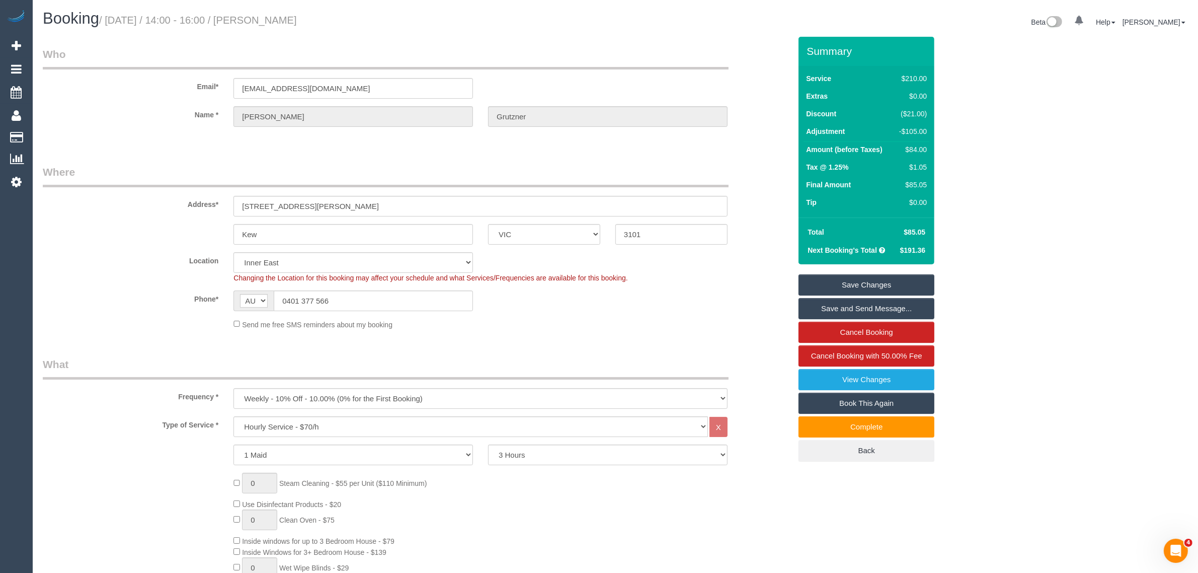
drag, startPoint x: 333, startPoint y: 24, endPoint x: 258, endPoint y: 23, distance: 75.5
click at [258, 23] on h1 "Booking / August 23, 2025 / 14:00 - 16:00 / Mary Grutzner" at bounding box center [325, 18] width 565 height 17
copy small "Mary Grutzner"
drag, startPoint x: 109, startPoint y: 19, endPoint x: 250, endPoint y: 16, distance: 140.4
click at [250, 16] on small "/ August 23, 2025 / 14:00 - 16:00 / Mary Grutzner" at bounding box center [198, 20] width 198 height 11
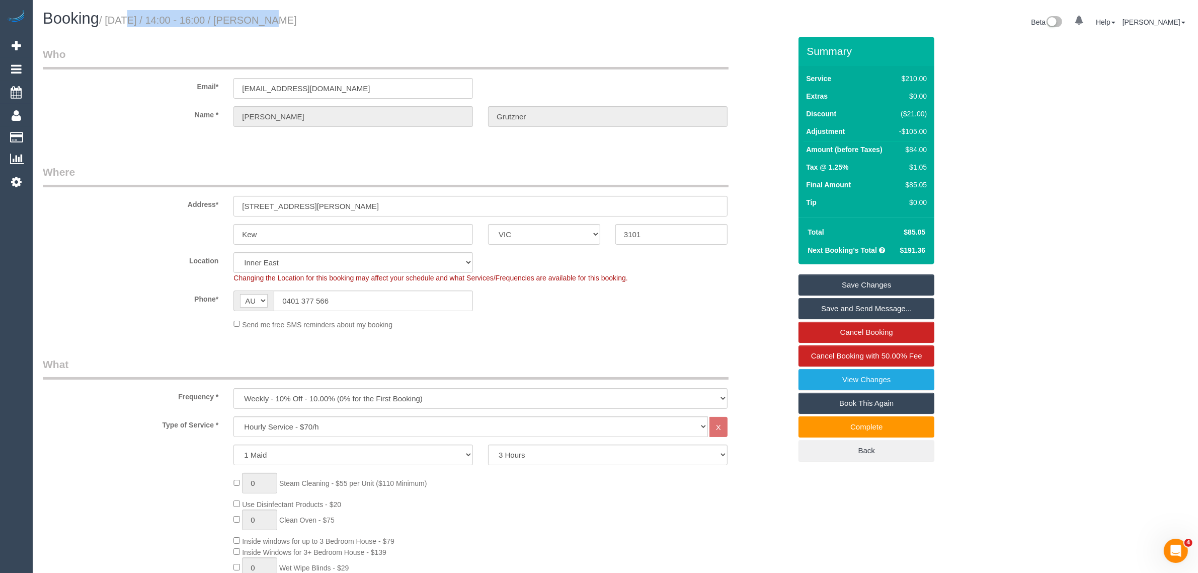
copy small "August 23, 2025 / 14:00 - 16:00"
click at [354, 238] on input "Kew" at bounding box center [353, 234] width 240 height 21
click at [733, 170] on div "Address* 3 James Ave" at bounding box center [416, 191] width 763 height 52
click at [826, 333] on link "Cancel Booking" at bounding box center [867, 332] width 136 height 21
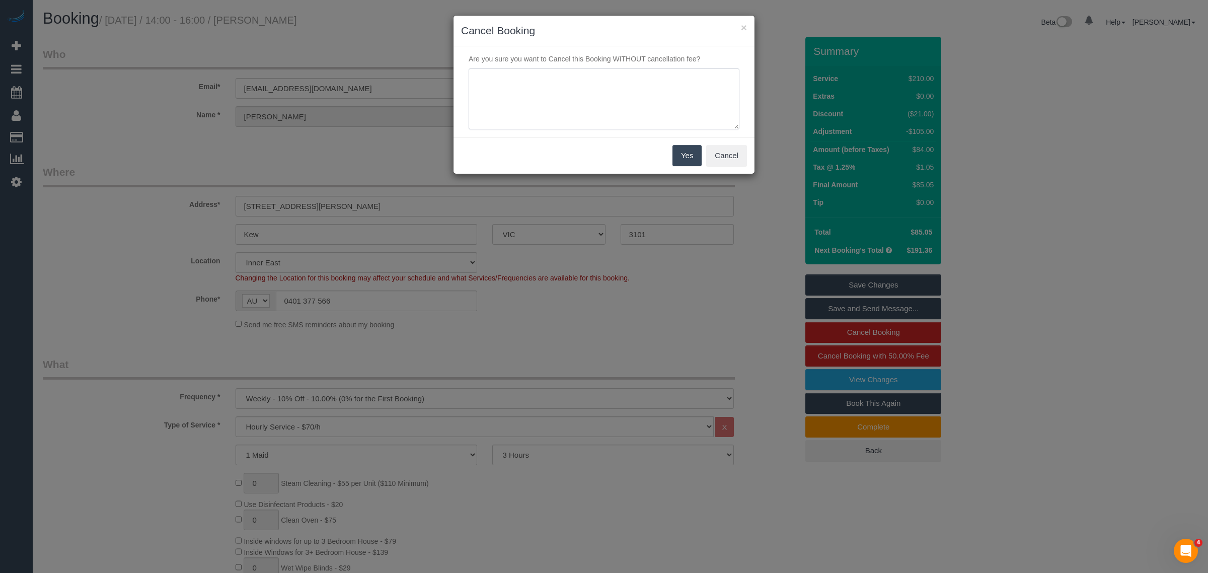
click at [622, 119] on textarea at bounding box center [603, 98] width 271 height 61
type textarea "customer wants to skip via call - unaware of the service - KA"
click at [680, 151] on button "Yes" at bounding box center [686, 155] width 29 height 21
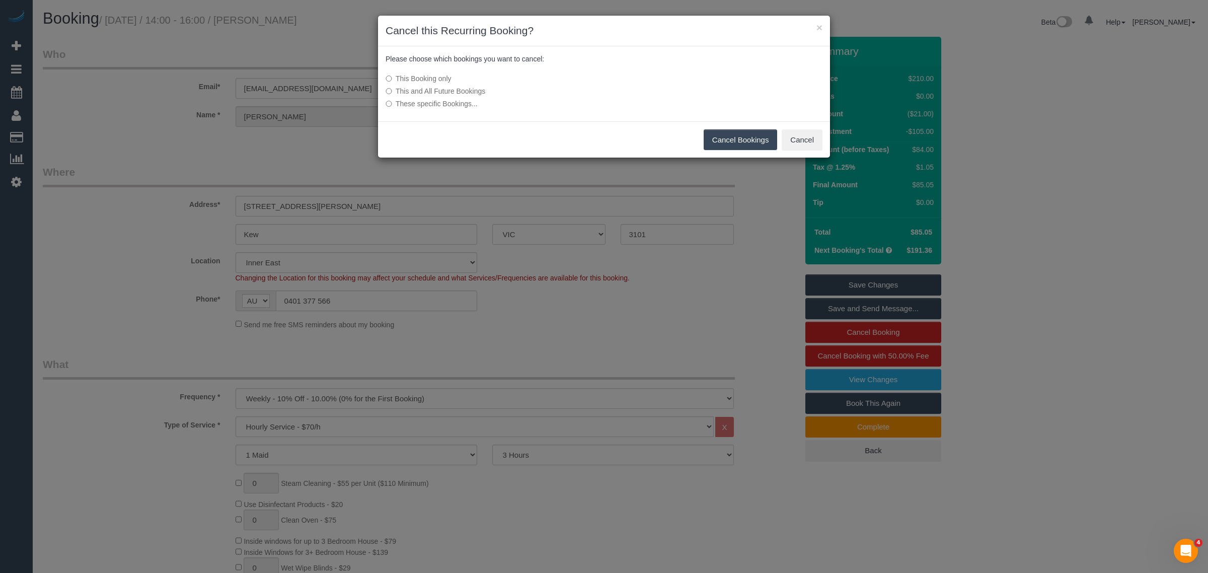
click at [731, 132] on button "Cancel Bookings" at bounding box center [740, 139] width 74 height 21
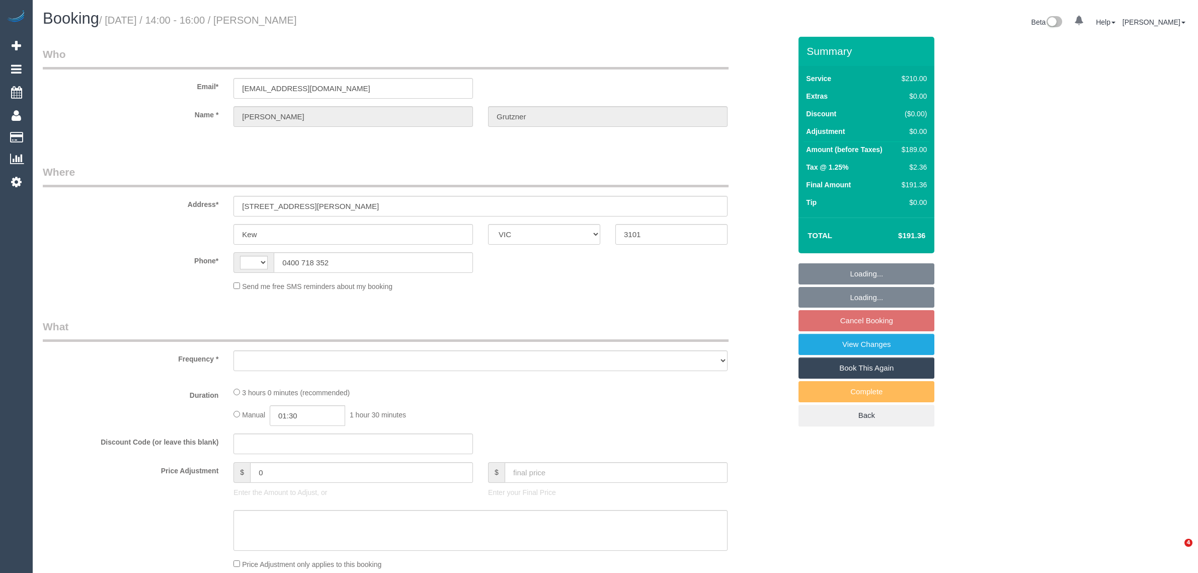
select select "VIC"
select select "object:275"
select select "string:AU"
select select "string:stripe-pm_1OKDIQ2GScqysDRVWHVj2xOp"
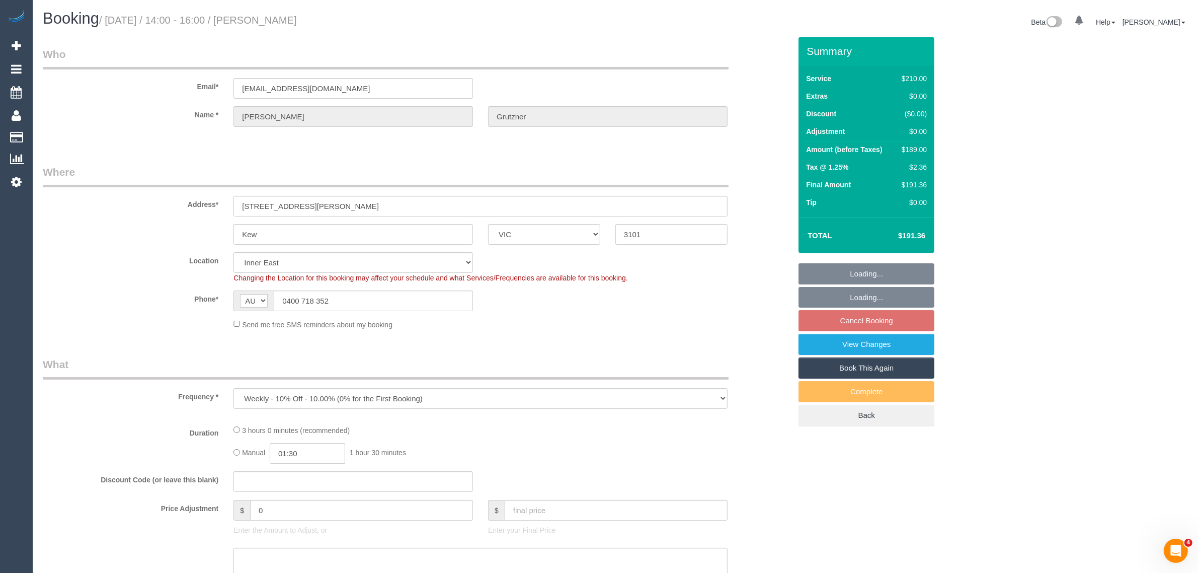
select select "180"
select select "number:27"
select select "number:14"
select select "number:19"
select select "number:36"
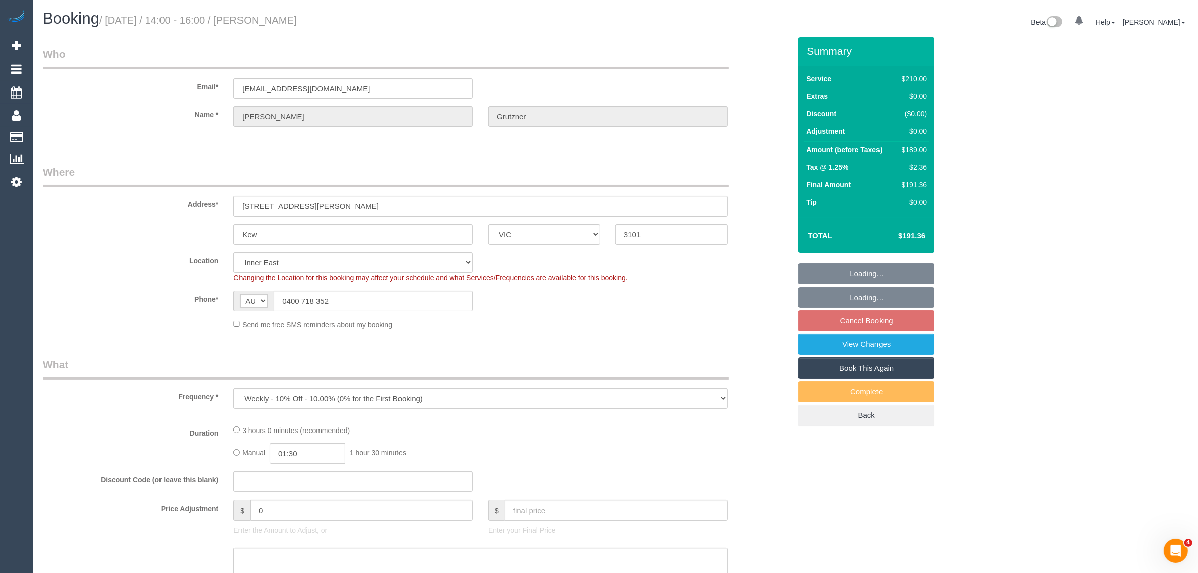
select select "number:34"
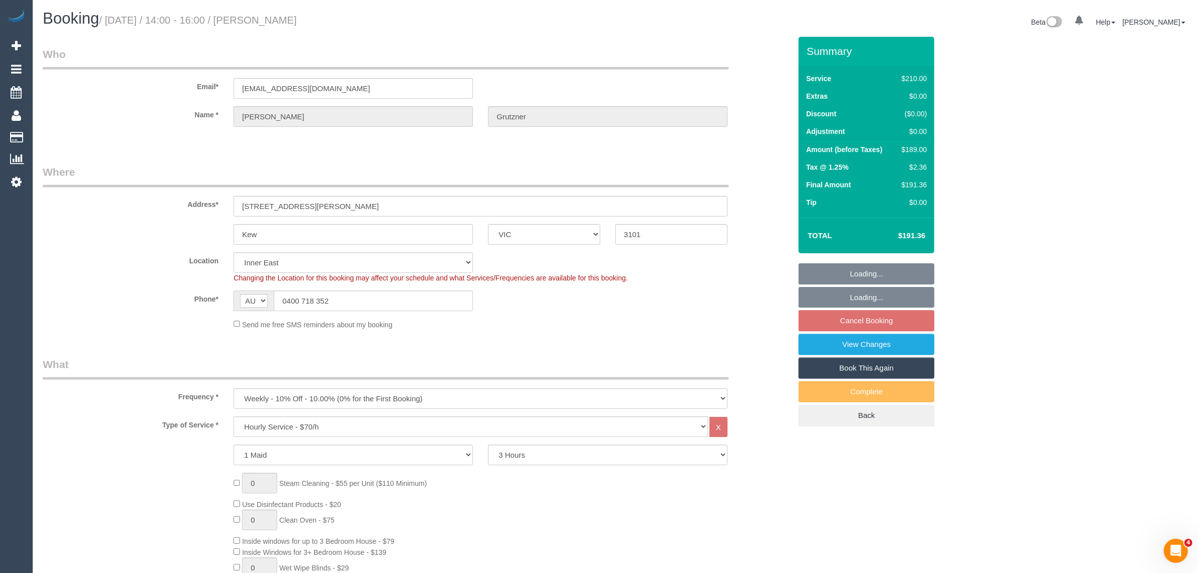
select select "object:1450"
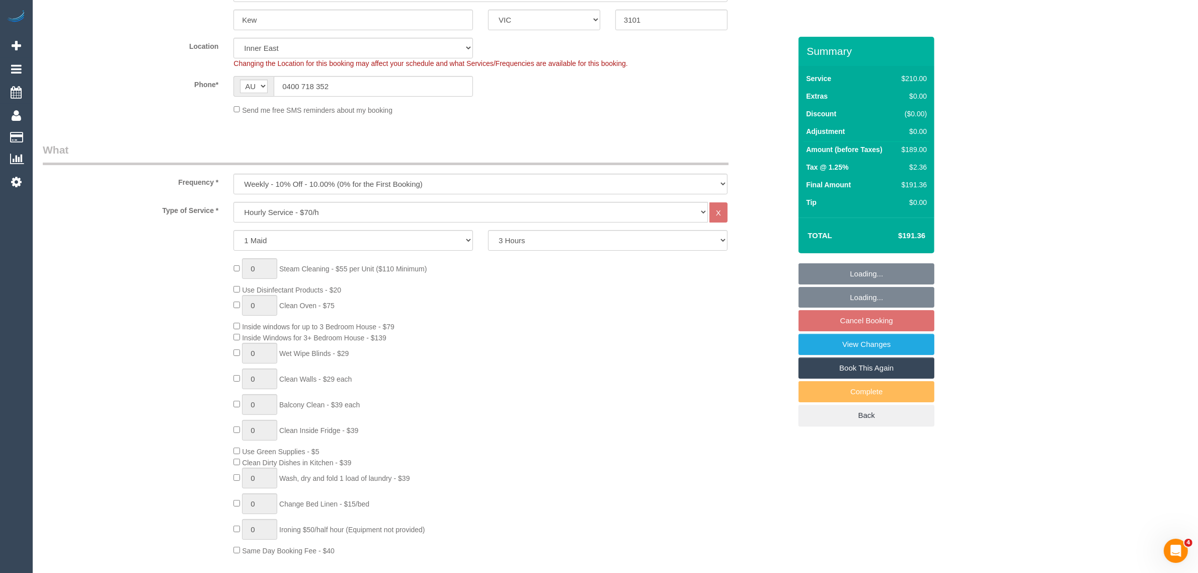
select select "spot5"
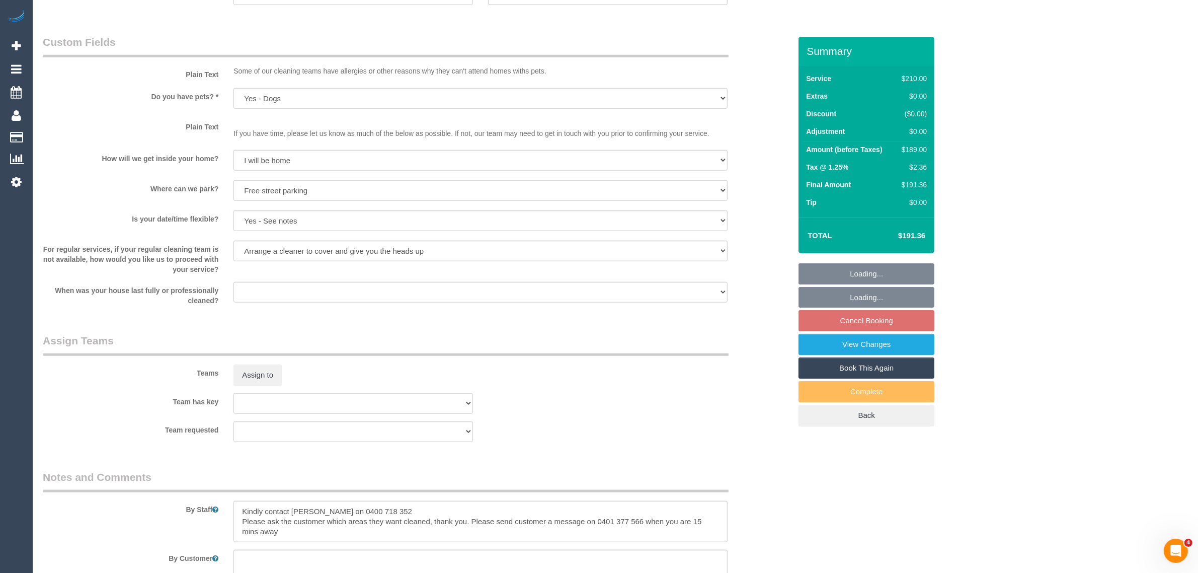
scroll to position [1258, 0]
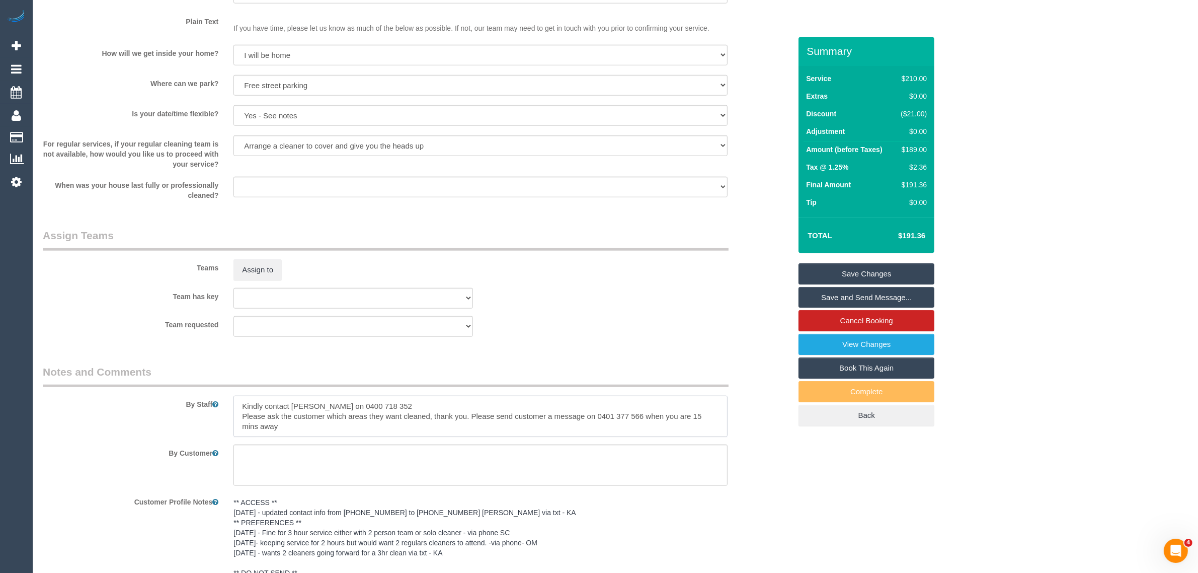
drag, startPoint x: 358, startPoint y: 404, endPoint x: 408, endPoint y: 397, distance: 50.3
click at [408, 397] on textarea at bounding box center [480, 416] width 494 height 41
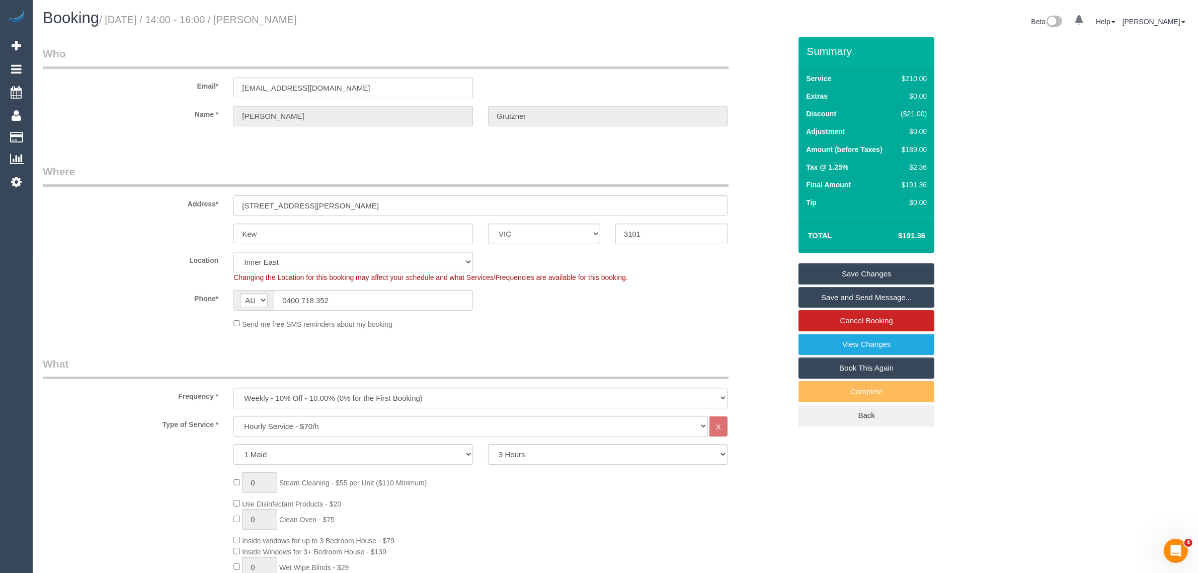
scroll to position [0, 0]
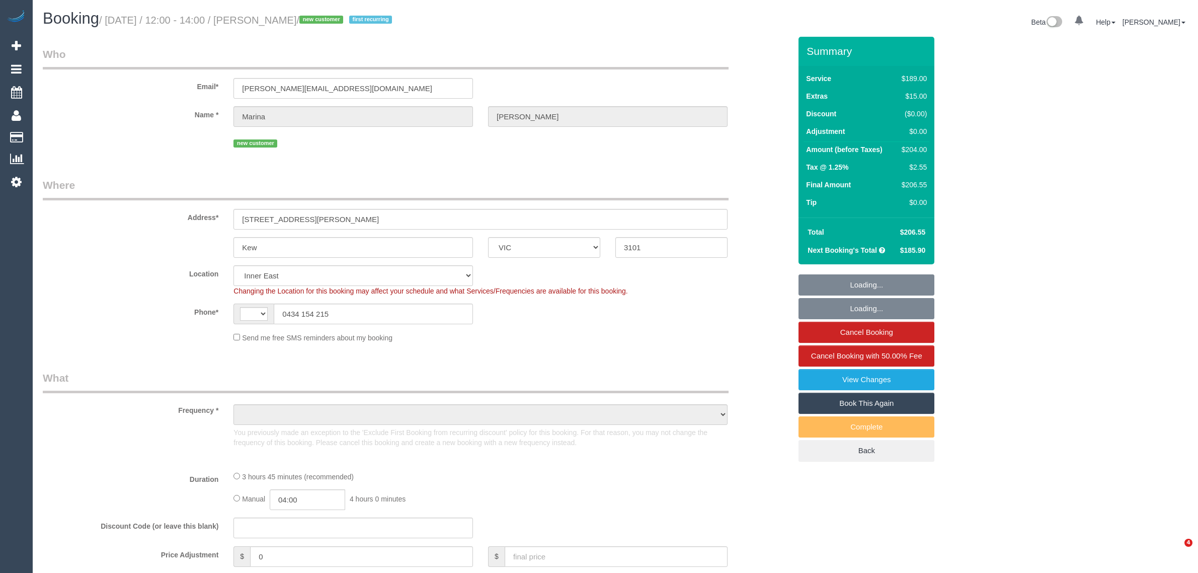
select select "VIC"
select select "string:stripe-pm_1Rx5eZ2GScqysDRVMWhcIDB8"
select select "string:AU"
select select "object:592"
click at [786, 539] on fieldset "What Frequency * One Time Cleaning Weekly - 10% Off - 10.00% (0% for the First …" at bounding box center [417, 544] width 748 height 349
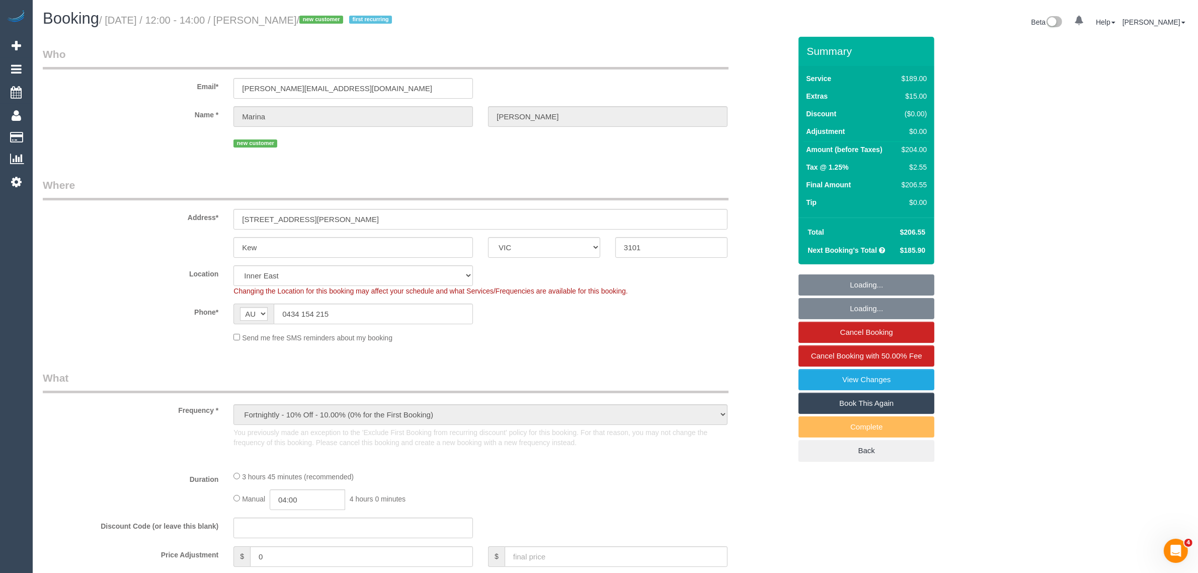
select select "number:27"
select select "number:14"
select select "number:19"
select select "number:24"
select select "number:33"
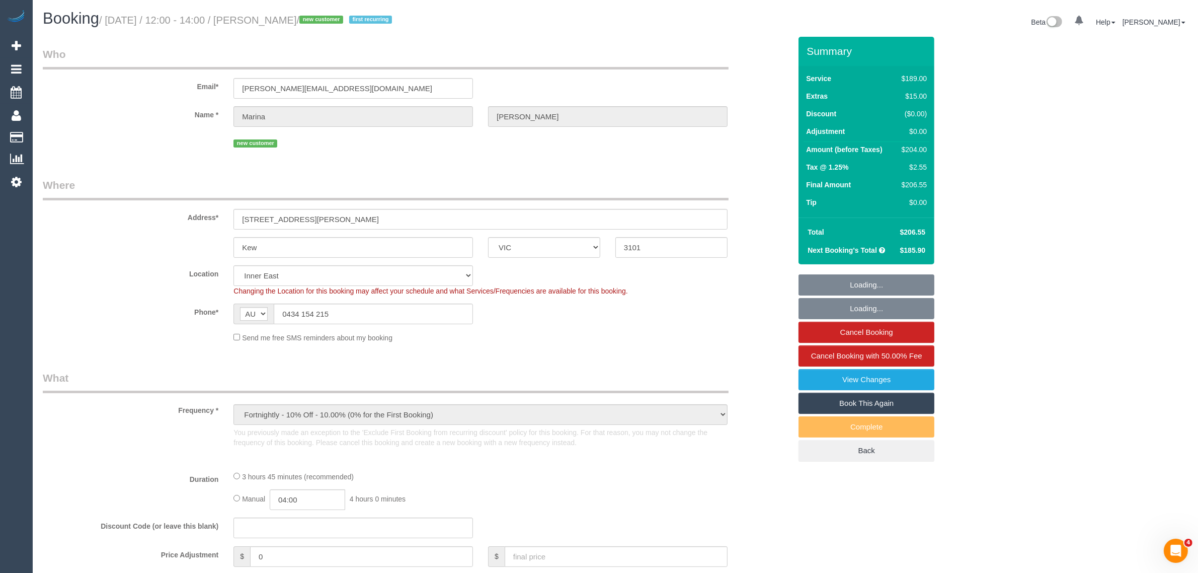
select select "number:11"
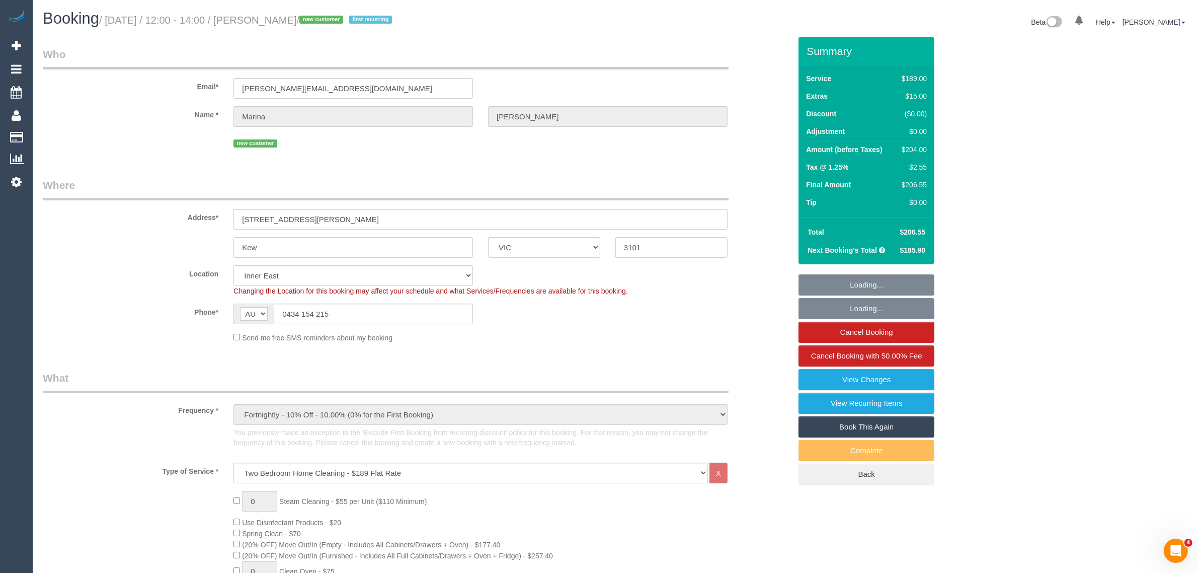
select select "object:1458"
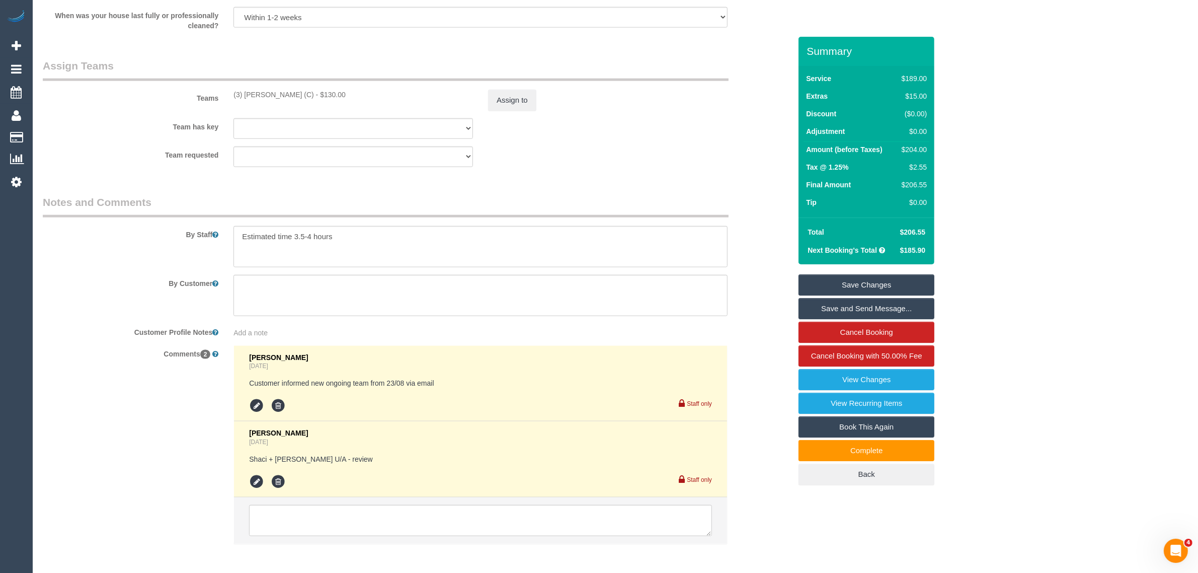
scroll to position [1599, 0]
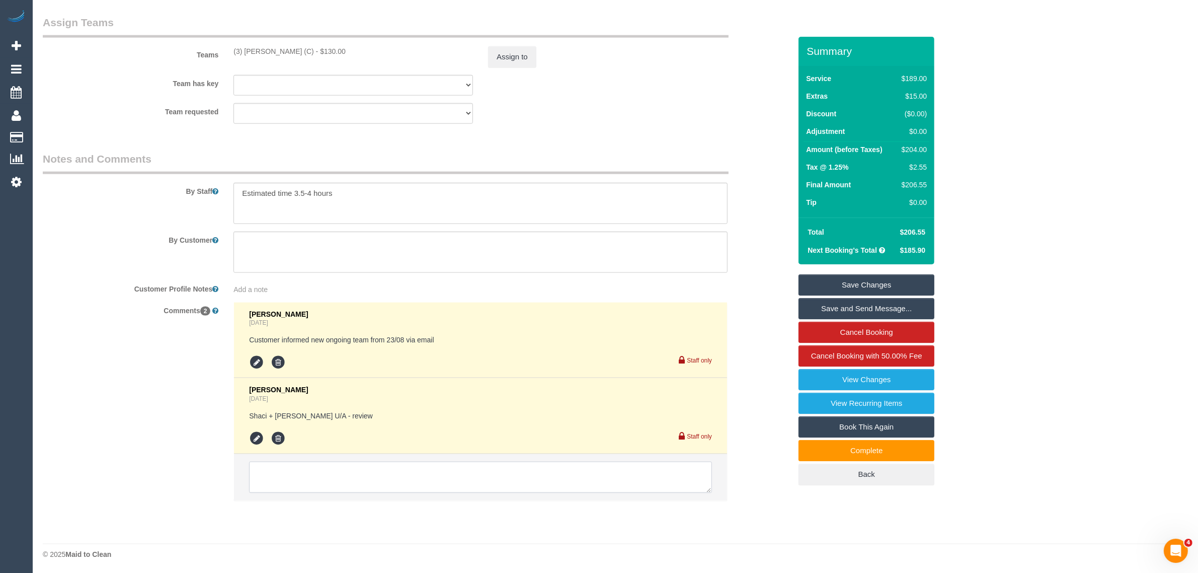
click at [570, 467] on textarea at bounding box center [480, 476] width 463 height 31
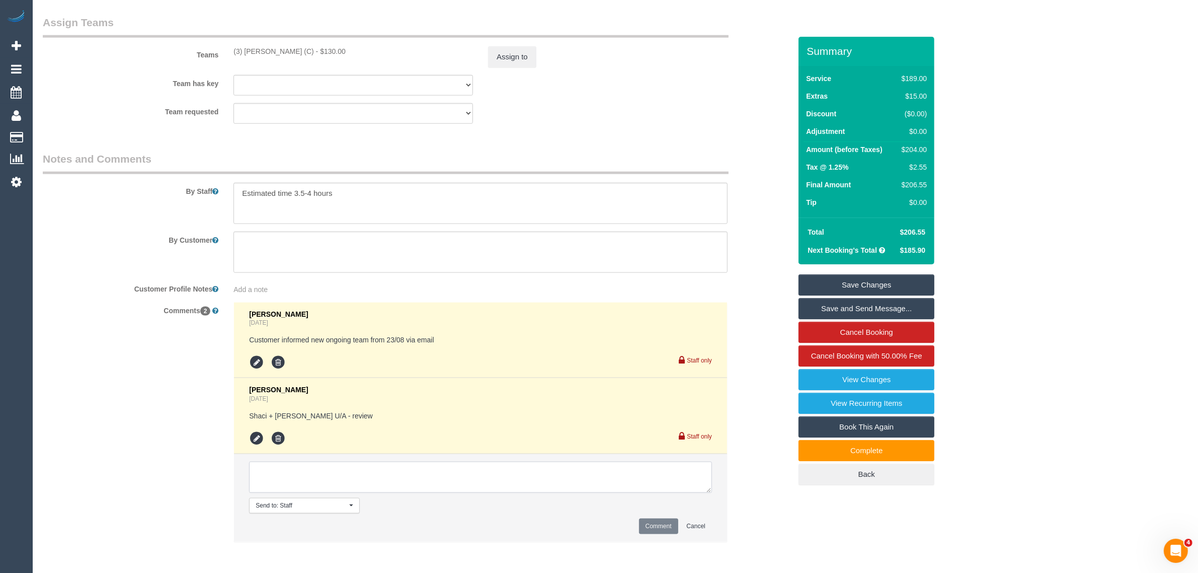
paste textarea "Cleaner(s) Unassigned: Reason Unassigned: Contact via: Which message sent: Addi…"
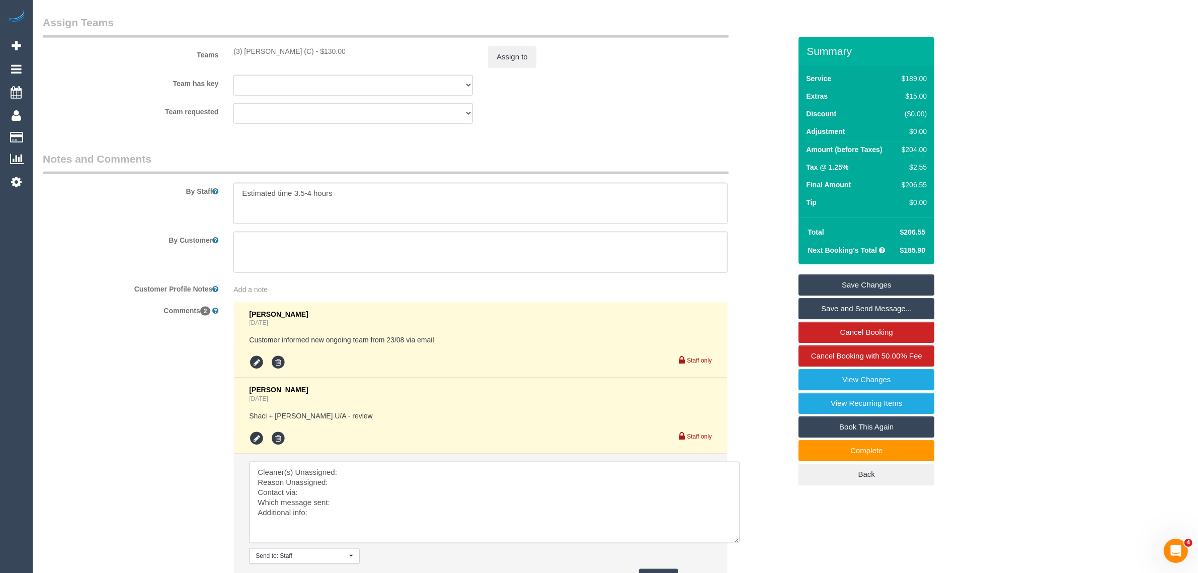
drag, startPoint x: 709, startPoint y: 494, endPoint x: 733, endPoint y: 538, distance: 50.6
click at [733, 538] on textarea at bounding box center [494, 502] width 491 height 82
click at [543, 474] on textarea at bounding box center [494, 502] width 491 height 82
drag, startPoint x: 225, startPoint y: 48, endPoint x: 302, endPoint y: 49, distance: 77.0
click at [302, 49] on div "Teams (3) [PERSON_NAME] (C) - $130.00 Assign to" at bounding box center [416, 41] width 763 height 52
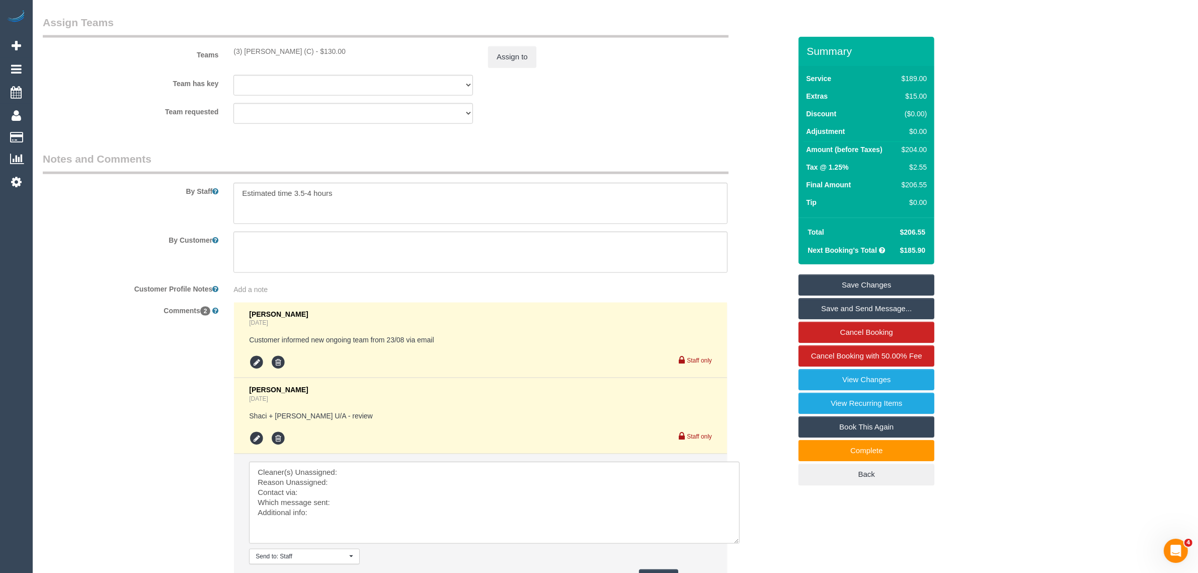
copy div "(3) [PERSON_NAME] (C) -"
click at [388, 473] on textarea at bounding box center [494, 502] width 491 height 82
paste textarea "(3) [PERSON_NAME] (C) -"
click at [259, 480] on textarea at bounding box center [494, 502] width 491 height 82
click at [364, 506] on textarea at bounding box center [494, 502] width 491 height 82
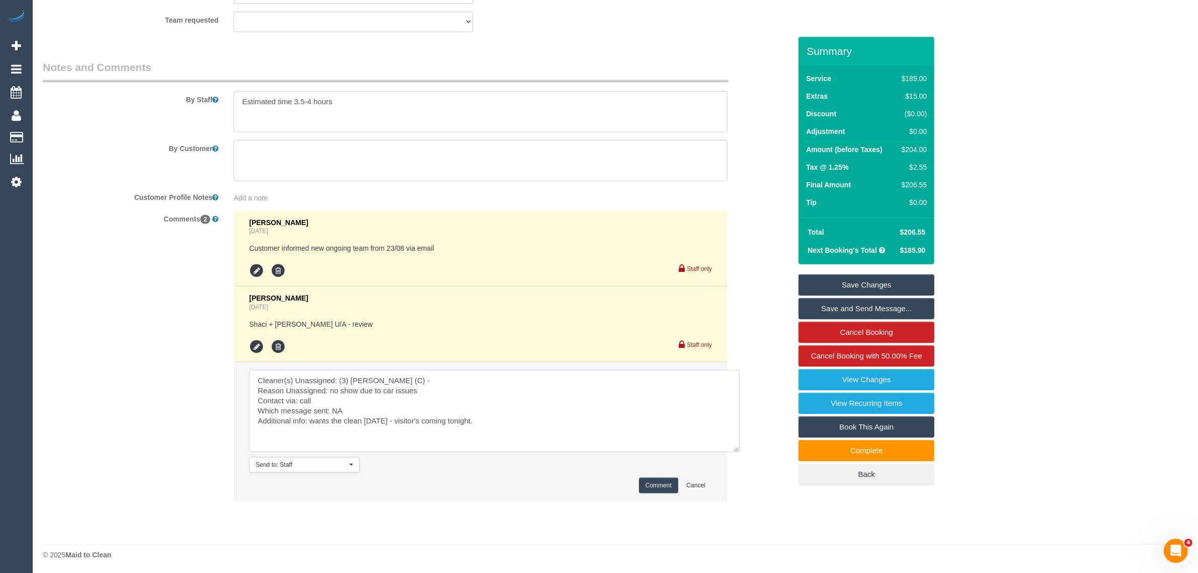
scroll to position [1692, 0]
type textarea "Cleaner(s) Unassigned: (3) [PERSON_NAME] (C) - Reason Unassigned: no show due t…"
click at [659, 478] on button "Comment" at bounding box center [658, 485] width 39 height 16
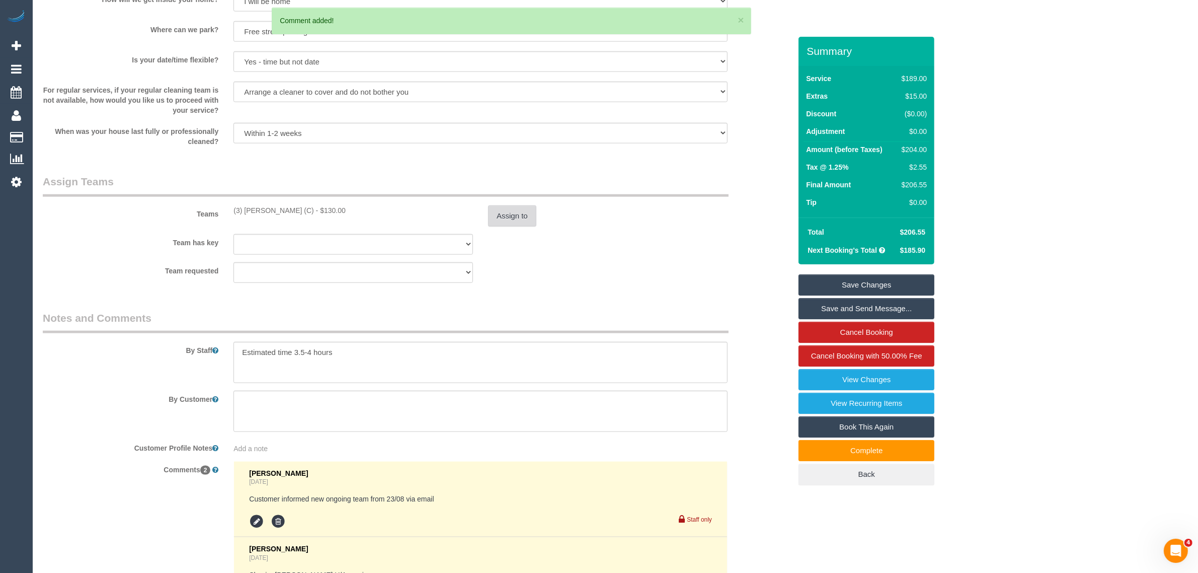
click at [502, 214] on button "Assign to" at bounding box center [512, 215] width 48 height 21
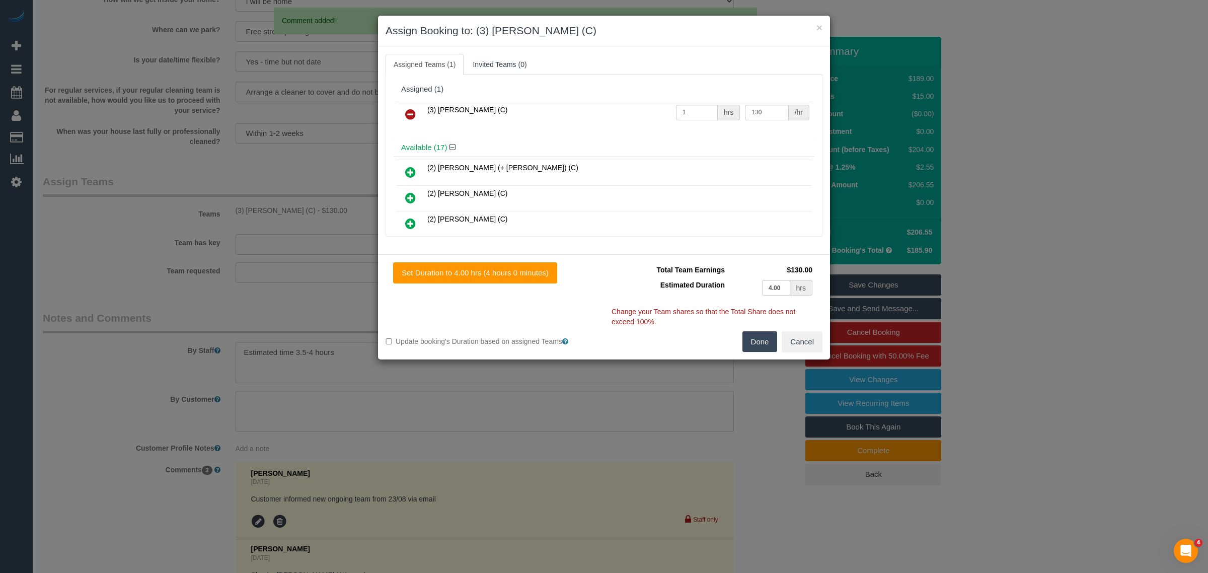
drag, startPoint x: 413, startPoint y: 111, endPoint x: 467, endPoint y: 127, distance: 56.2
click at [413, 111] on icon at bounding box center [410, 114] width 11 height 12
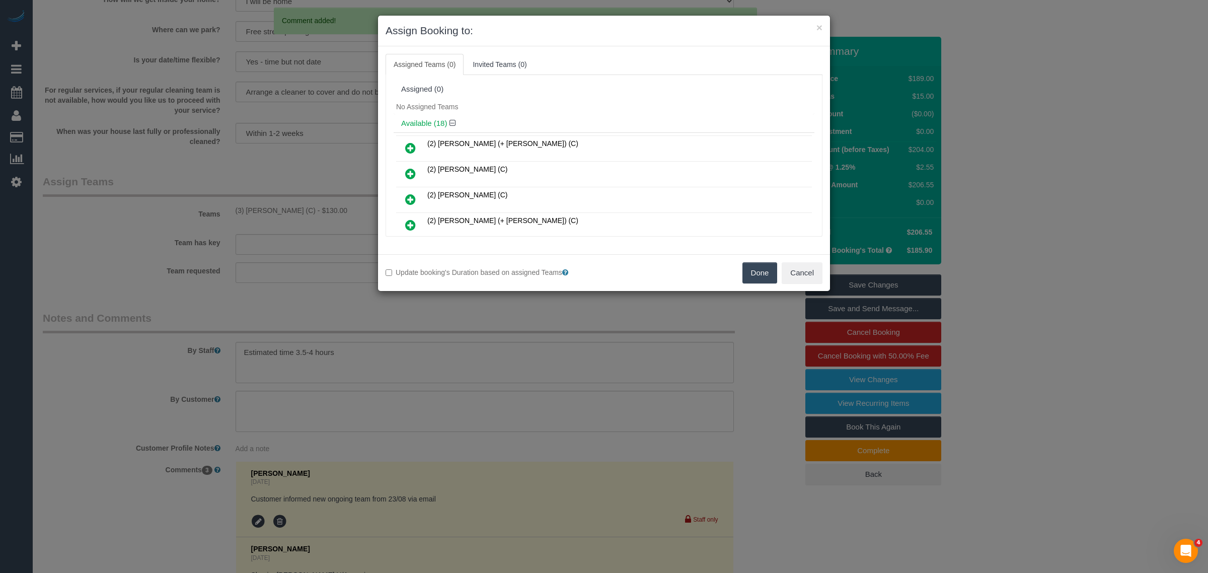
click at [759, 276] on button "Done" at bounding box center [759, 272] width 35 height 21
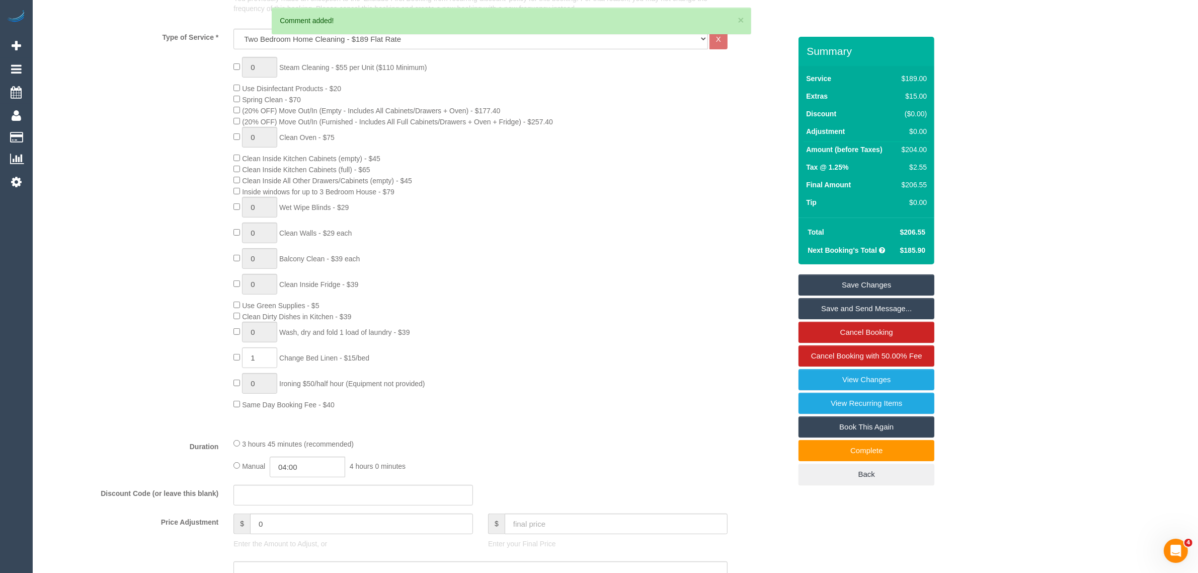
scroll to position [0, 0]
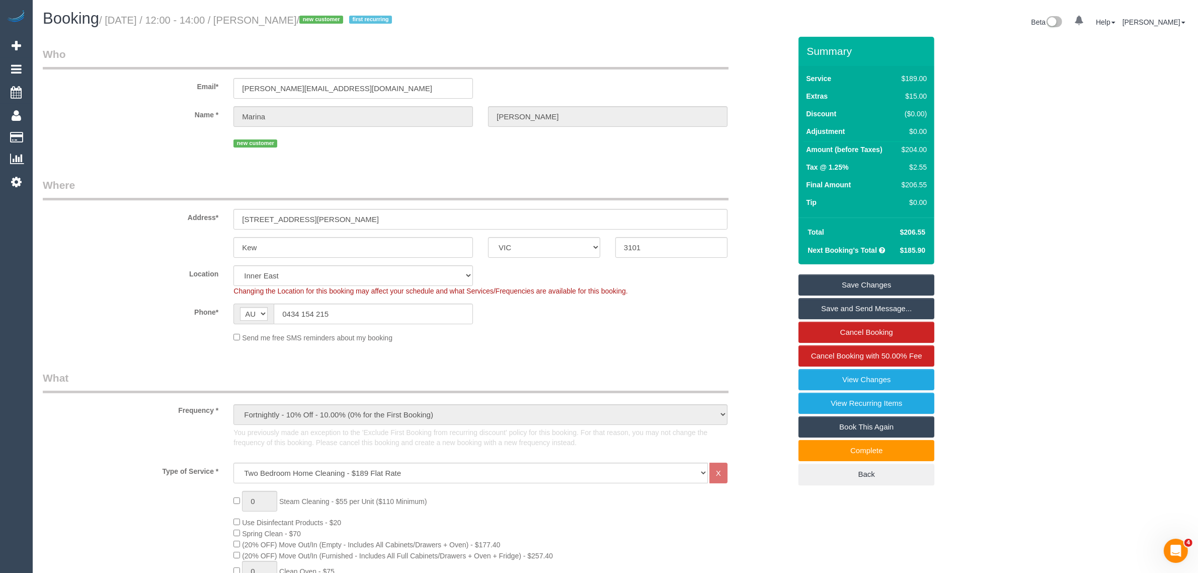
click at [881, 277] on link "Save Changes" at bounding box center [867, 284] width 136 height 21
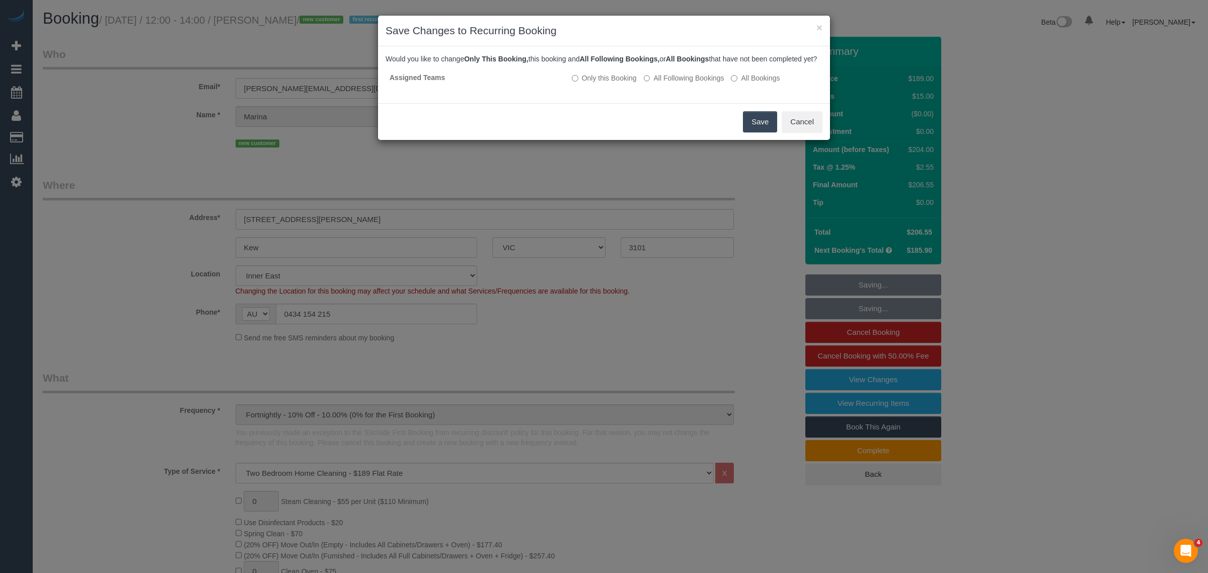
click at [749, 123] on button "Save" at bounding box center [760, 121] width 34 height 21
